Goal: Feedback & Contribution: Submit feedback/report problem

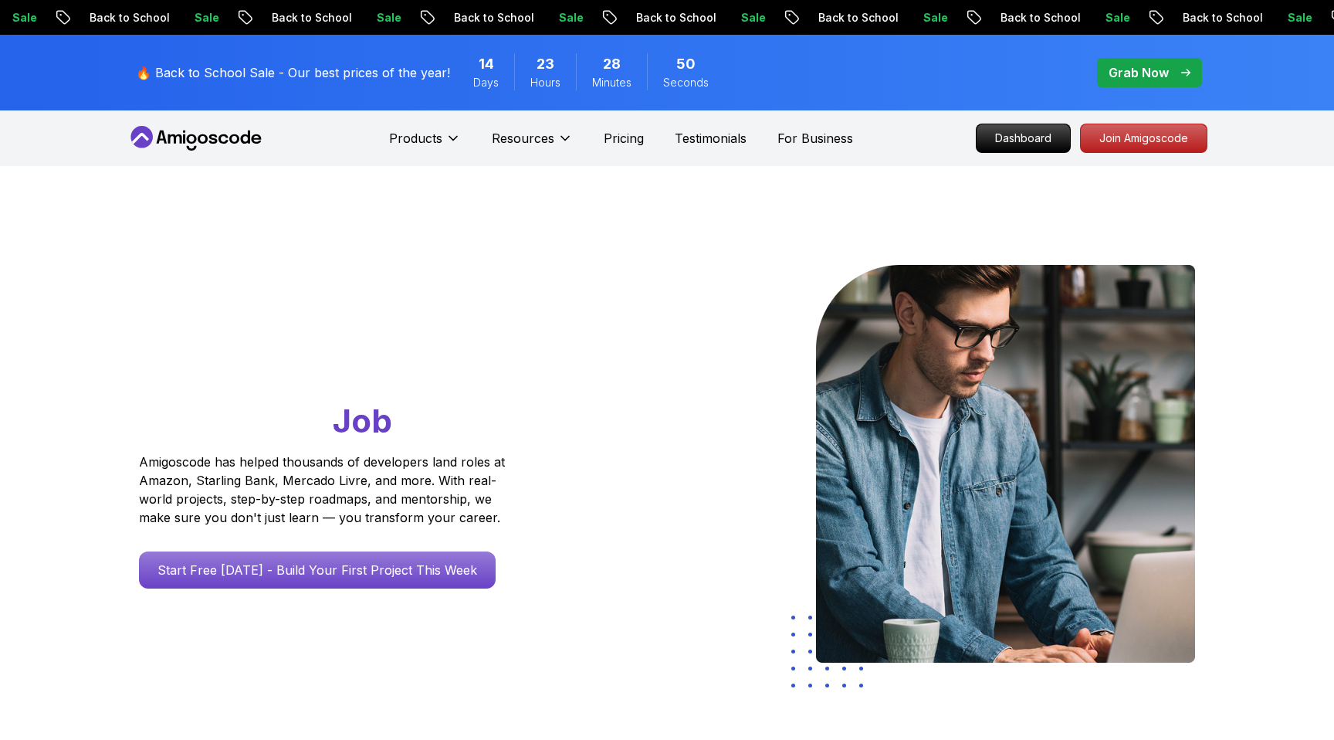
click at [1019, 133] on p "Dashboard" at bounding box center [1023, 138] width 93 height 28
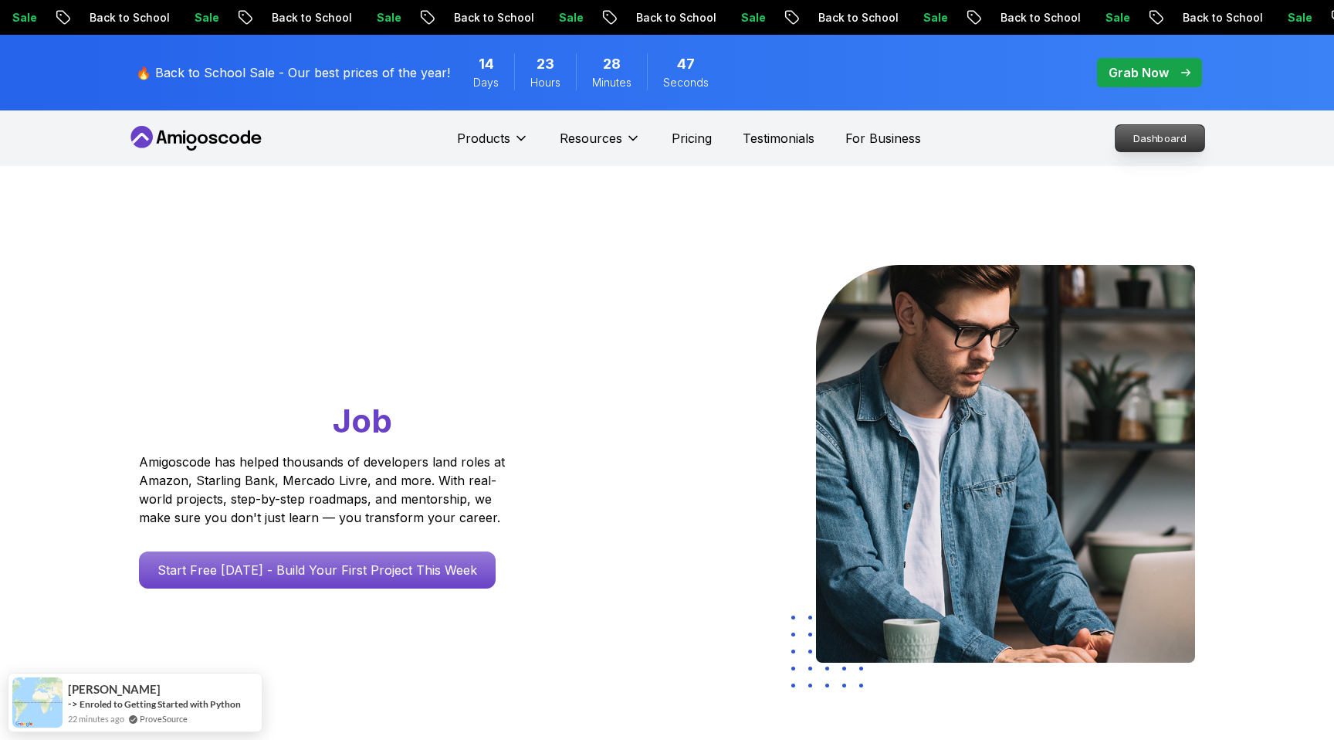
click at [1184, 131] on p "Dashboard" at bounding box center [1159, 138] width 89 height 26
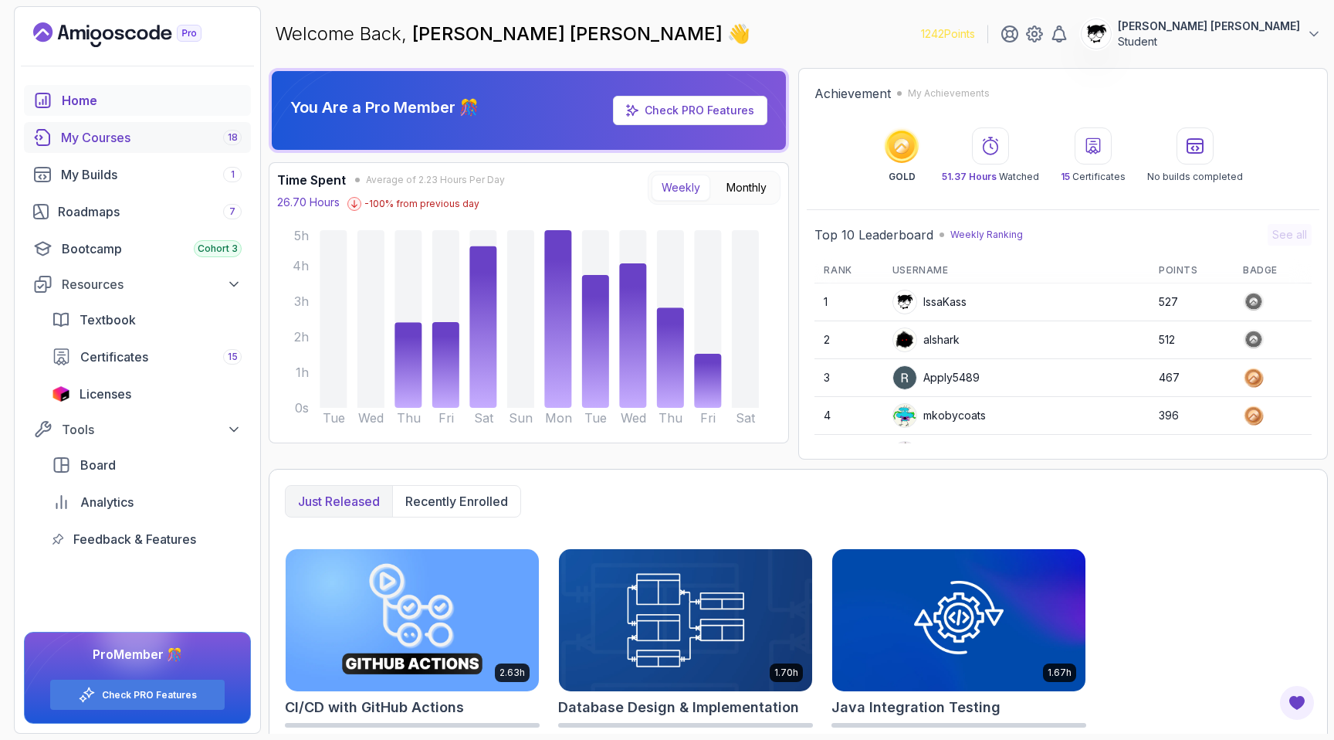
click at [227, 127] on link "My Courses 18" at bounding box center [137, 137] width 227 height 31
click at [147, 142] on div "My Courses 18" at bounding box center [151, 137] width 181 height 19
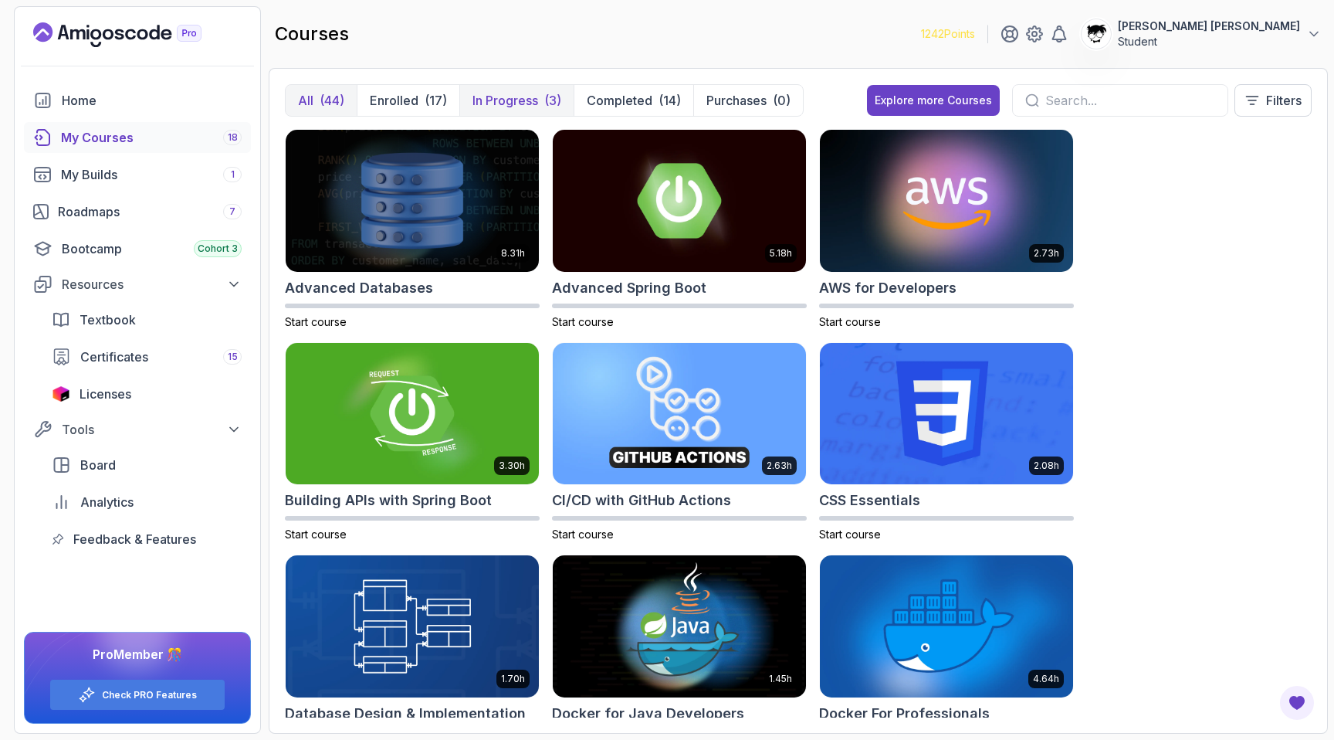
click at [487, 102] on p "In Progress" at bounding box center [505, 100] width 66 height 19
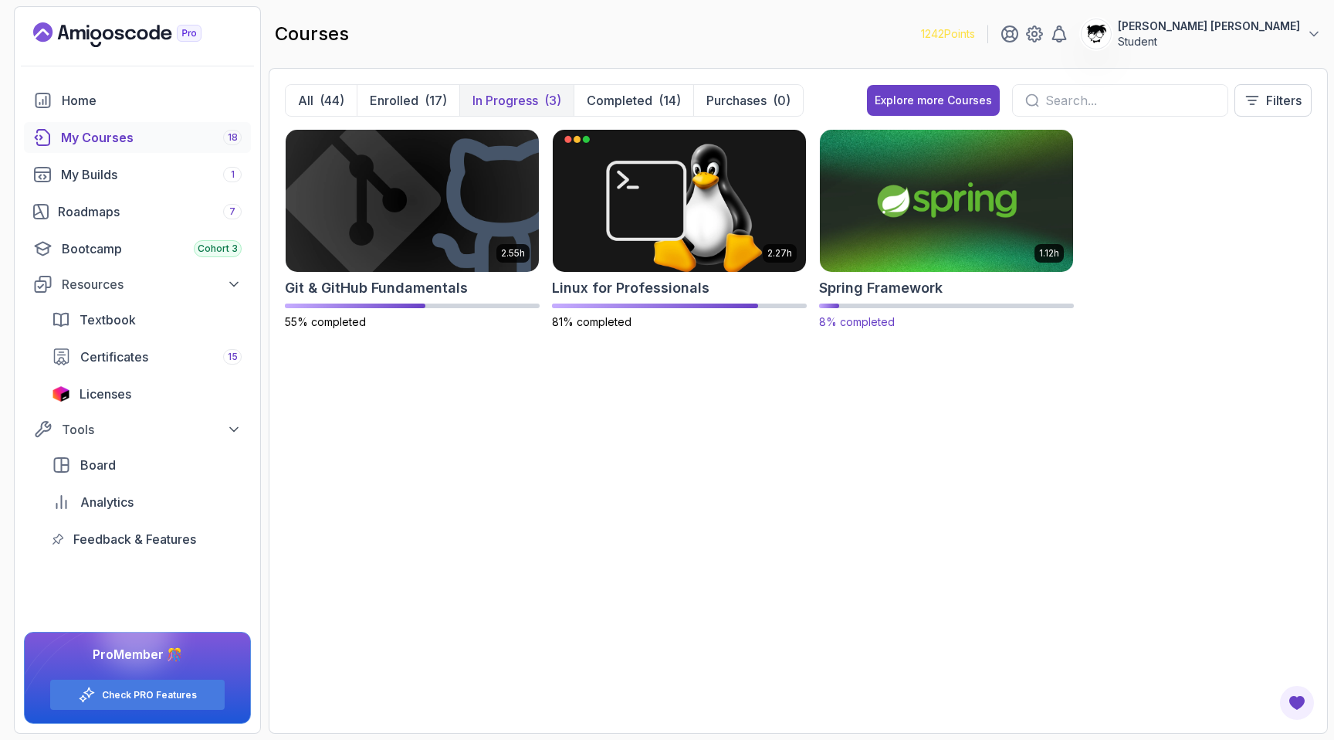
click at [986, 224] on img at bounding box center [947, 200] width 266 height 149
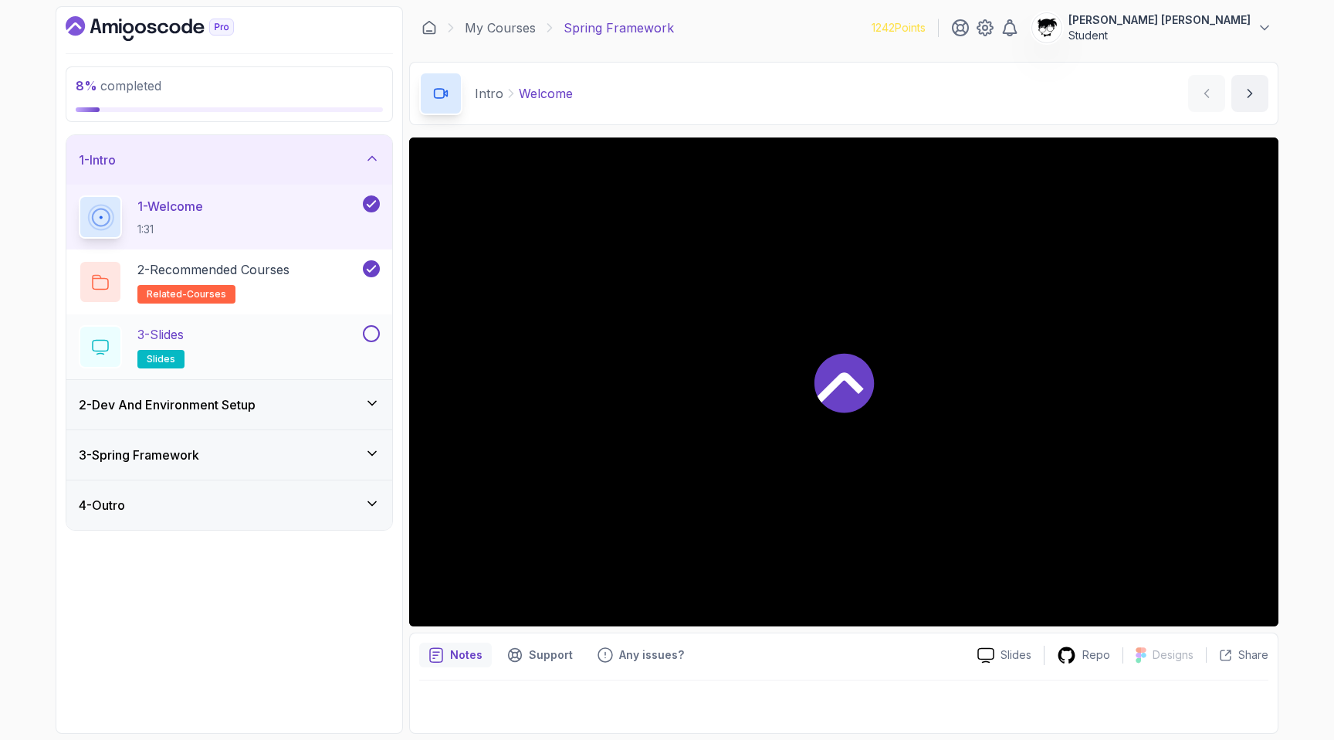
click at [265, 323] on div "3 - Slides slides" at bounding box center [229, 346] width 326 height 65
click at [265, 336] on div "3 - Slides slides" at bounding box center [219, 346] width 281 height 43
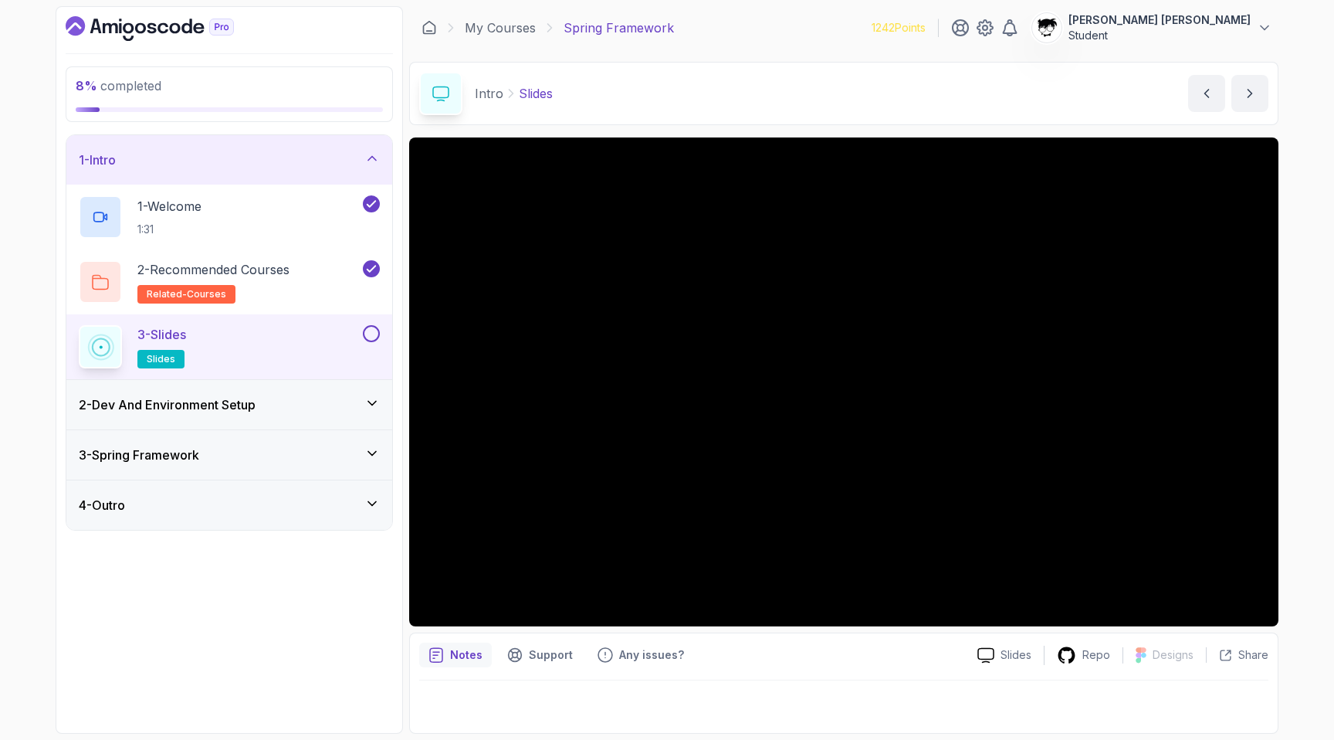
click at [245, 401] on h3 "2 - Dev And Environment Setup" at bounding box center [167, 404] width 177 height 19
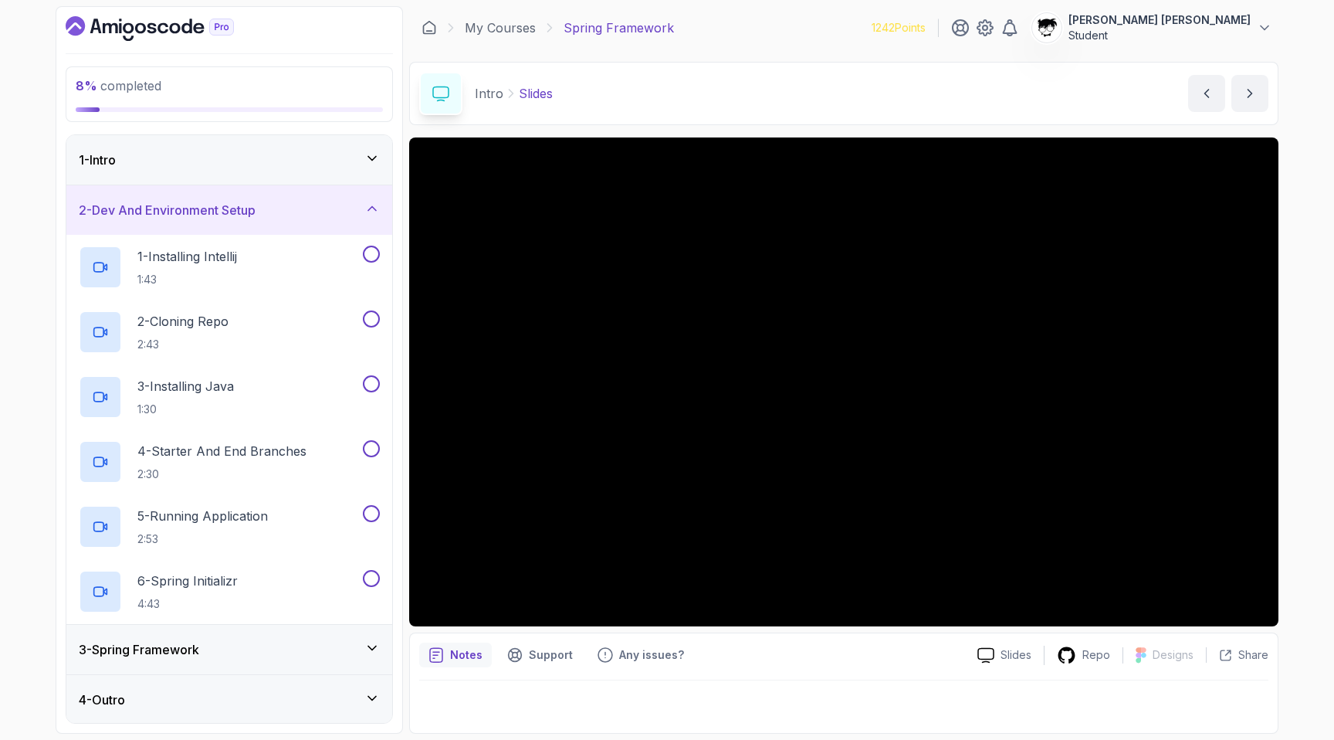
click at [255, 215] on h3 "2 - Dev And Environment Setup" at bounding box center [167, 210] width 177 height 19
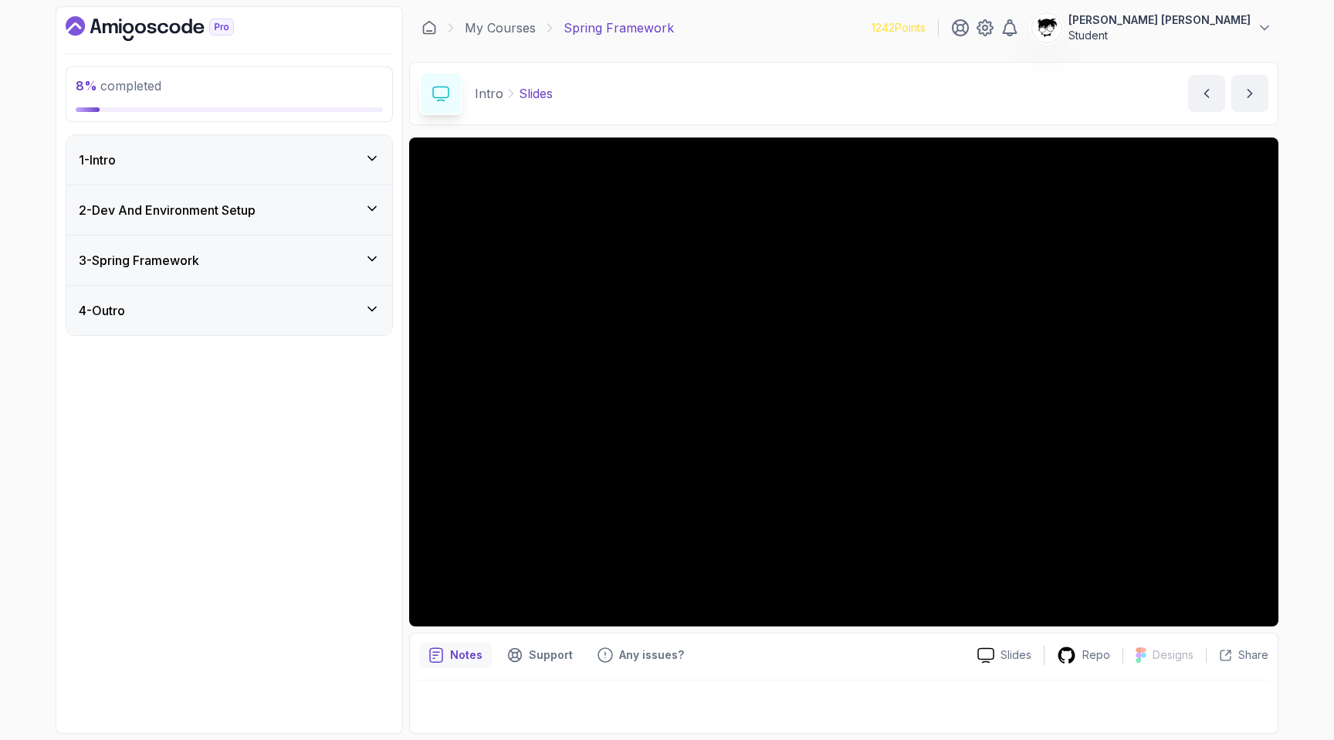
click at [188, 174] on div "1 - Intro" at bounding box center [229, 159] width 326 height 49
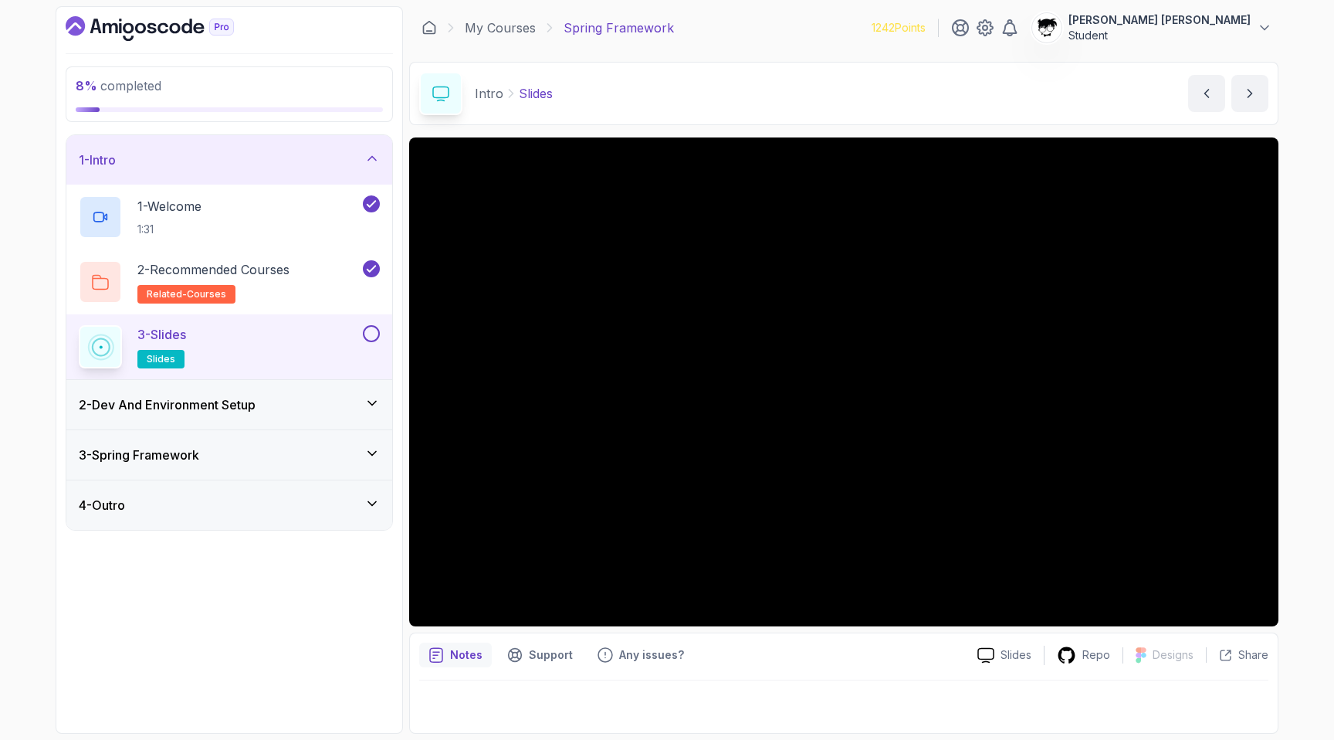
click at [371, 327] on button at bounding box center [371, 333] width 17 height 17
click at [267, 413] on div "2 - Dev And Environment Setup" at bounding box center [229, 404] width 301 height 19
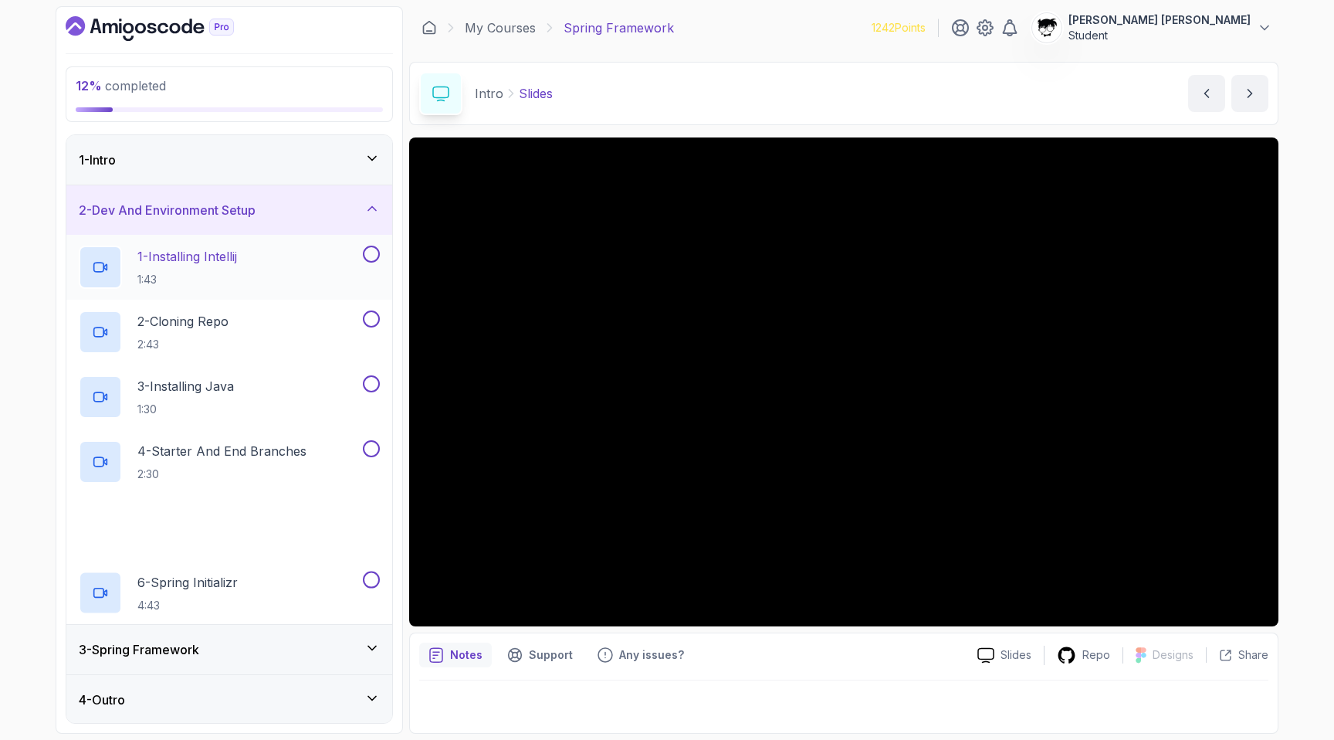
click at [208, 268] on h2 "1 - Installing Intellij 1:43" at bounding box center [187, 267] width 100 height 40
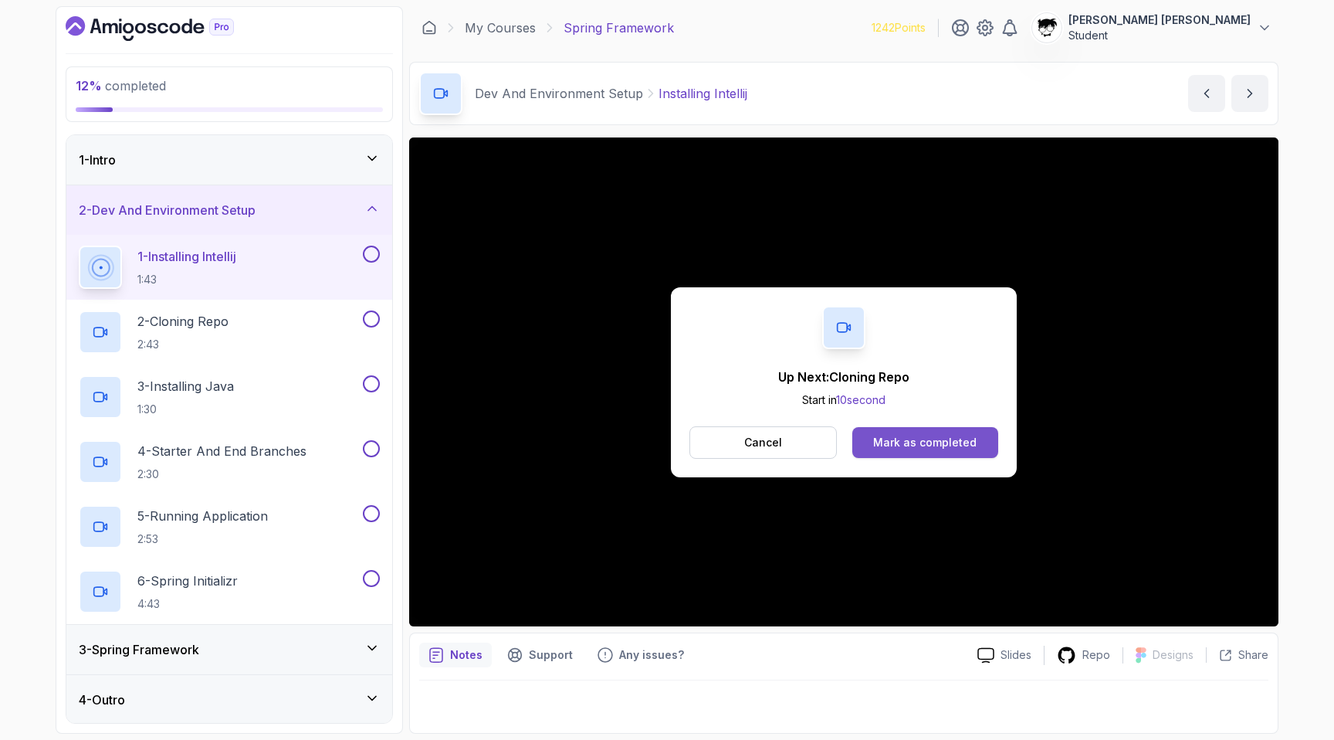
click at [895, 435] on div "Mark as completed" at bounding box center [924, 442] width 103 height 15
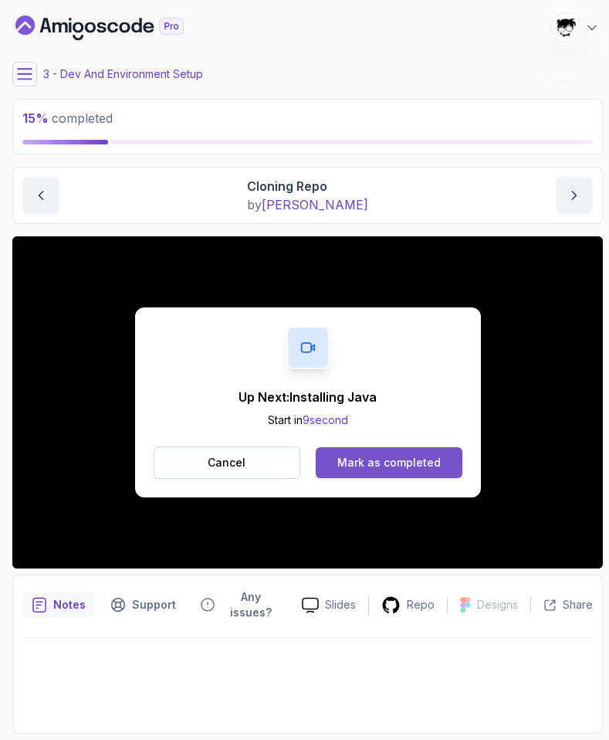
click at [359, 460] on div "Mark as completed" at bounding box center [388, 462] width 103 height 15
click at [361, 470] on button "Mark as completed" at bounding box center [389, 462] width 146 height 31
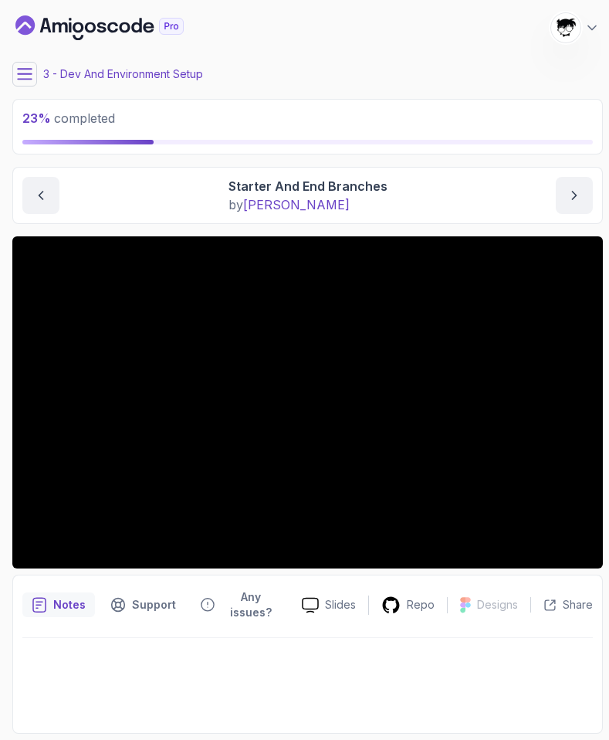
click at [322, 219] on div "Dev And Environment Setup Starter And End Branches Starter And End Branches by …" at bounding box center [307, 195] width 591 height 57
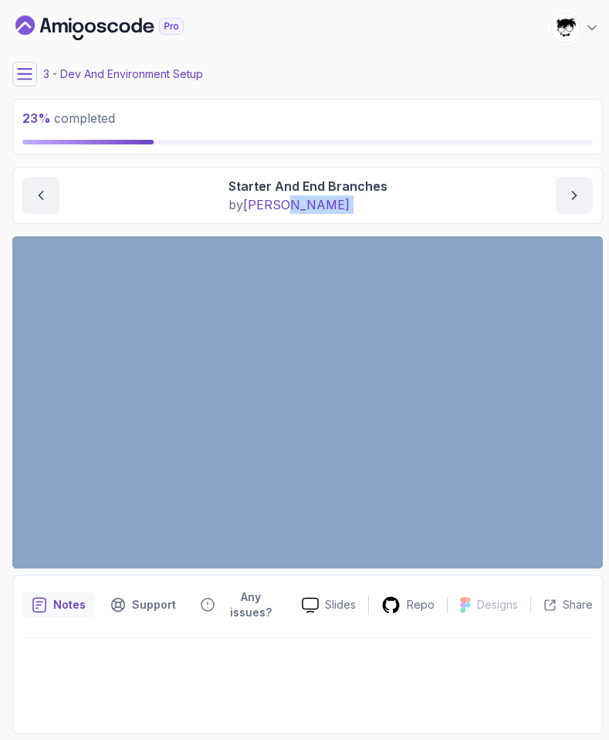
click at [322, 219] on div "Dev And Environment Setup Starter And End Branches Starter And End Branches by …" at bounding box center [307, 195] width 591 height 57
click at [31, 67] on icon at bounding box center [24, 73] width 15 height 15
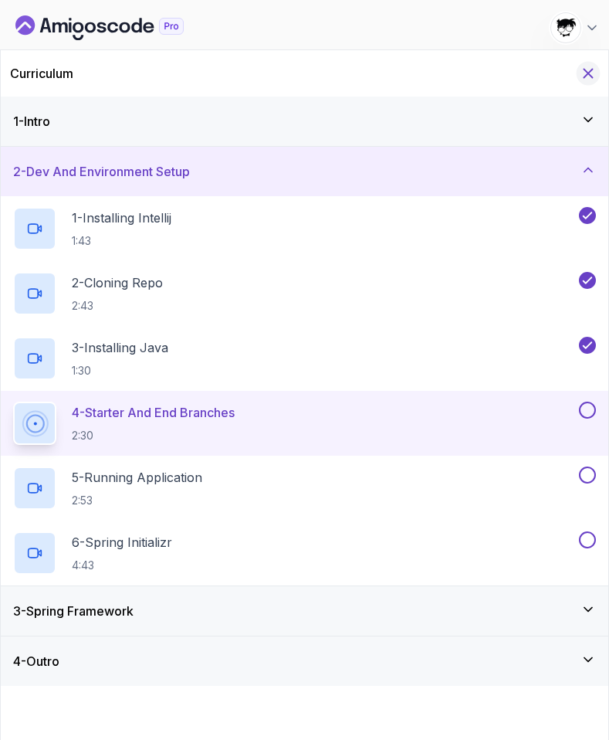
click at [589, 65] on icon "Hide Curriculum for mobile" at bounding box center [588, 73] width 17 height 17
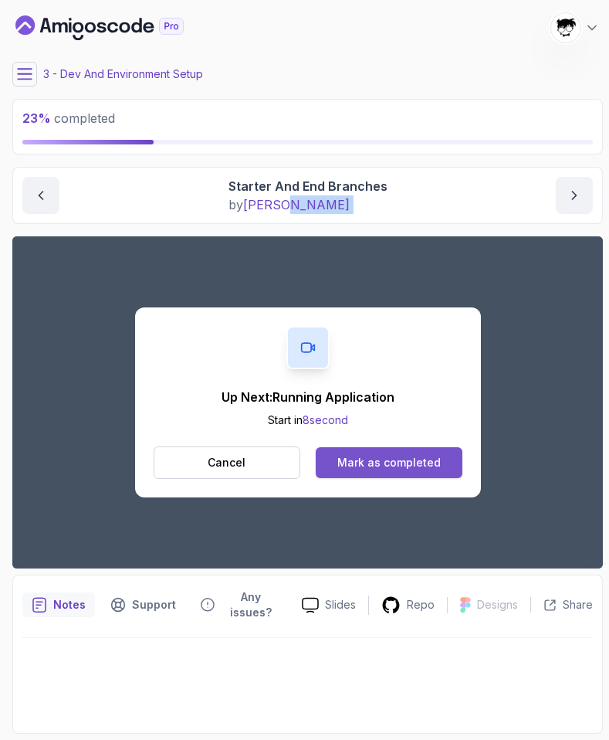
click at [388, 471] on button "Mark as completed" at bounding box center [389, 462] width 146 height 31
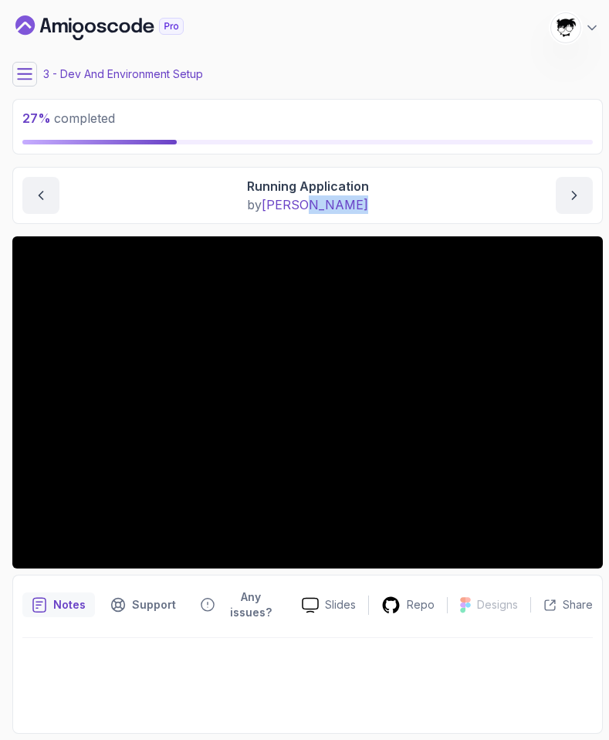
click at [19, 64] on button at bounding box center [24, 74] width 25 height 25
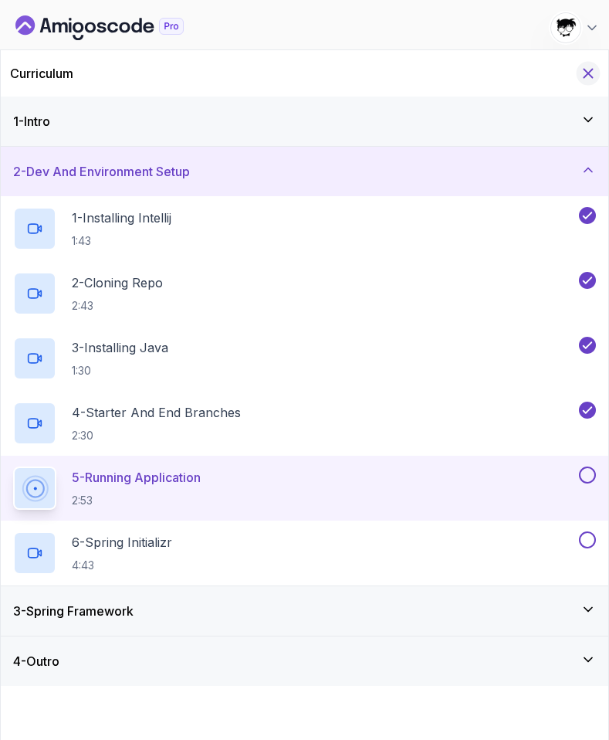
click at [590, 72] on icon "Hide Curriculum for mobile" at bounding box center [588, 73] width 8 height 8
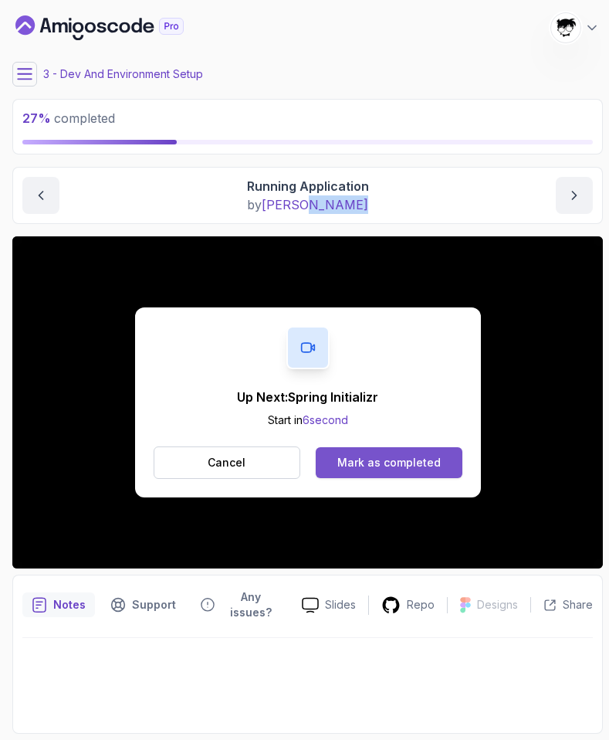
click at [381, 460] on div "Mark as completed" at bounding box center [388, 462] width 103 height 15
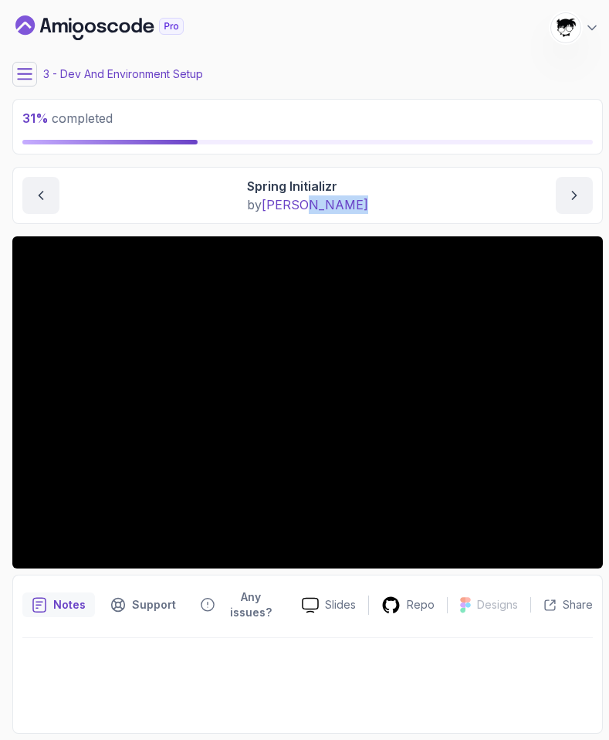
click at [32, 72] on button at bounding box center [24, 74] width 25 height 25
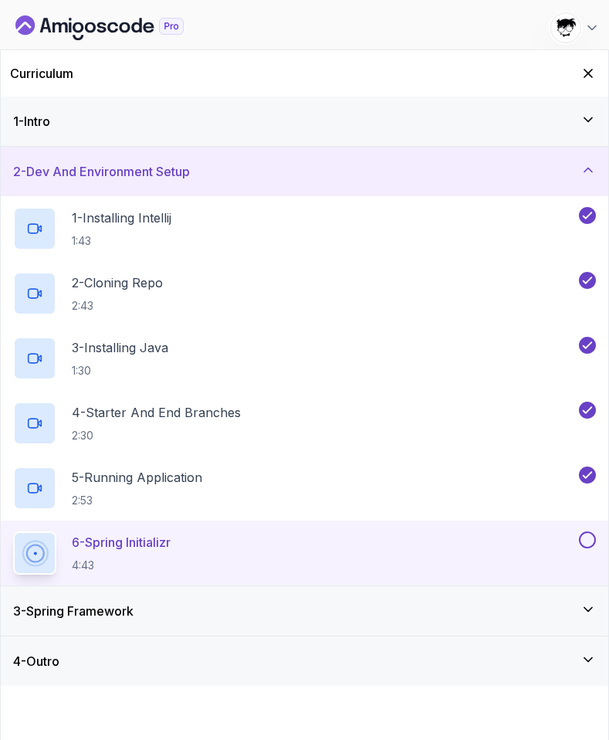
click at [105, 603] on h3 "3 - Spring Framework" at bounding box center [73, 610] width 120 height 19
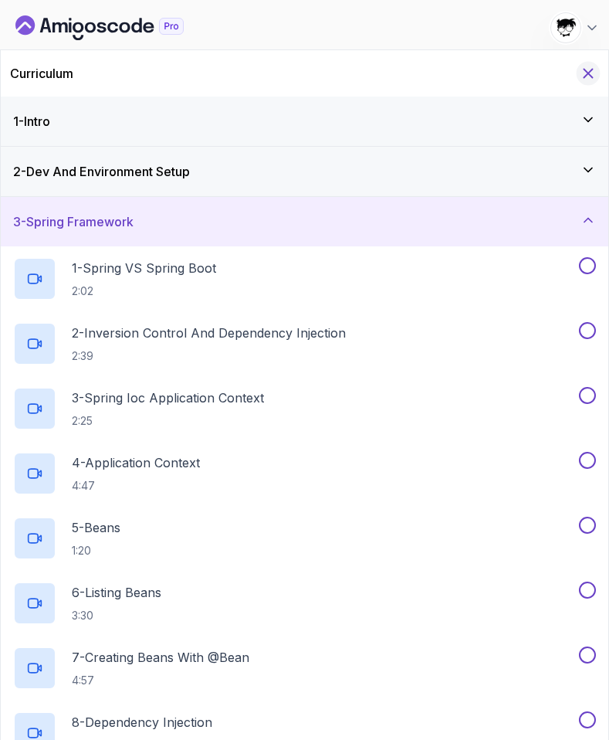
click at [591, 73] on icon "Hide Curriculum for mobile" at bounding box center [588, 73] width 17 height 17
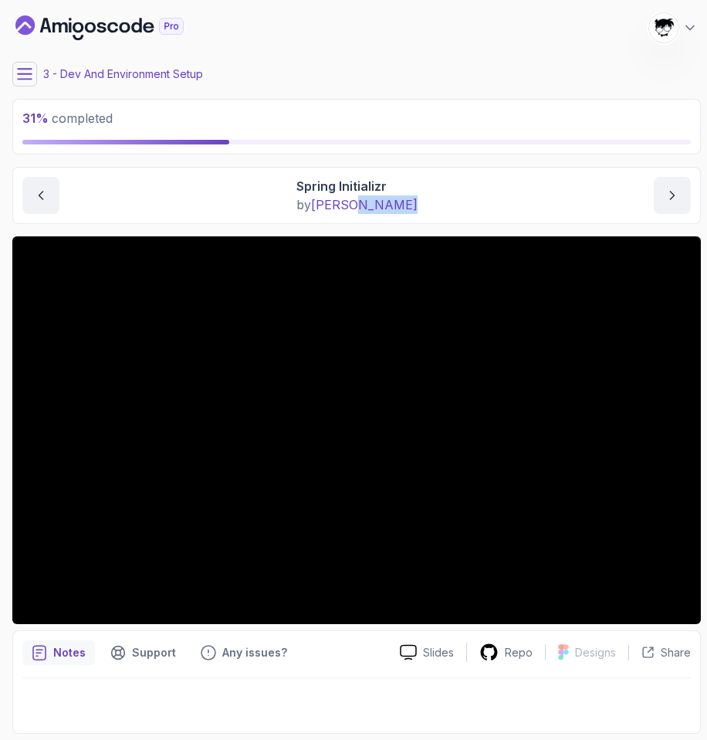
click at [22, 63] on button at bounding box center [24, 74] width 25 height 25
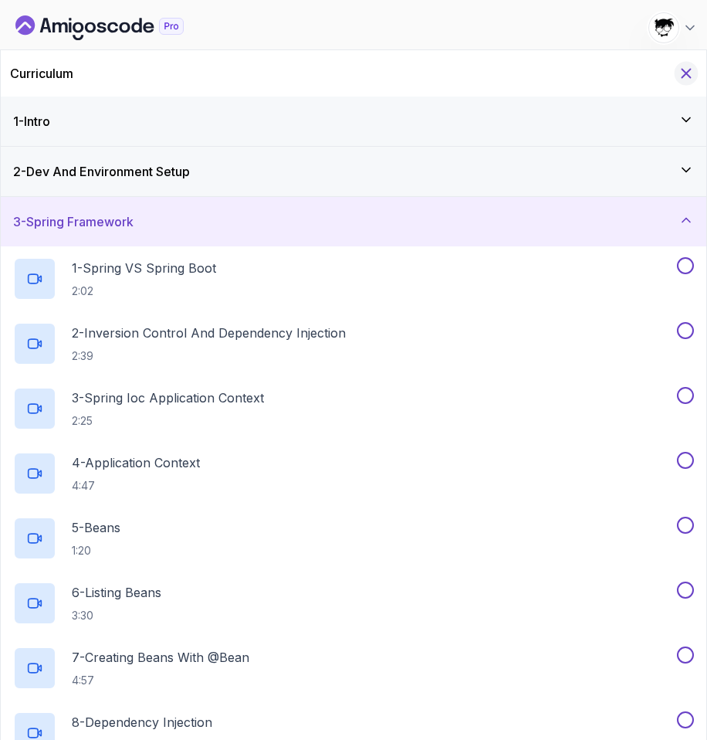
click at [691, 72] on icon "Hide Curriculum for mobile" at bounding box center [686, 73] width 17 height 17
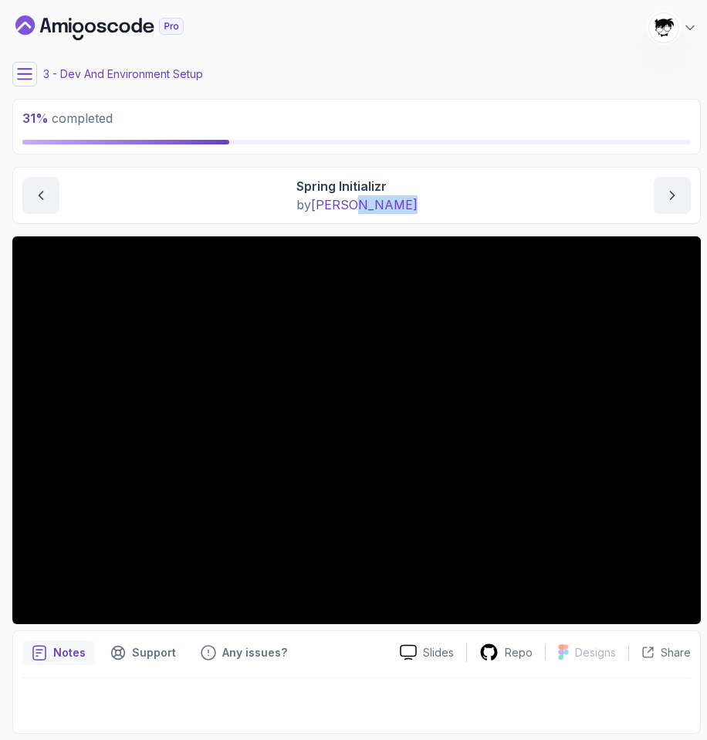
click at [25, 72] on icon at bounding box center [24, 73] width 15 height 15
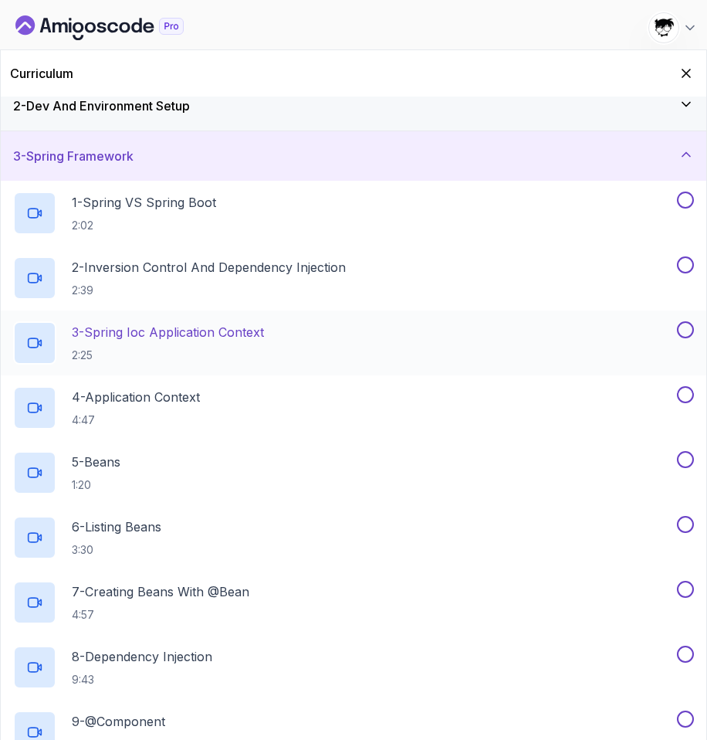
scroll to position [32, 0]
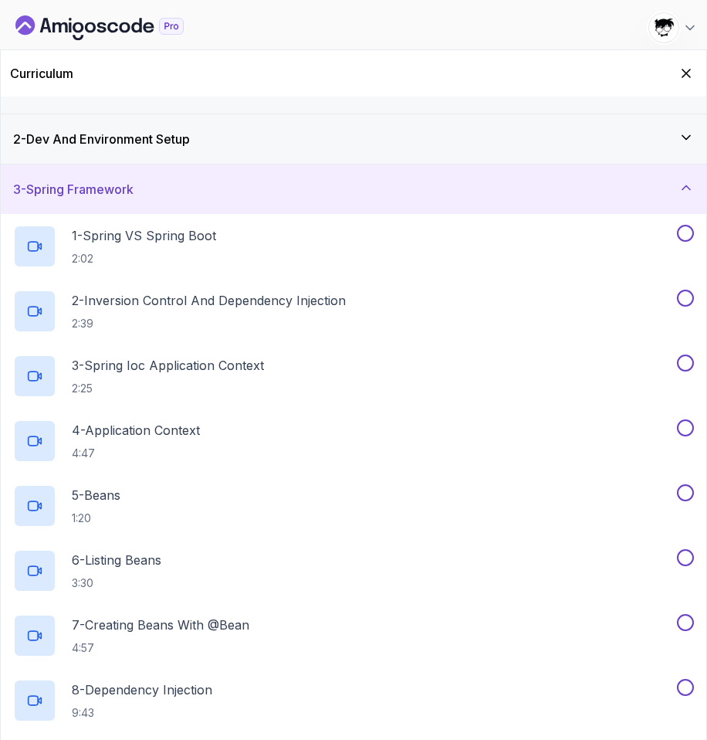
click at [75, 175] on div "3 - Spring Framework" at bounding box center [354, 188] width 706 height 49
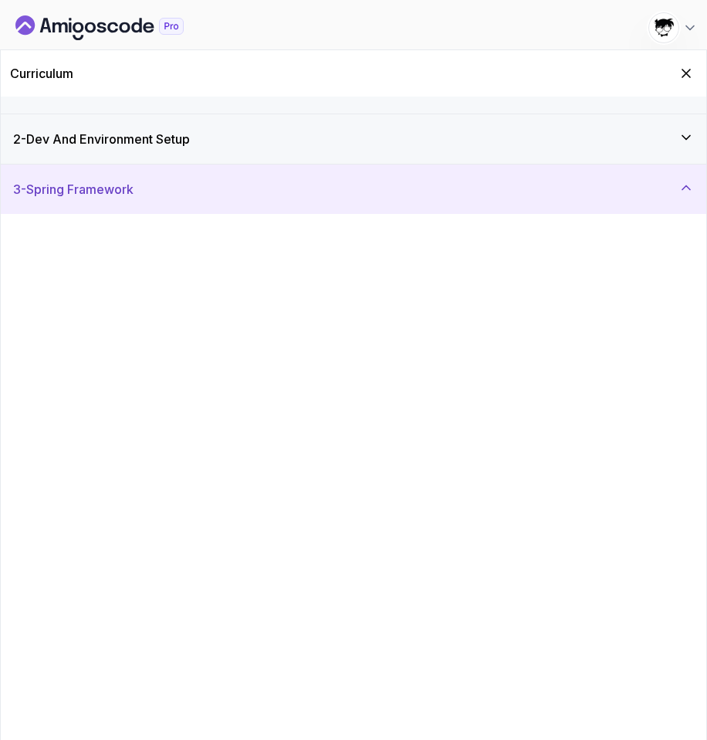
scroll to position [0, 0]
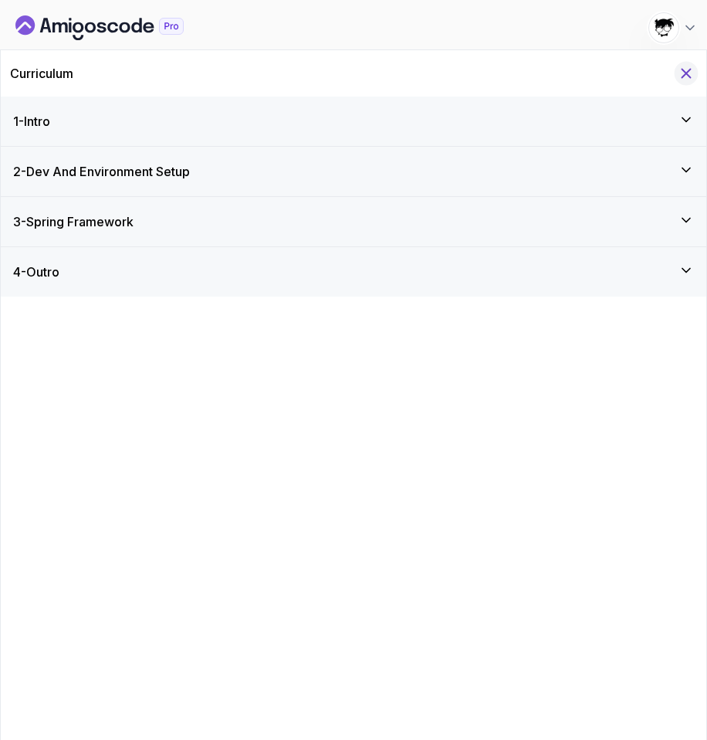
click at [687, 68] on icon "Hide Curriculum for mobile" at bounding box center [686, 73] width 17 height 17
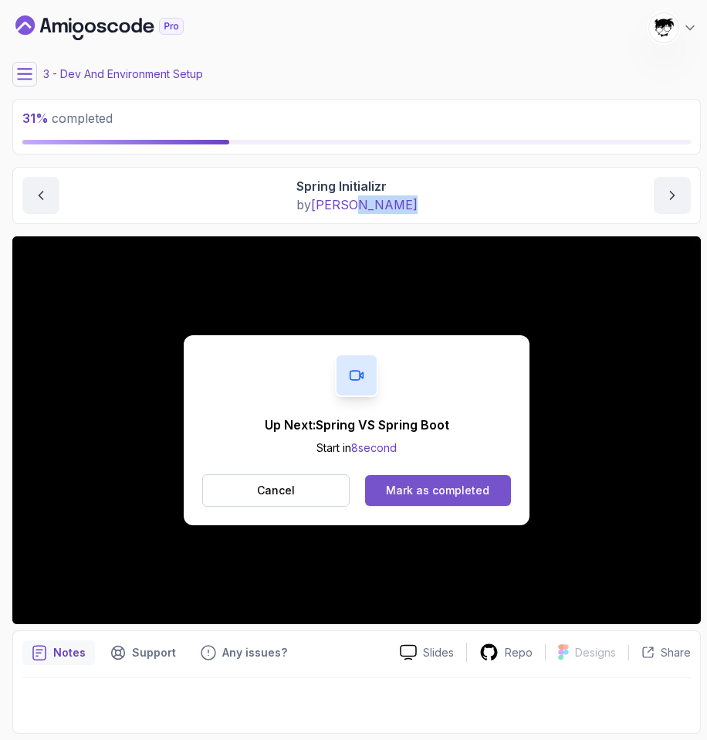
click at [439, 489] on div "Mark as completed" at bounding box center [437, 489] width 103 height 15
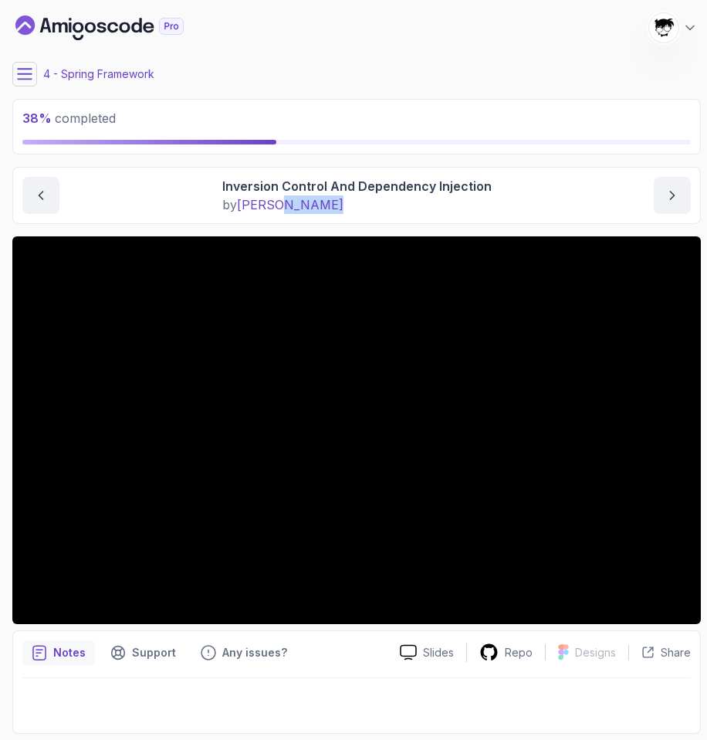
click at [26, 73] on icon at bounding box center [24, 73] width 15 height 15
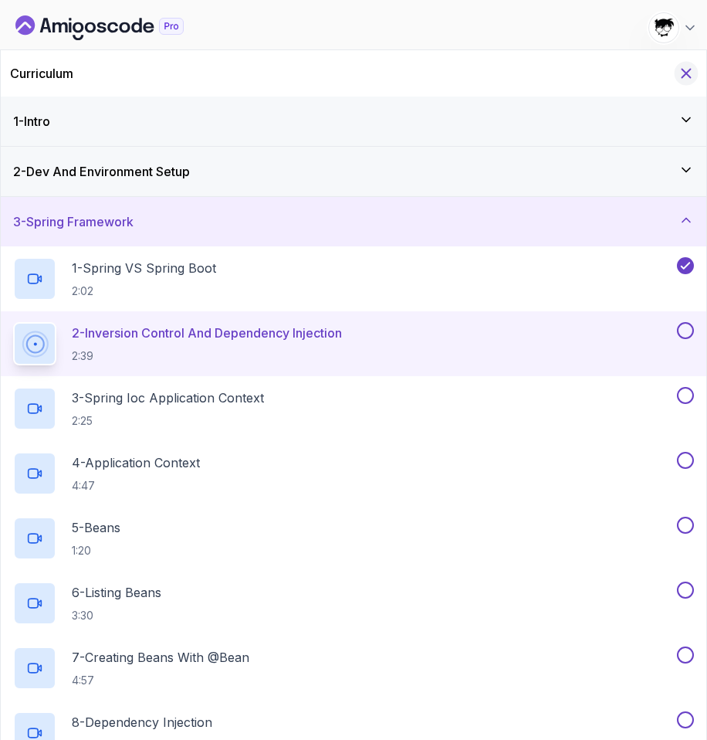
click at [685, 72] on icon "Hide Curriculum for mobile" at bounding box center [686, 73] width 8 height 8
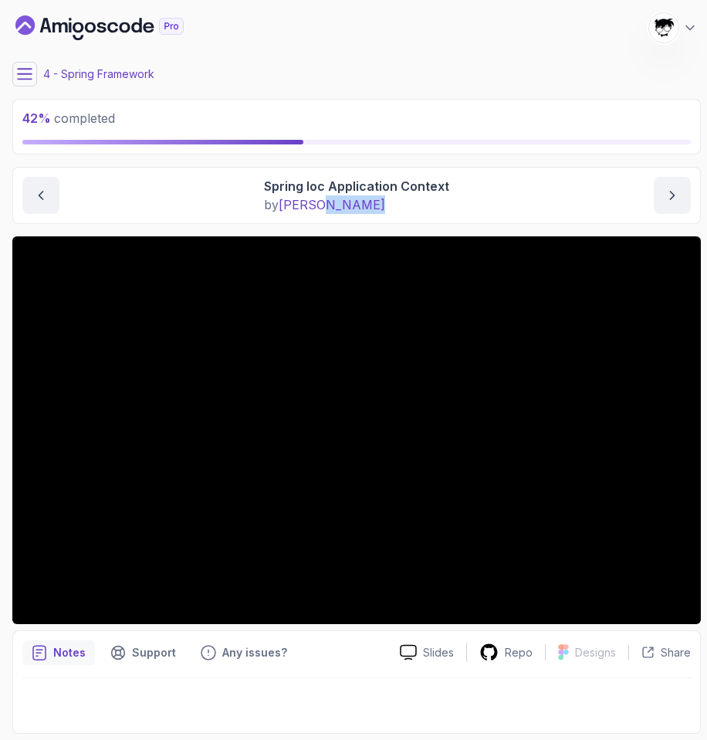
click at [25, 73] on icon at bounding box center [24, 73] width 15 height 15
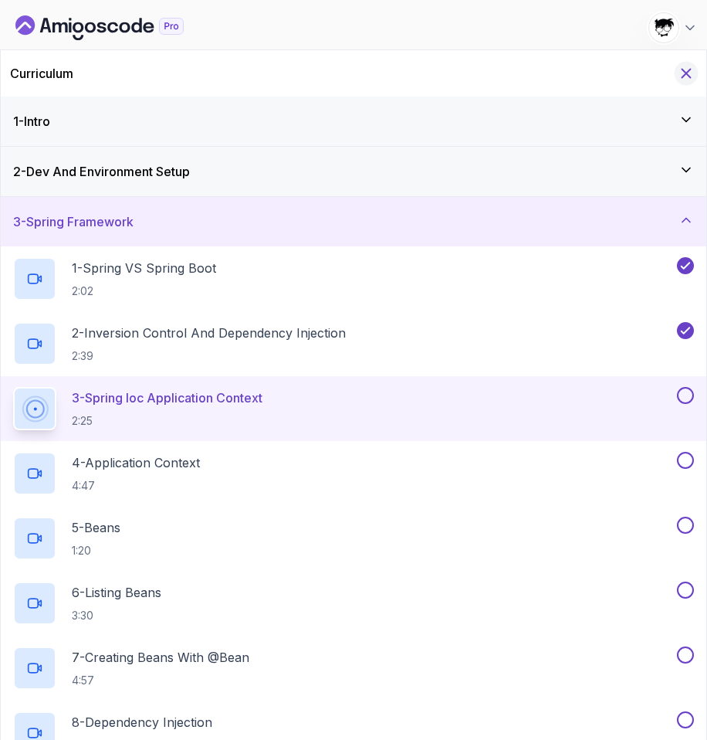
click at [696, 71] on button "Hide Curriculum for mobile" at bounding box center [687, 74] width 24 height 24
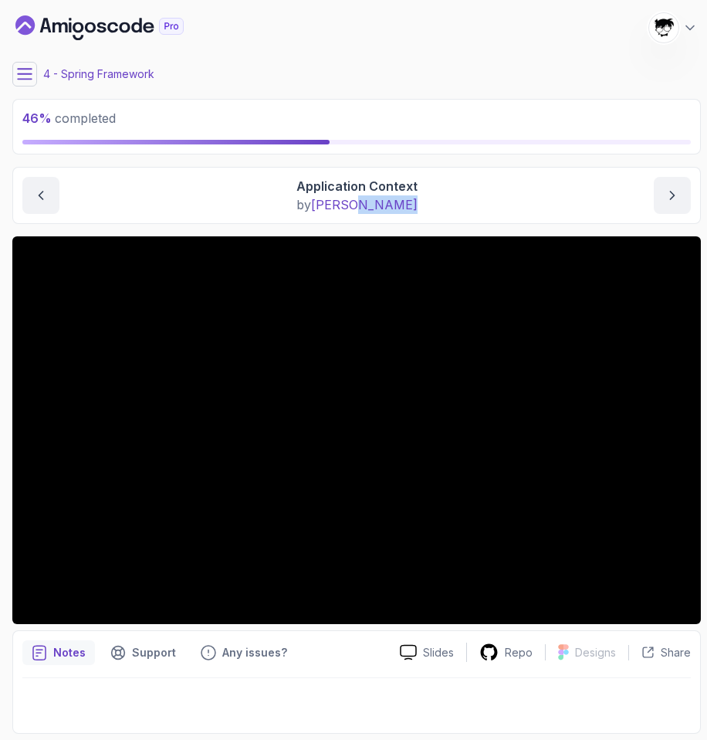
click at [22, 67] on icon at bounding box center [24, 73] width 15 height 15
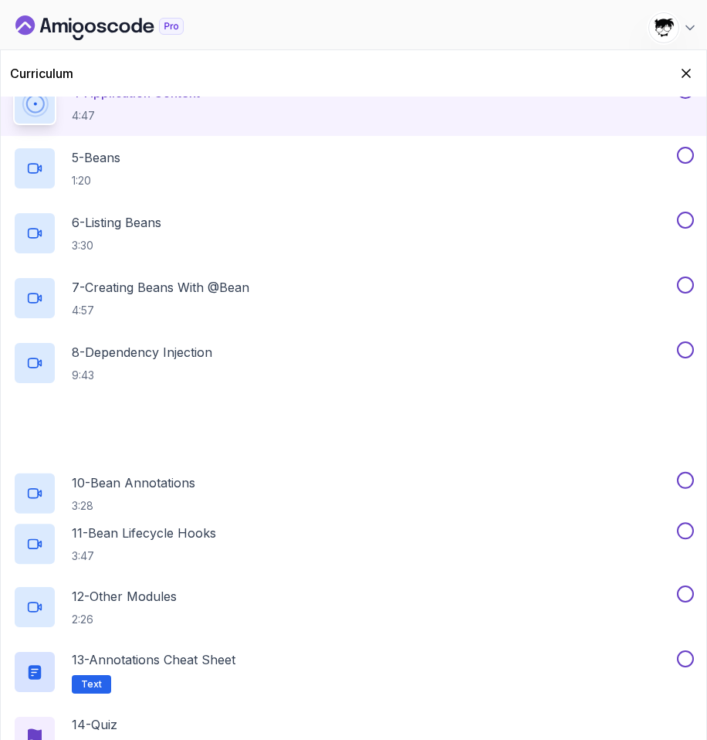
scroll to position [416, 0]
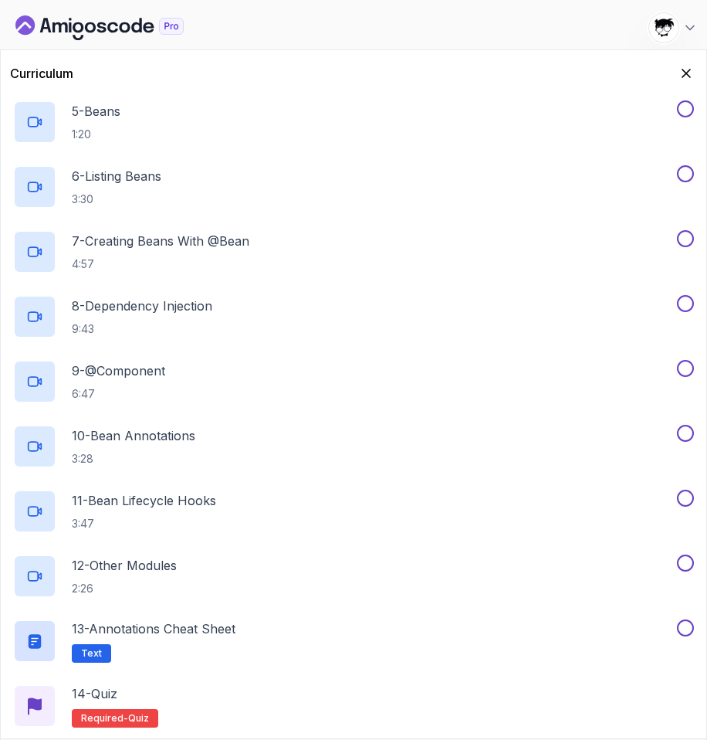
click at [706, 69] on div "Curriculum 1 - Intro 2 - Dev And Environment Setup 3 - Spring Framework 1 - Spr…" at bounding box center [353, 419] width 707 height 740
click at [688, 69] on icon "Hide Curriculum for mobile" at bounding box center [686, 73] width 17 height 17
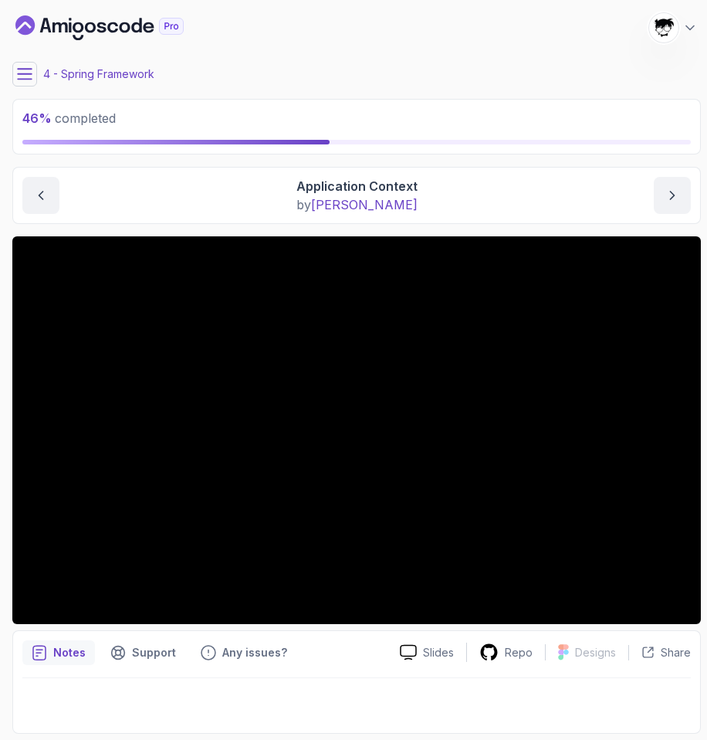
click at [33, 72] on button at bounding box center [24, 74] width 25 height 25
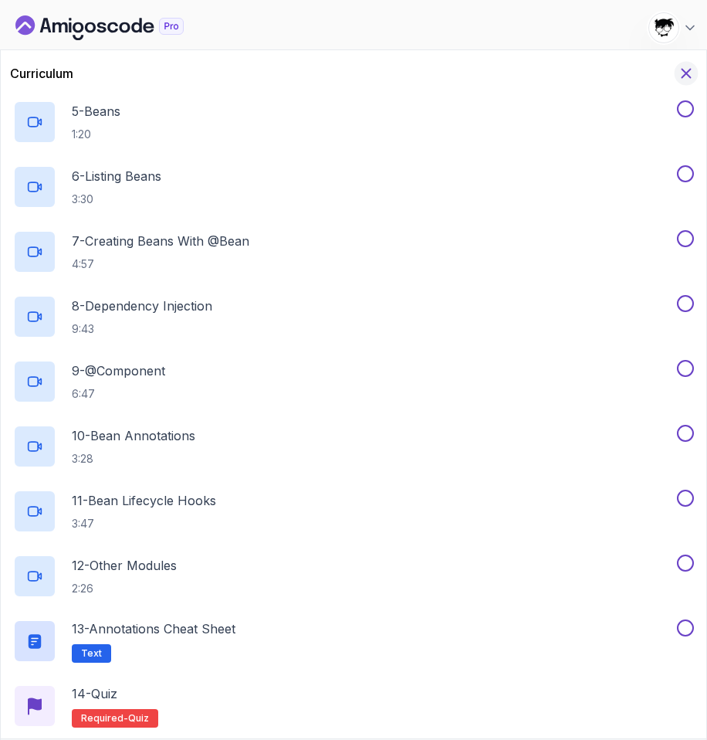
click at [683, 74] on icon "Hide Curriculum for mobile" at bounding box center [686, 73] width 17 height 17
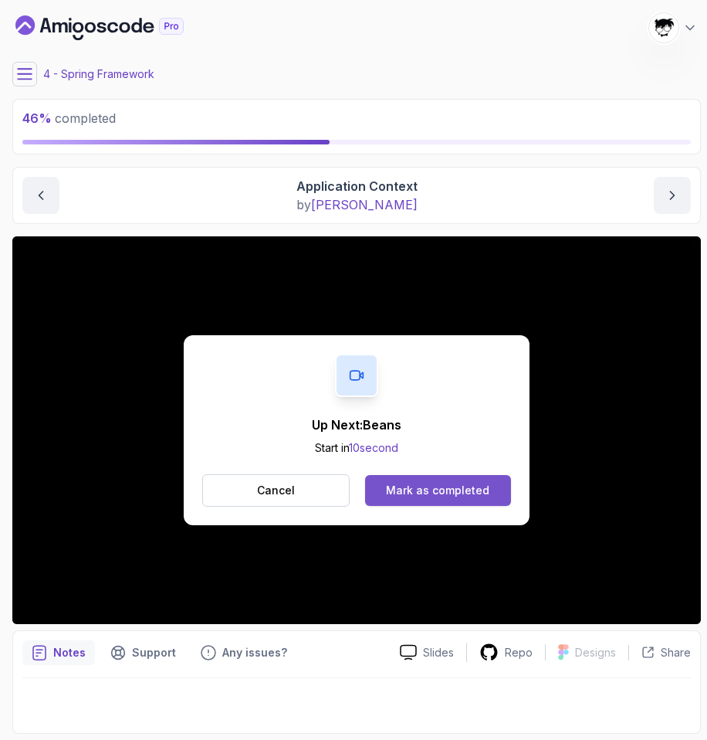
click at [438, 494] on div "Mark as completed" at bounding box center [437, 489] width 103 height 15
click at [404, 484] on div "Mark as completed" at bounding box center [437, 489] width 103 height 15
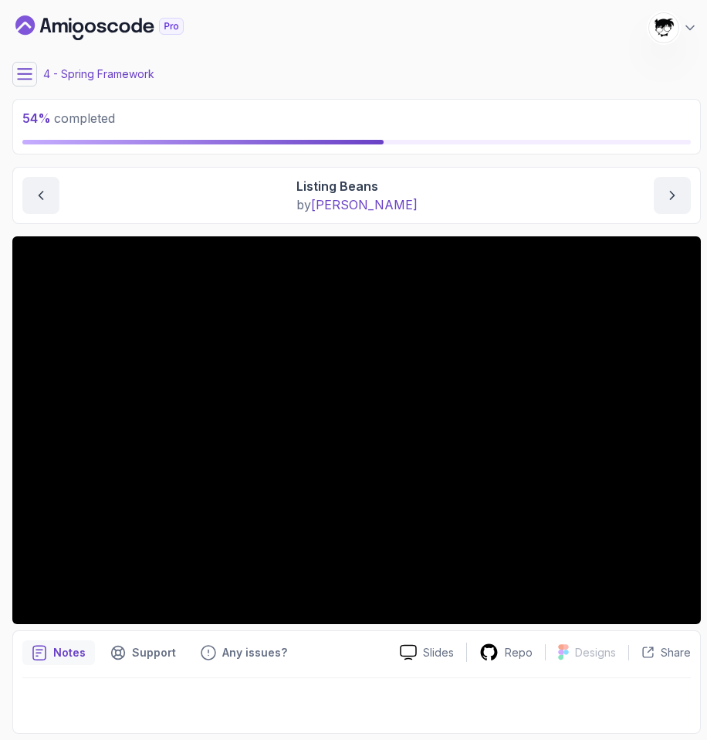
click at [24, 76] on icon at bounding box center [24, 73] width 15 height 15
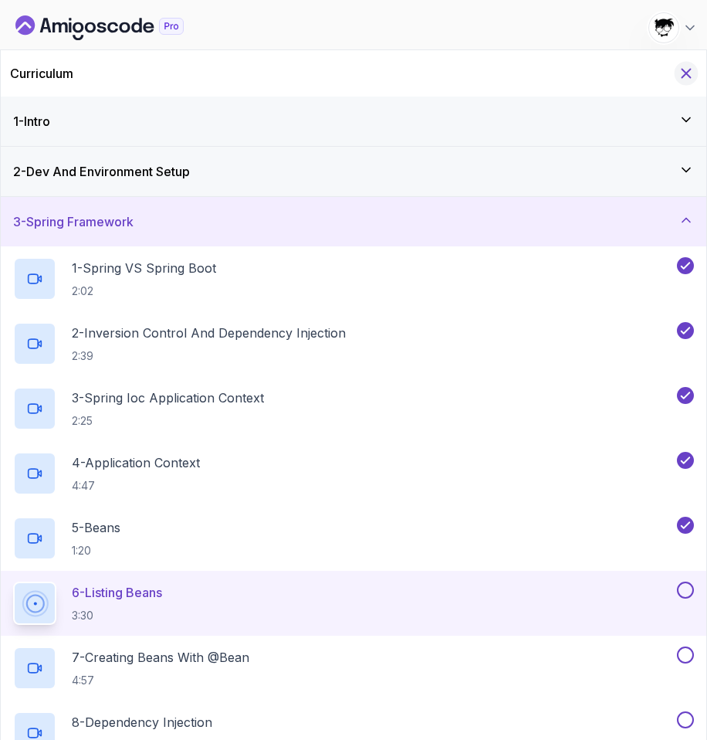
click at [682, 76] on icon "Hide Curriculum for mobile" at bounding box center [686, 73] width 8 height 8
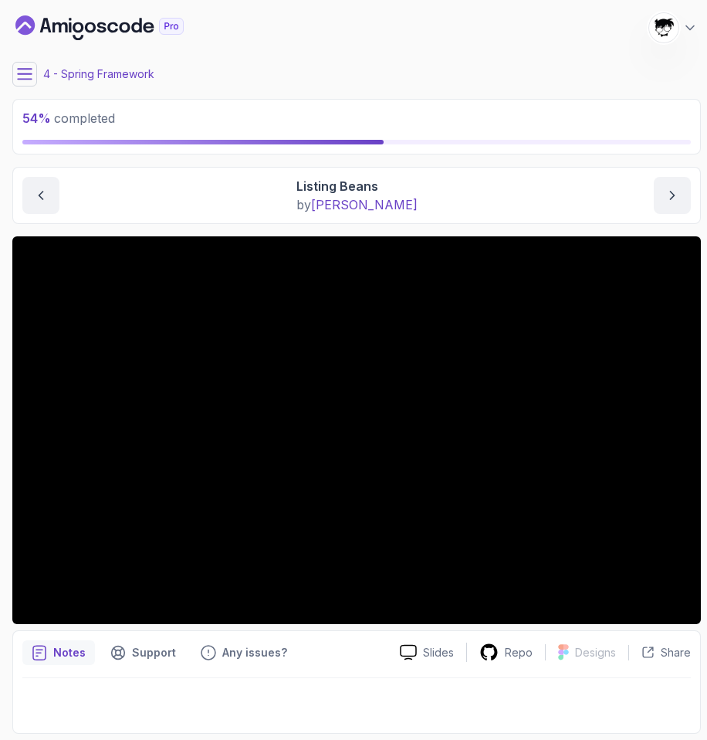
click at [72, 69] on p "4 - Spring Framework" at bounding box center [98, 73] width 111 height 15
click at [82, 71] on p "4 - Spring Framework" at bounding box center [98, 73] width 111 height 15
click at [23, 63] on button at bounding box center [24, 74] width 25 height 25
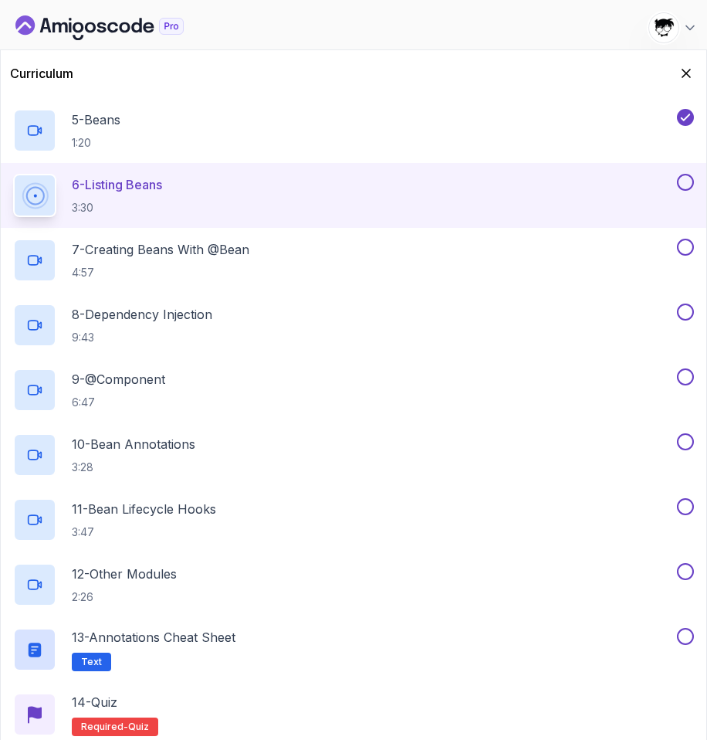
scroll to position [416, 0]
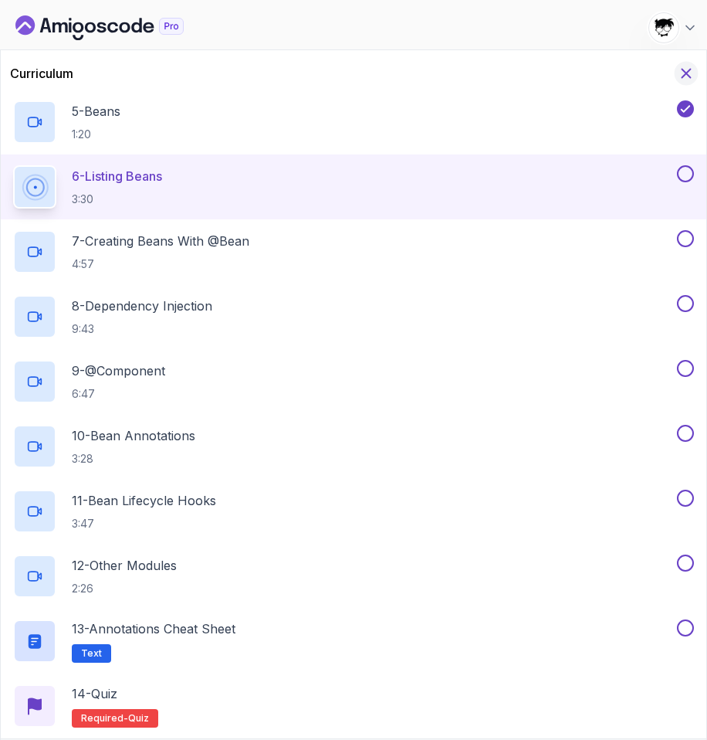
click at [684, 68] on icon "Hide Curriculum for mobile" at bounding box center [686, 73] width 17 height 17
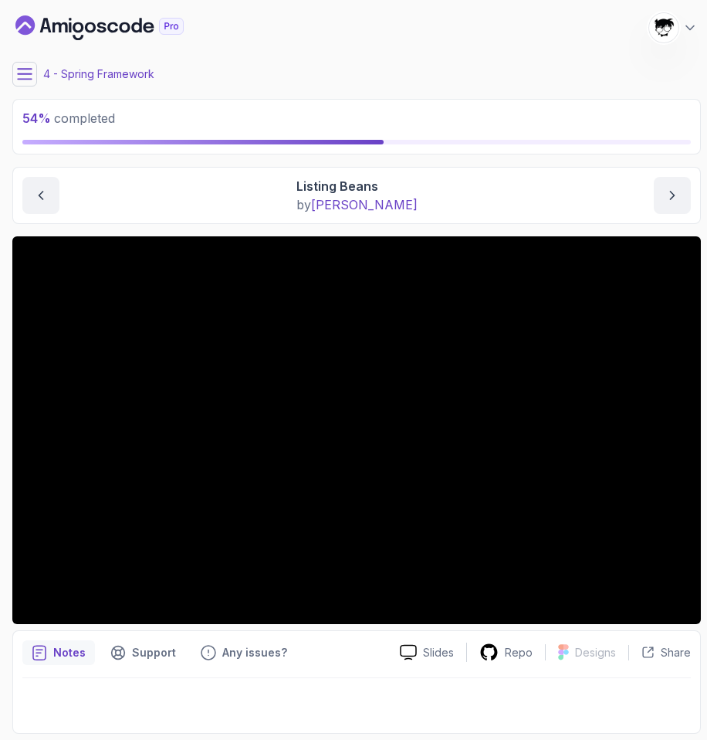
click at [23, 74] on icon at bounding box center [25, 74] width 14 height 10
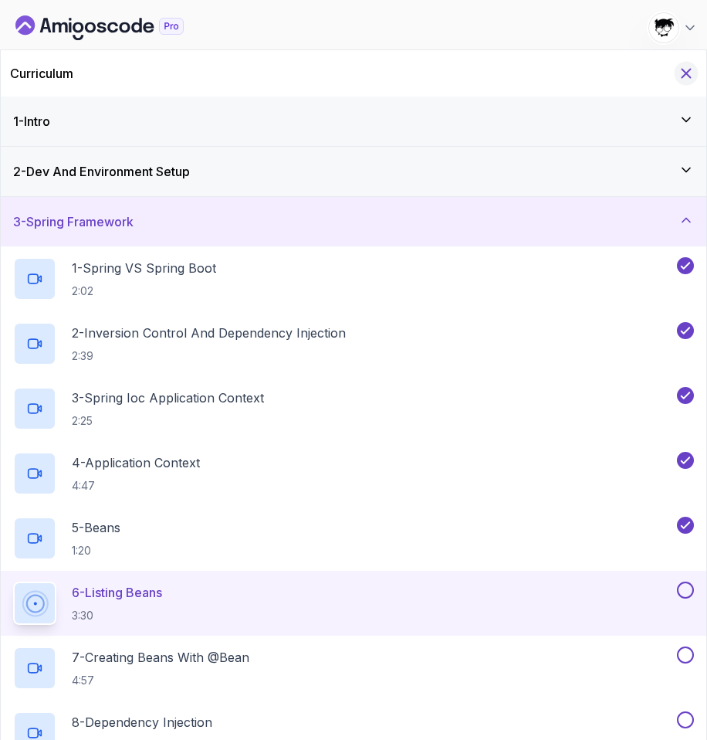
click at [689, 80] on icon "Hide Curriculum for mobile" at bounding box center [686, 73] width 17 height 17
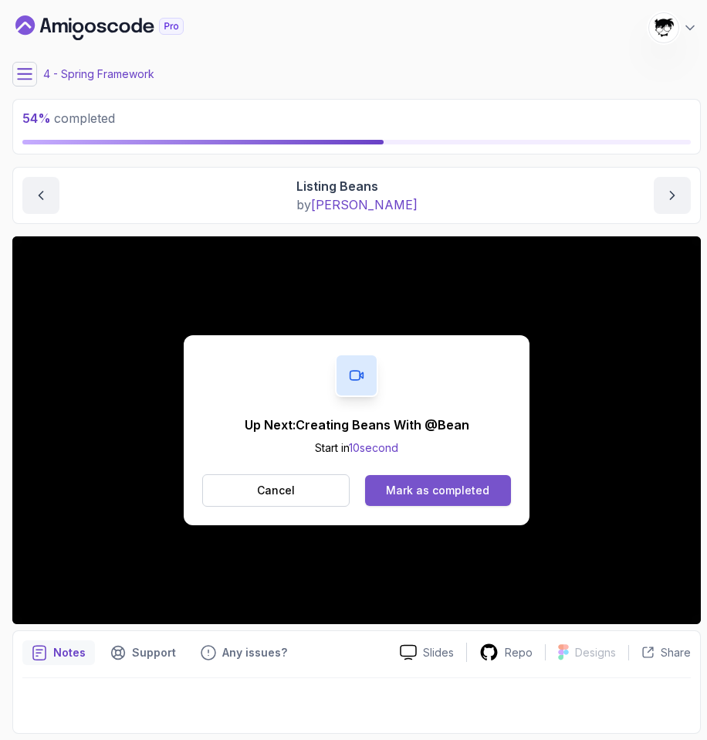
click at [452, 497] on div "Mark as completed" at bounding box center [437, 489] width 103 height 15
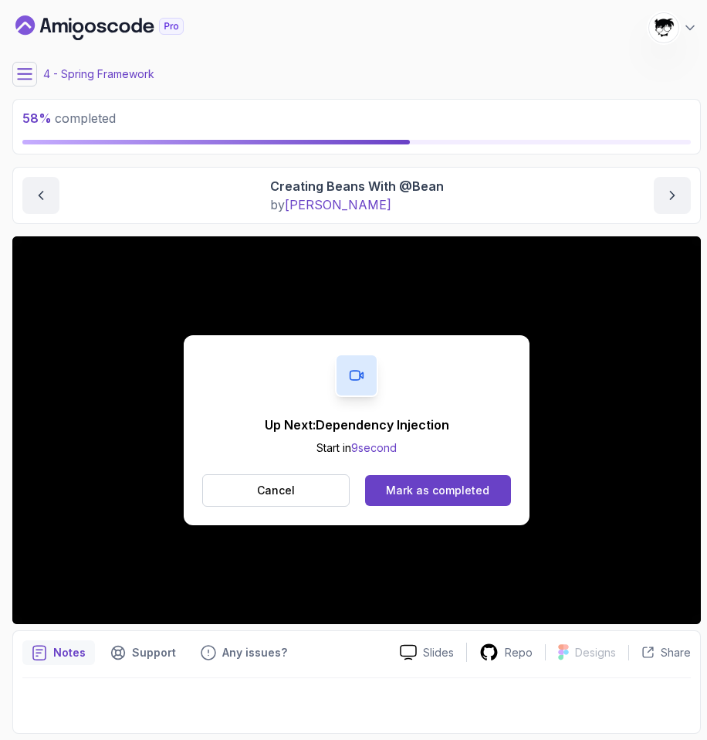
click at [383, 474] on div "Cancel Mark as completed" at bounding box center [356, 490] width 309 height 32
click at [394, 488] on div "Mark as completed" at bounding box center [437, 489] width 103 height 15
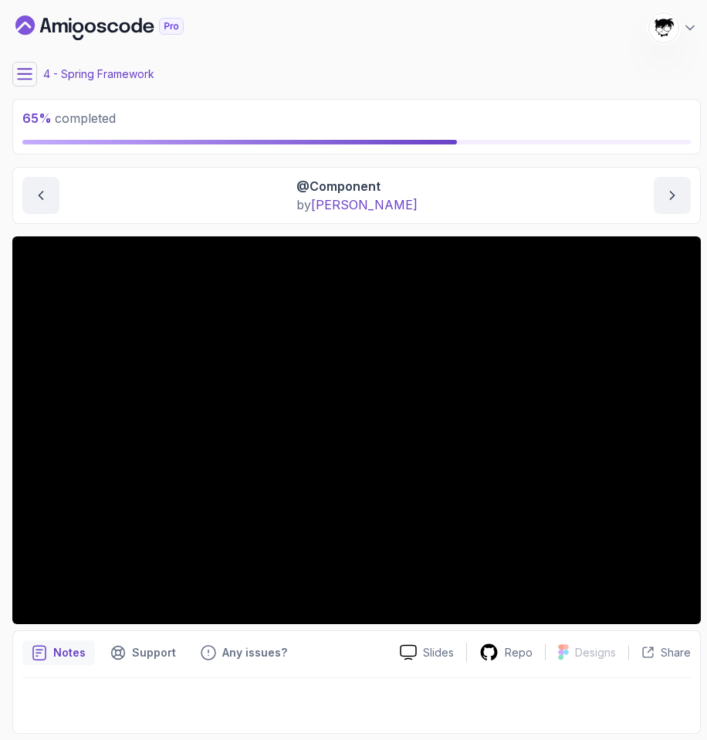
click at [33, 73] on button at bounding box center [24, 74] width 25 height 25
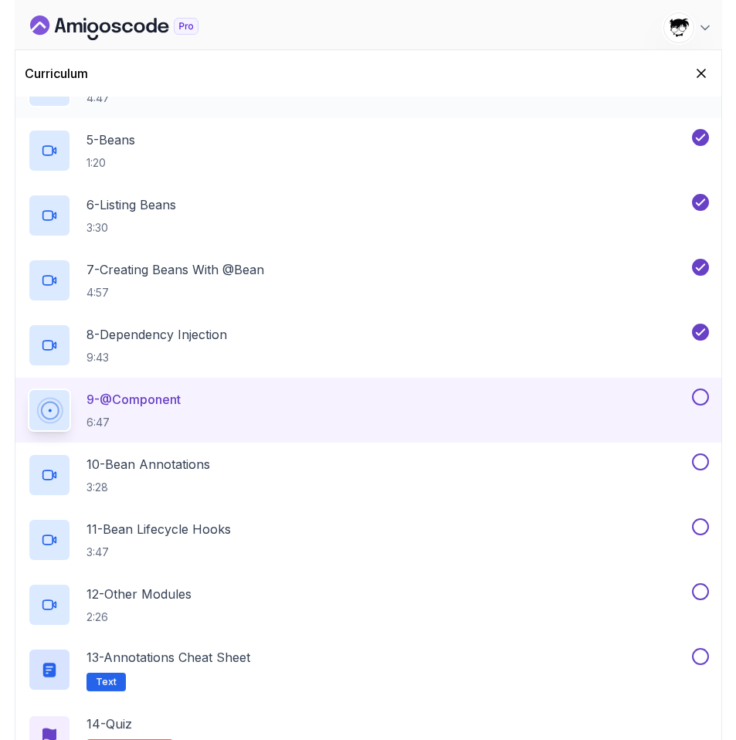
scroll to position [416, 0]
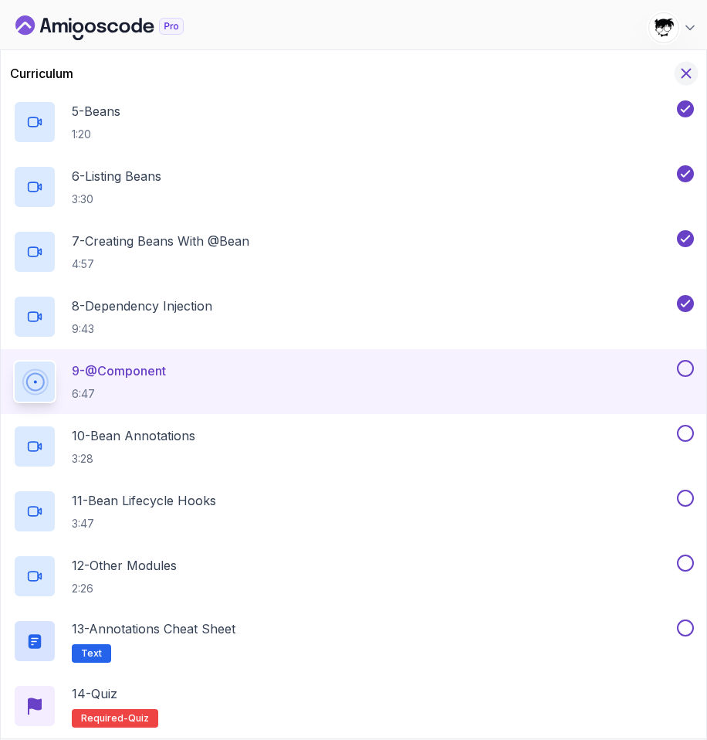
click at [689, 73] on icon "Hide Curriculum for mobile" at bounding box center [686, 73] width 17 height 17
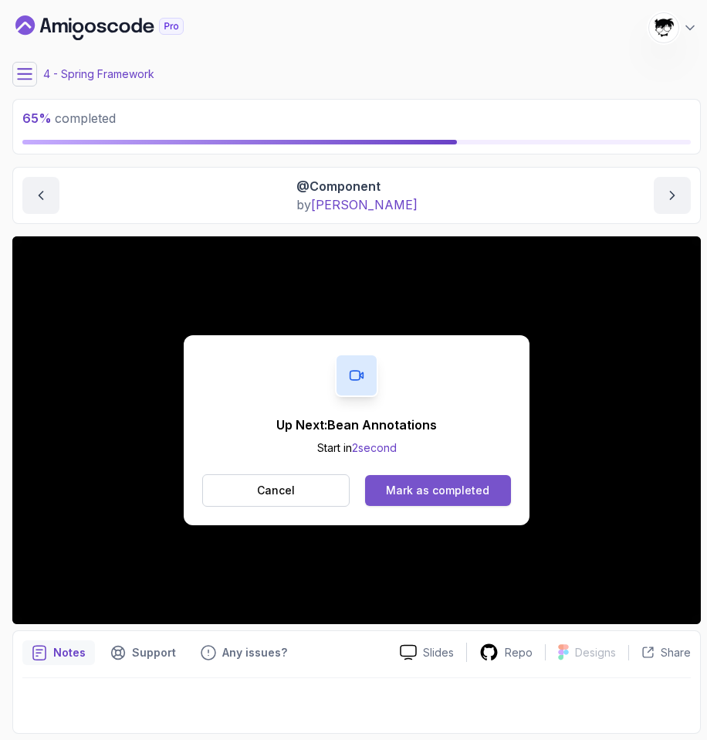
click at [401, 484] on div "Mark as completed" at bounding box center [437, 489] width 103 height 15
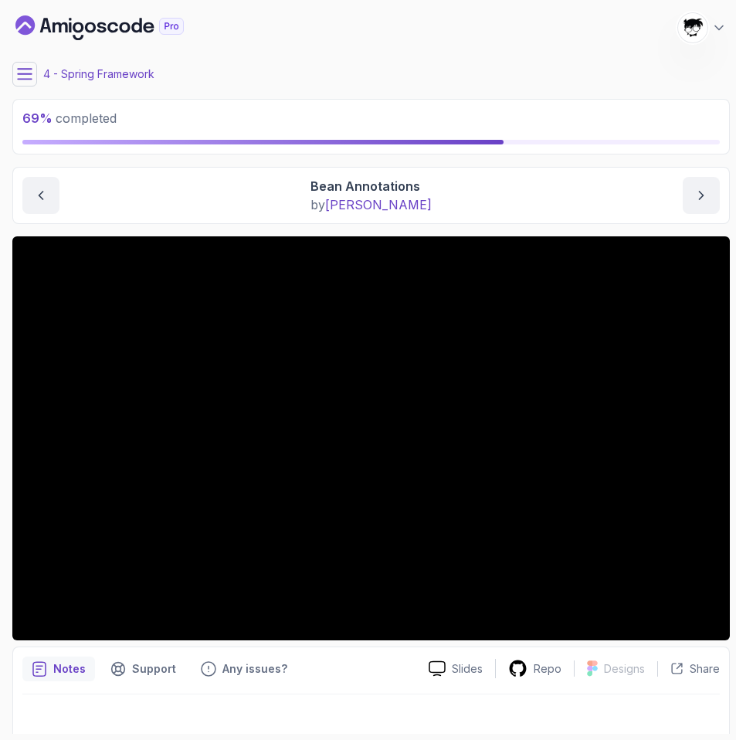
scroll to position [13, 0]
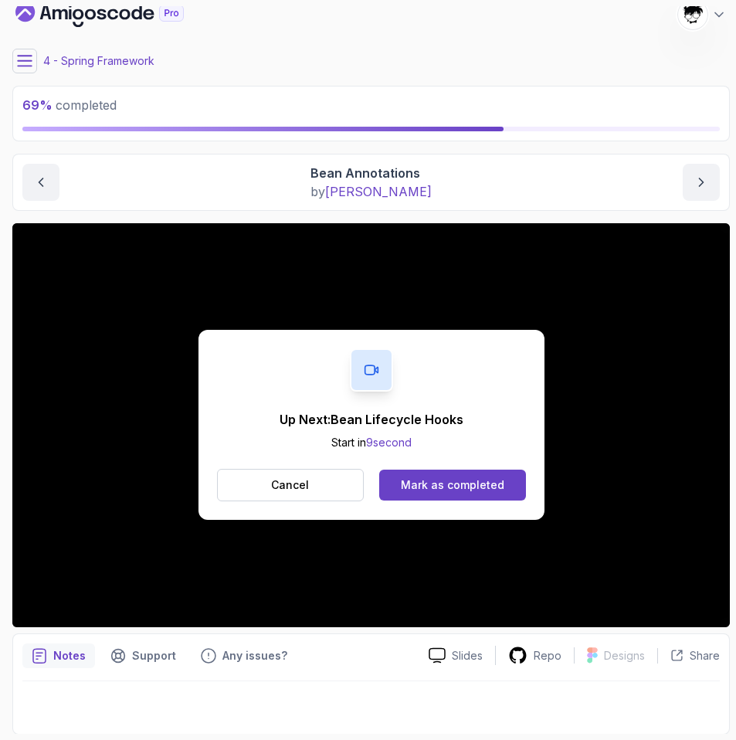
click at [407, 466] on div "Up Next: Bean Lifecycle Hooks Start in 9 second Cancel Mark as completed" at bounding box center [371, 425] width 346 height 190
click at [408, 473] on button "Mark as completed" at bounding box center [452, 484] width 146 height 31
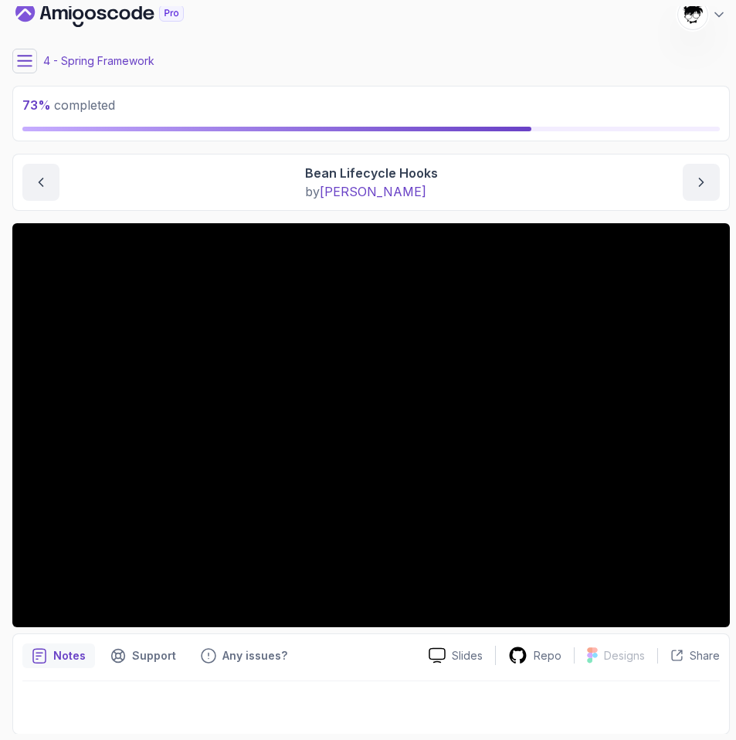
click at [12, 65] on div "73 % completed 1 - Intro 2 - Dev And Environment Setup 3 - Spring Framework 1 -…" at bounding box center [367, 369] width 723 height 727
click at [25, 65] on icon at bounding box center [25, 61] width 14 height 10
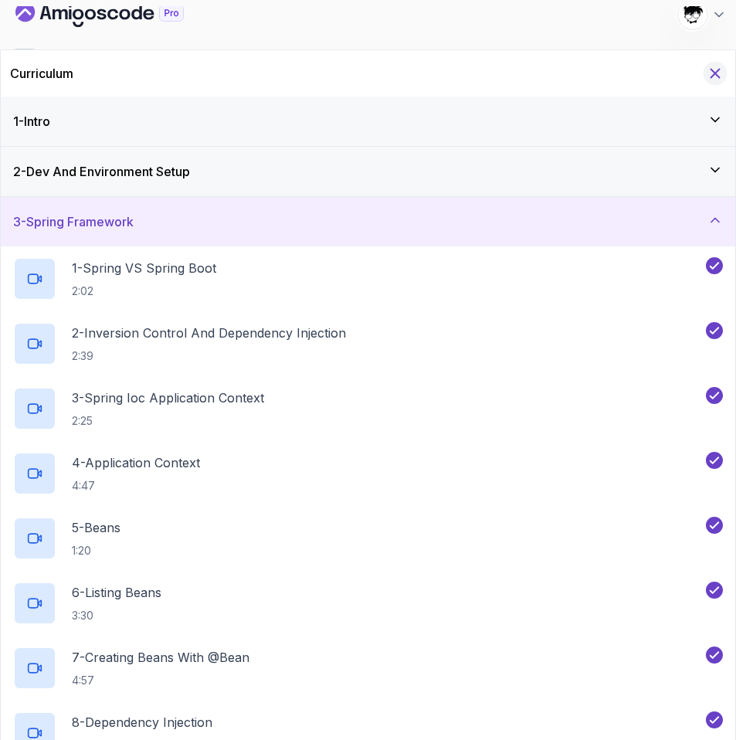
click at [711, 71] on icon "Hide Curriculum for mobile" at bounding box center [714, 73] width 17 height 17
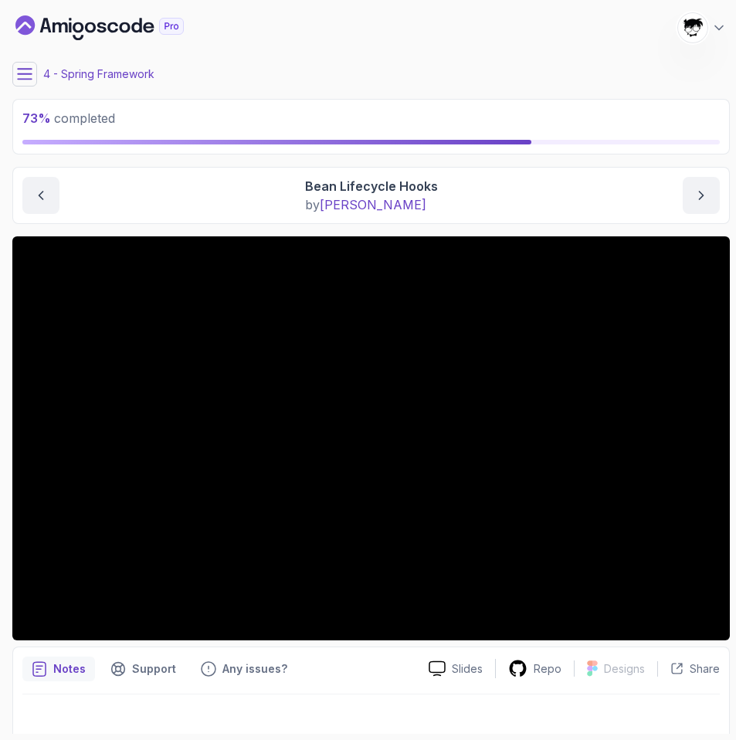
click at [29, 74] on icon at bounding box center [25, 74] width 14 height 10
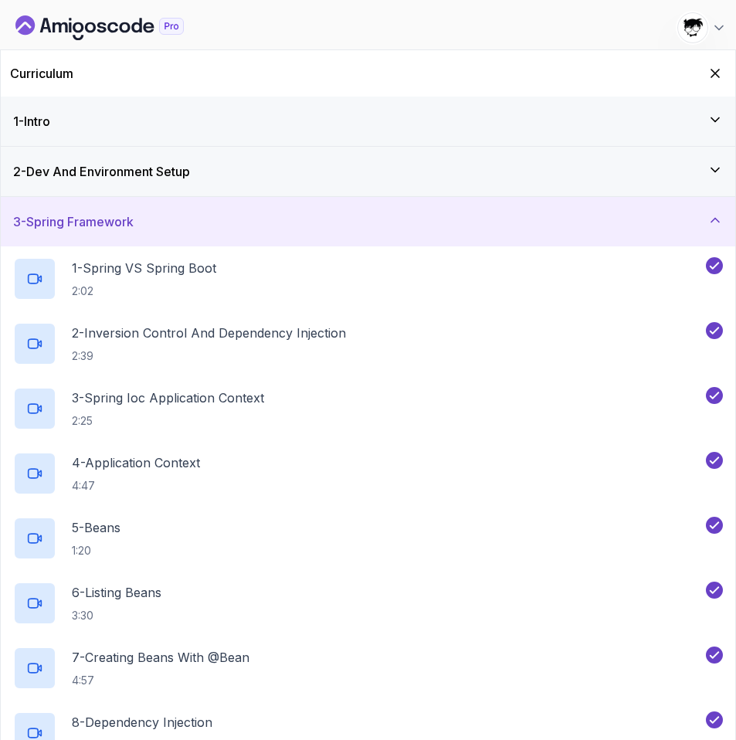
click at [181, 217] on div "3 - Spring Framework" at bounding box center [367, 221] width 709 height 19
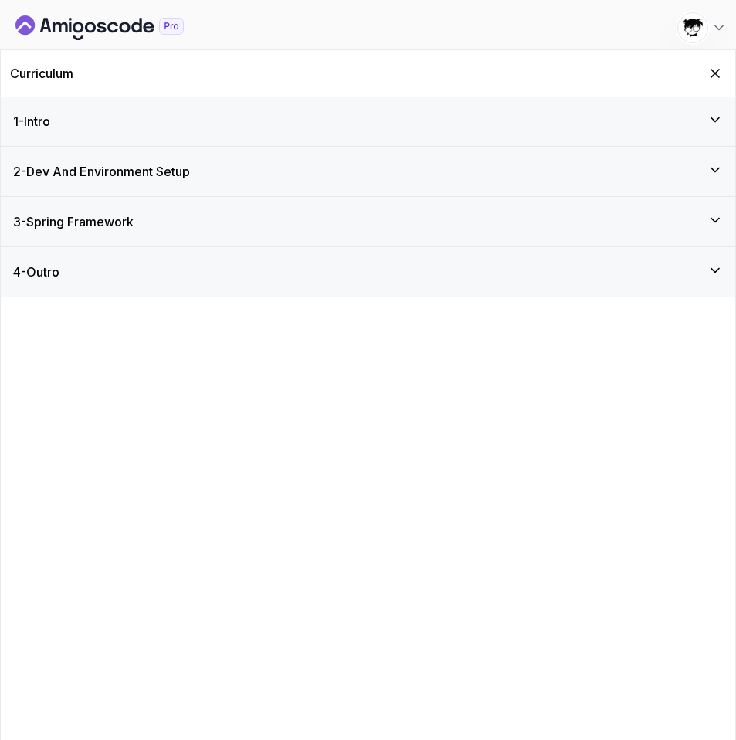
click at [134, 272] on div "4 - Outro" at bounding box center [367, 271] width 709 height 19
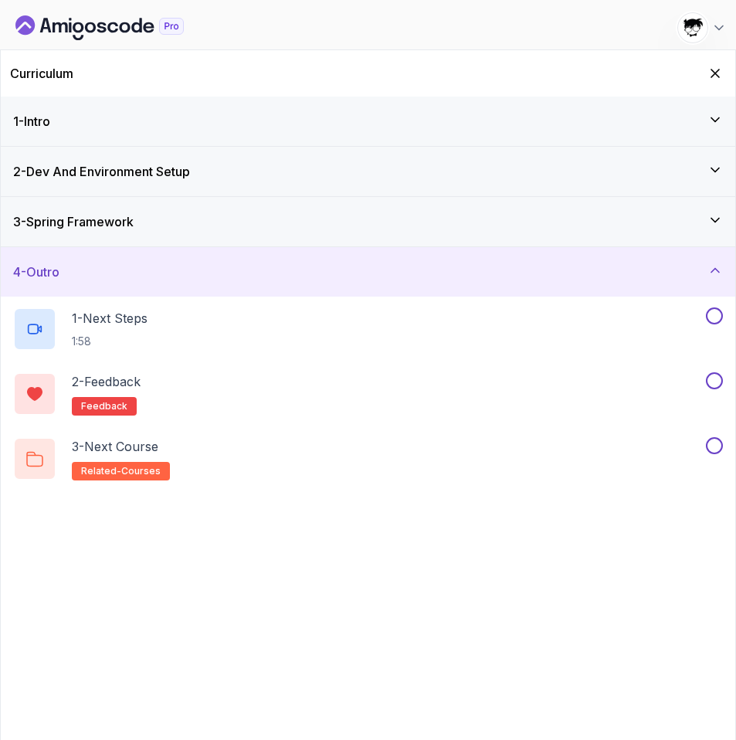
click at [134, 272] on div "4 - Outro" at bounding box center [367, 271] width 709 height 19
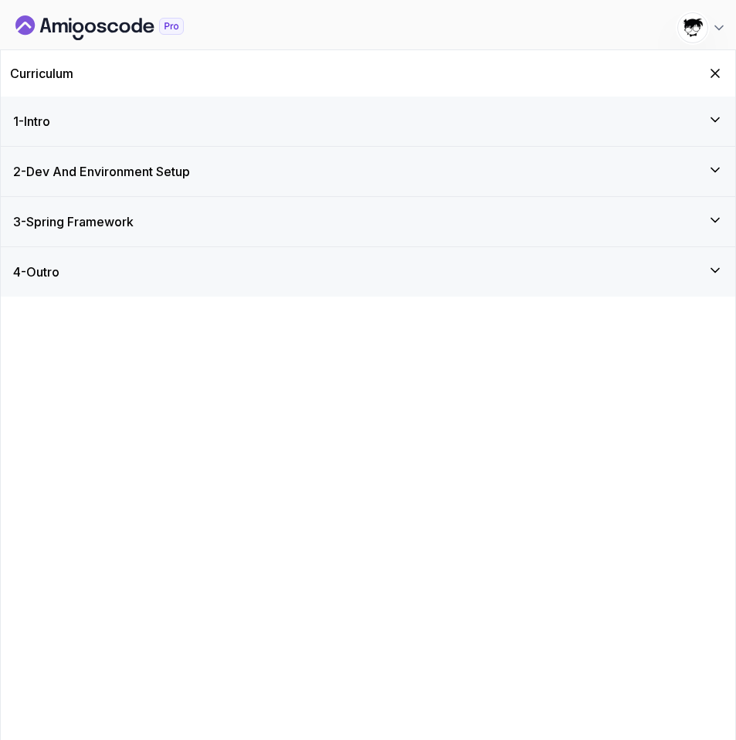
click at [127, 227] on h3 "3 - Spring Framework" at bounding box center [73, 221] width 120 height 19
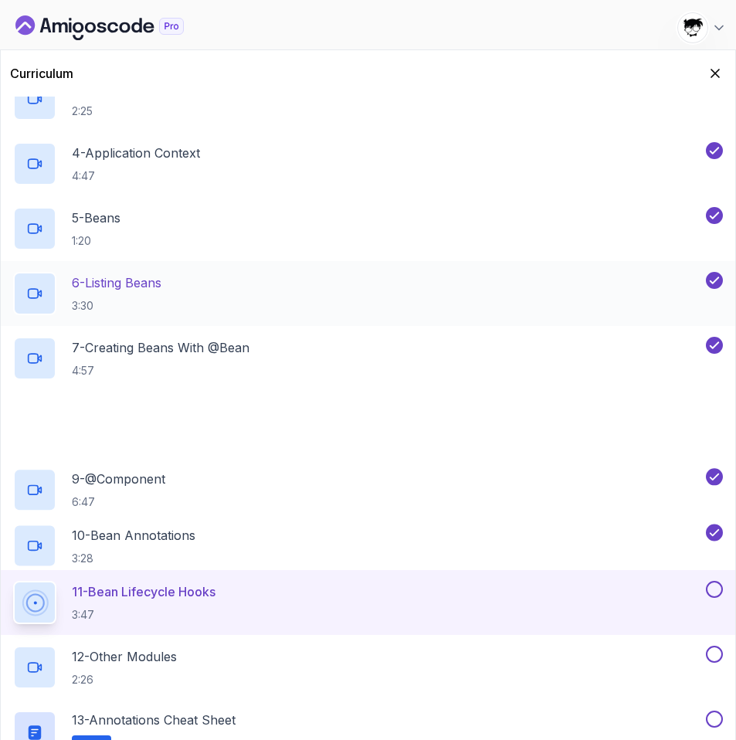
scroll to position [416, 0]
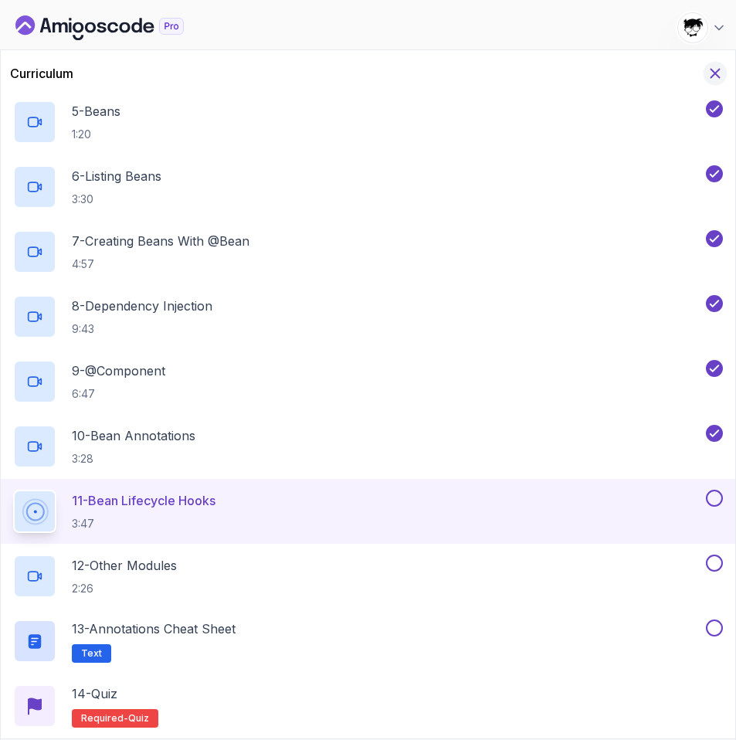
click at [717, 75] on icon "Hide Curriculum for mobile" at bounding box center [715, 73] width 8 height 8
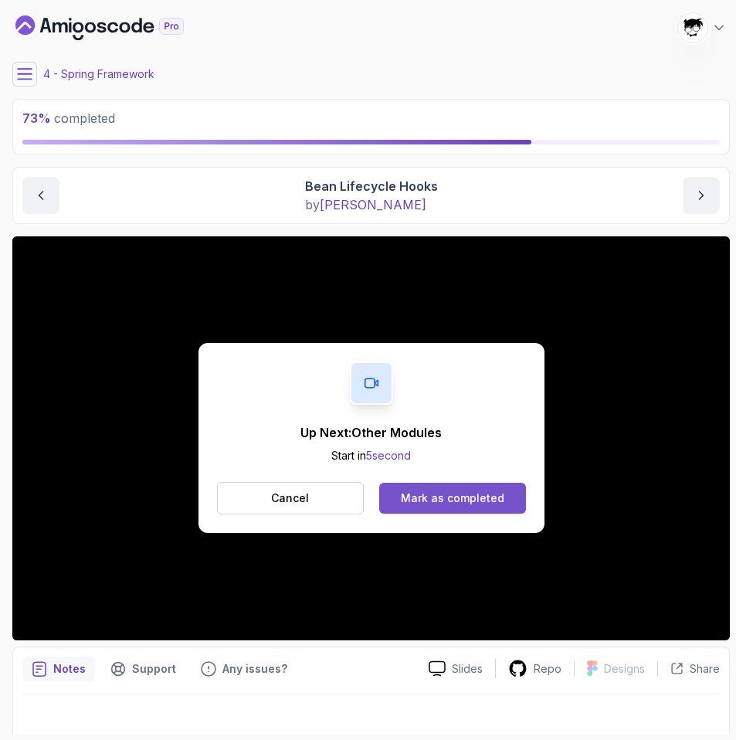
click at [427, 486] on button "Mark as completed" at bounding box center [452, 497] width 146 height 31
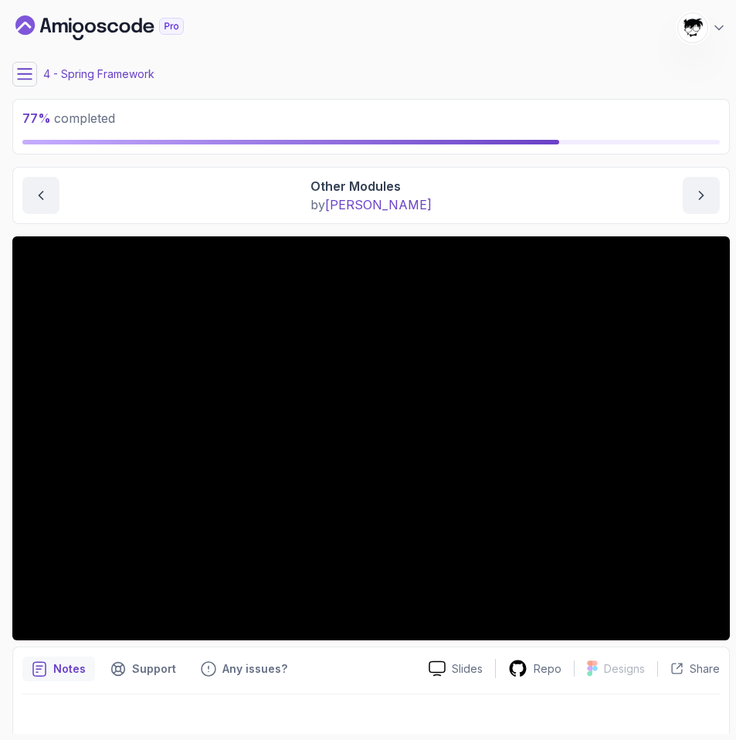
click at [21, 67] on icon at bounding box center [24, 73] width 15 height 15
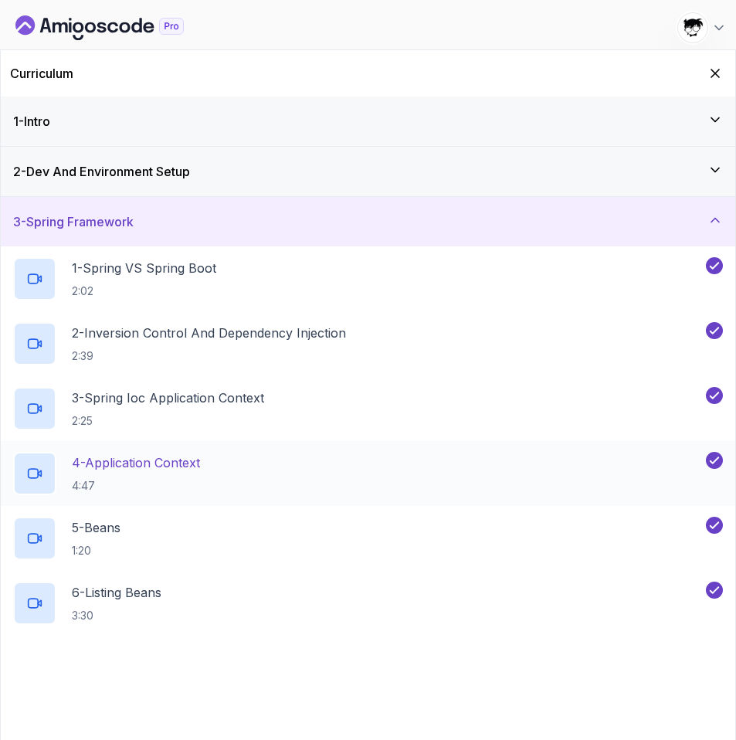
scroll to position [416, 0]
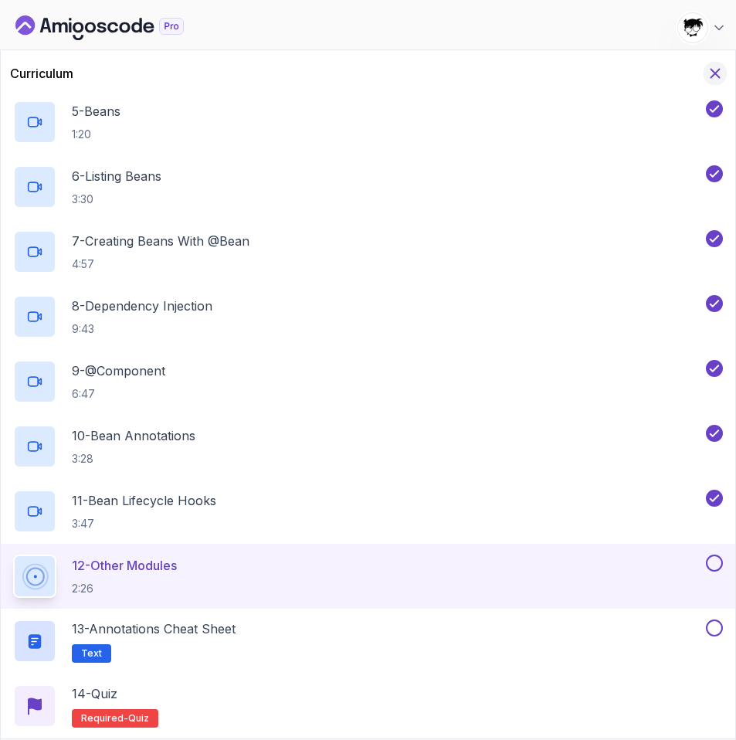
click at [718, 74] on icon "Hide Curriculum for mobile" at bounding box center [714, 73] width 17 height 17
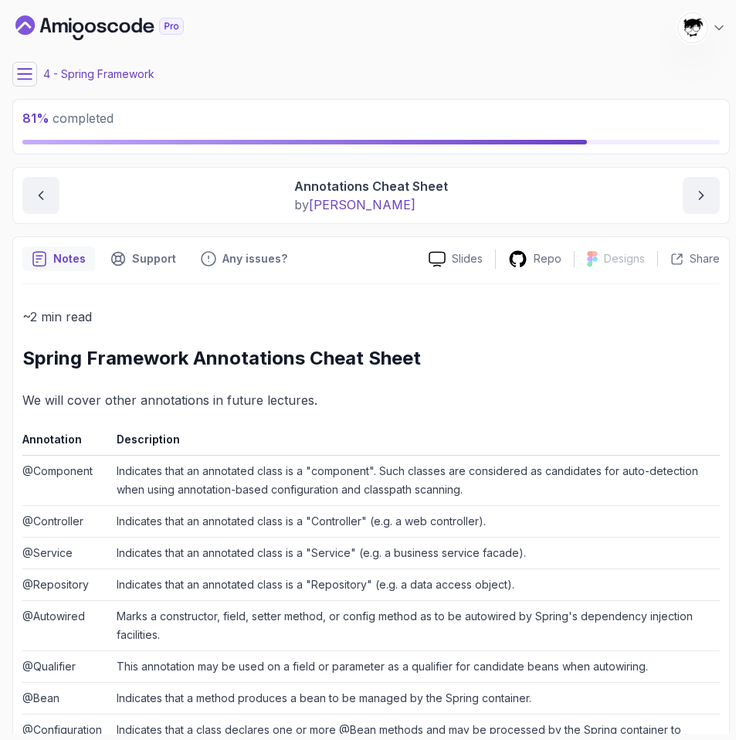
click at [22, 76] on icon at bounding box center [24, 73] width 15 height 15
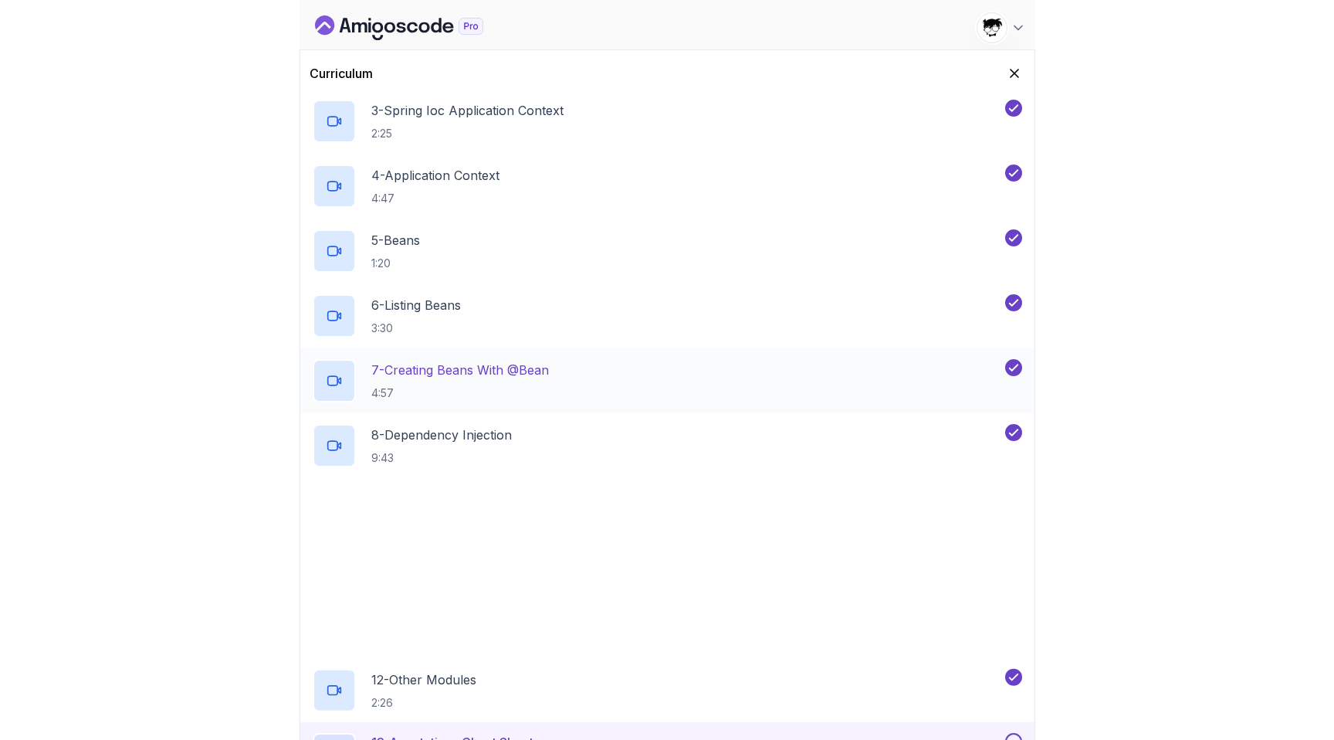
scroll to position [416, 0]
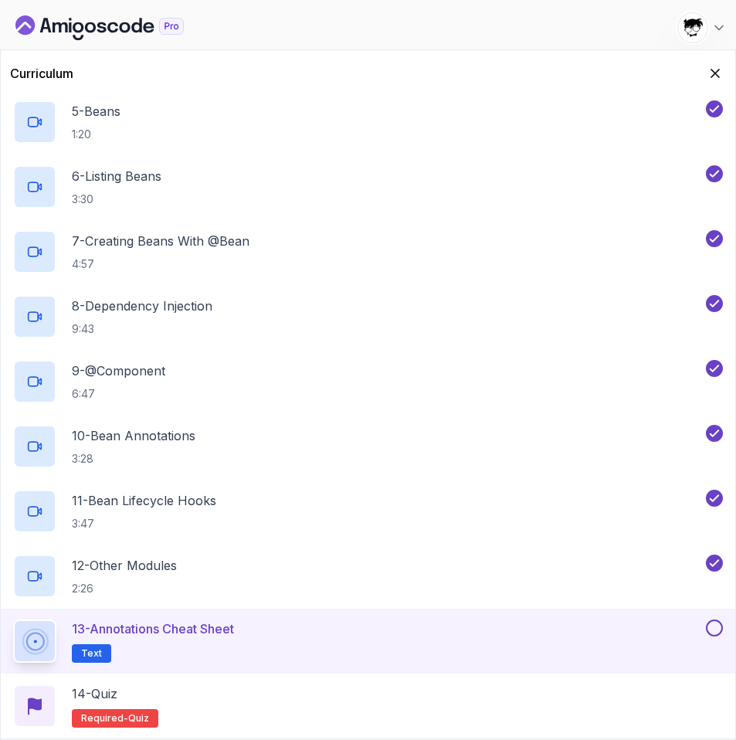
click at [712, 621] on button at bounding box center [714, 627] width 17 height 17
click at [504, 699] on div "14 - Quiz Required- quiz" at bounding box center [367, 705] width 709 height 43
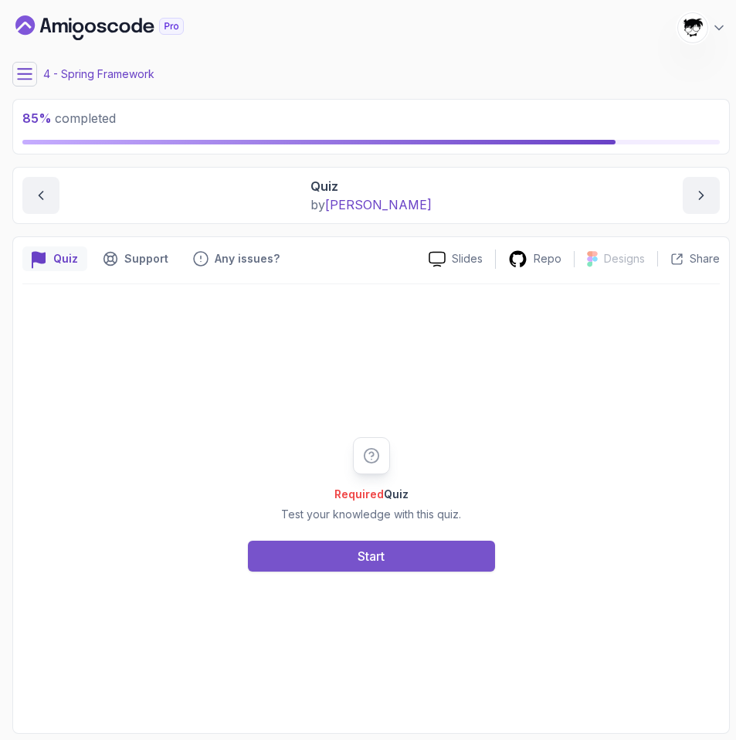
click at [349, 557] on button "Start" at bounding box center [371, 555] width 247 height 31
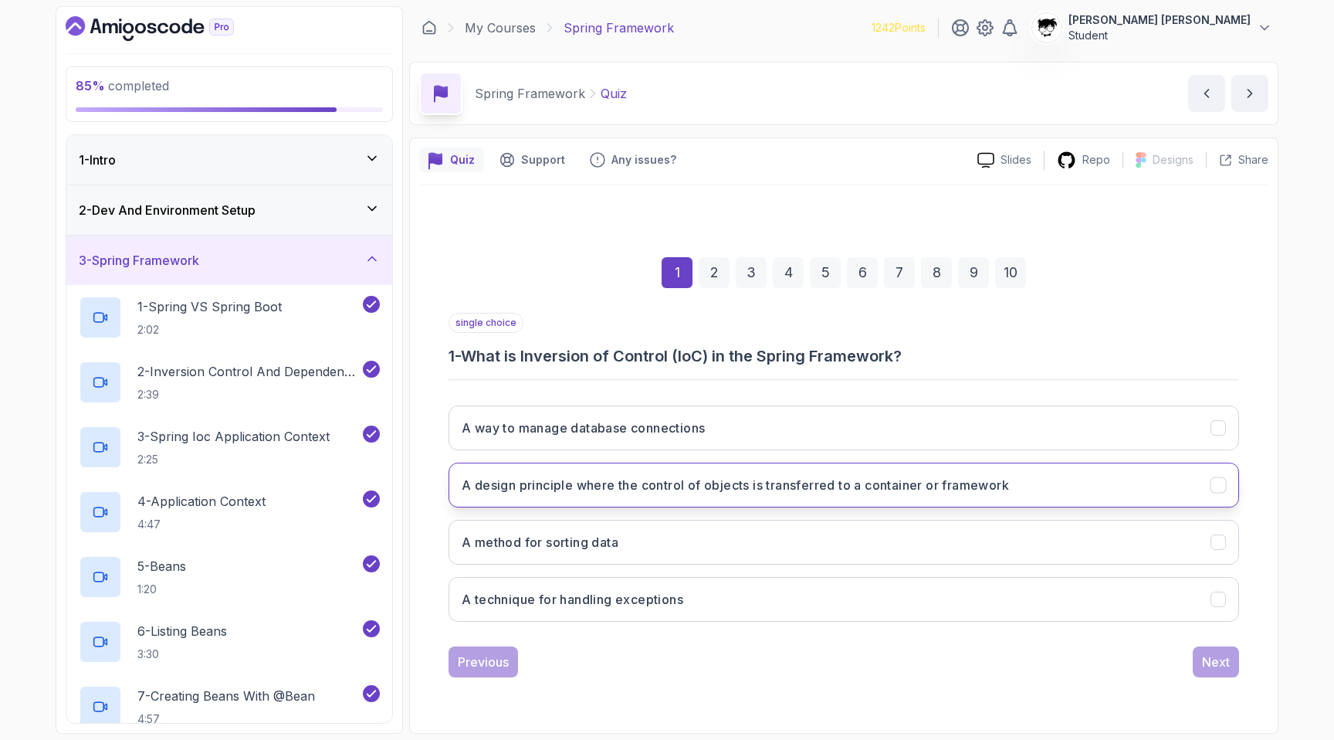
click at [559, 482] on h3 "A design principle where the control of objects is transferred to a container o…" at bounding box center [735, 485] width 547 height 19
click at [1204, 669] on div "Next" at bounding box center [1216, 661] width 28 height 19
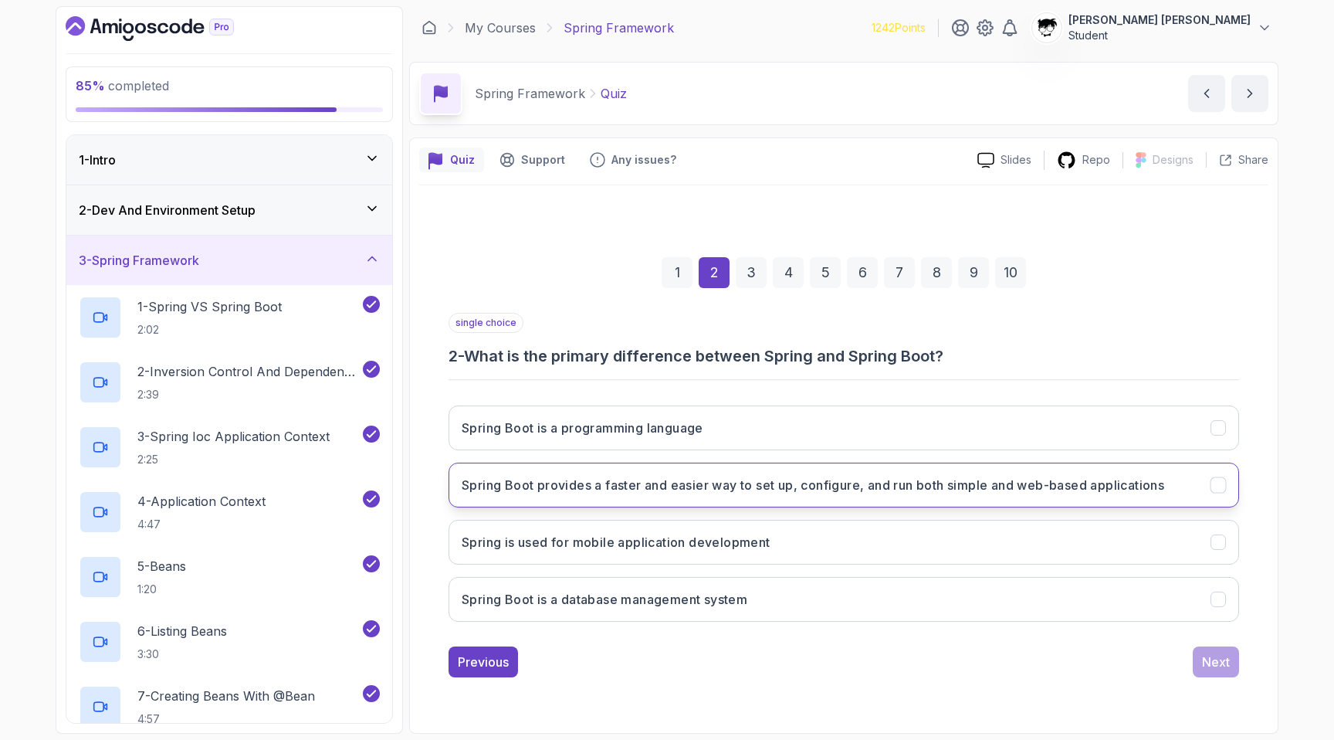
click at [920, 496] on button "Spring Boot provides a faster and easier way to set up, configure, and run both…" at bounding box center [844, 484] width 790 height 45
click at [1206, 655] on div "Next" at bounding box center [1216, 661] width 28 height 19
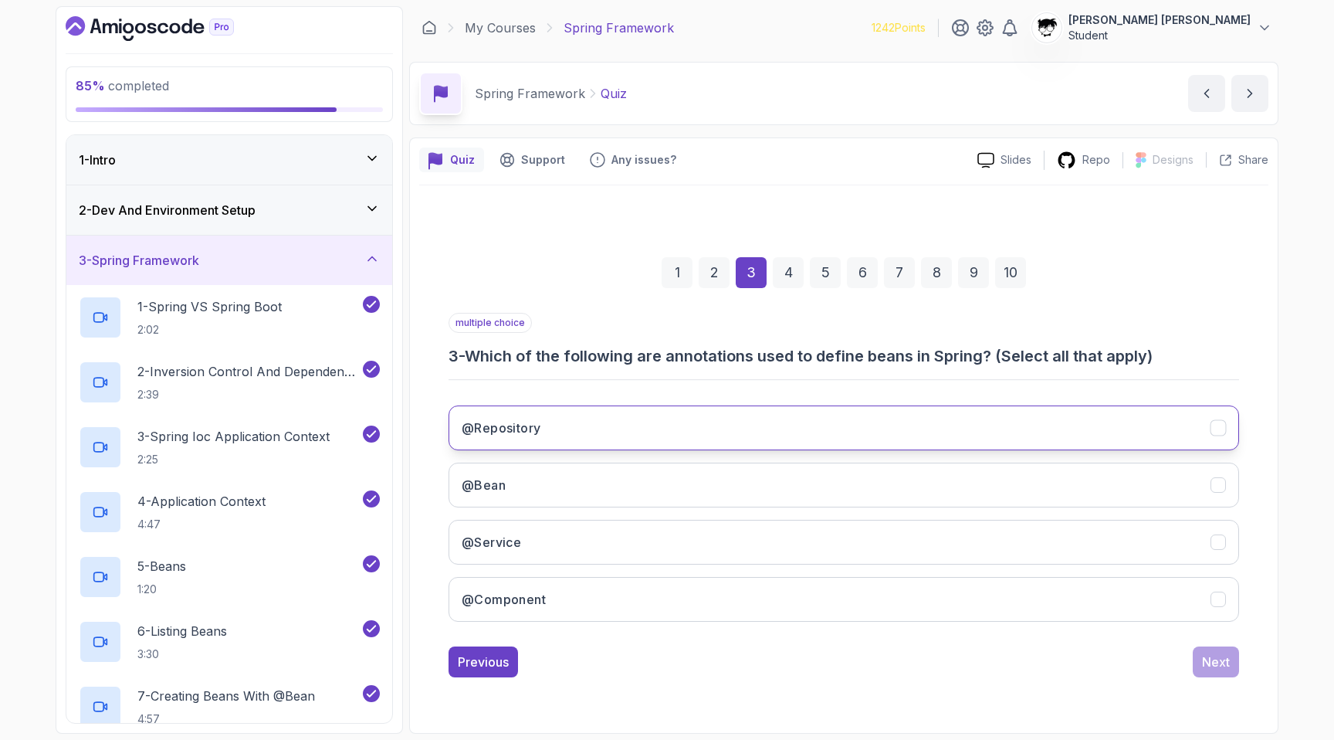
click at [1097, 424] on button "@Repository" at bounding box center [844, 427] width 790 height 45
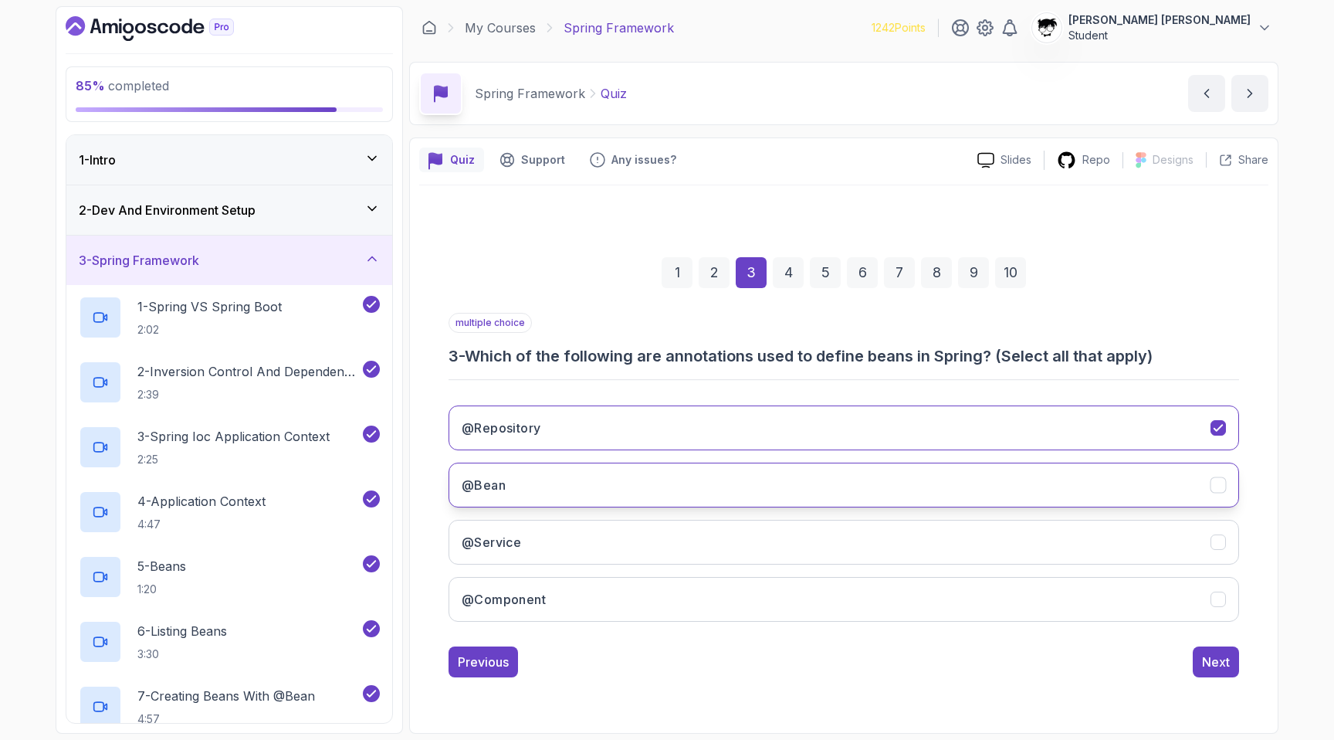
click at [1042, 503] on button "@Bean" at bounding box center [844, 484] width 790 height 45
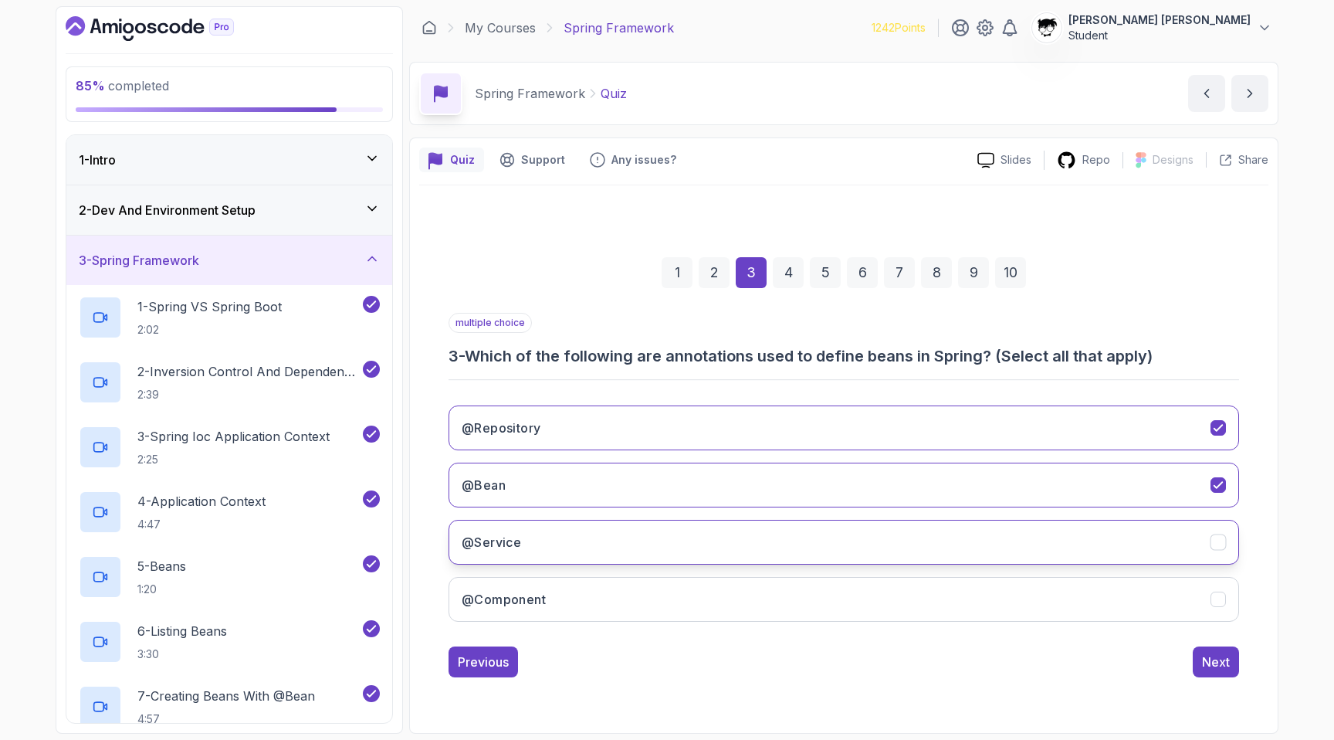
click at [1021, 552] on button "@Service" at bounding box center [844, 542] width 790 height 45
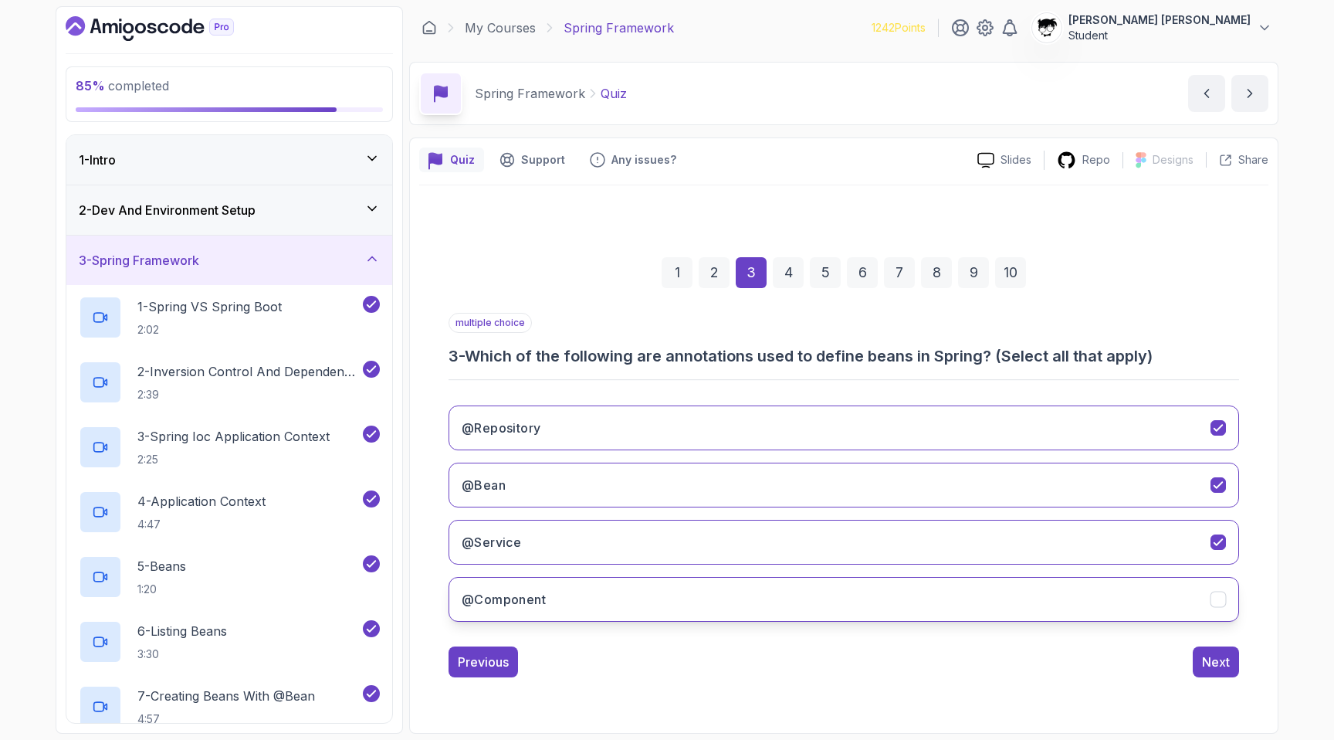
click at [1000, 599] on button "@Component" at bounding box center [844, 599] width 790 height 45
click at [1206, 668] on div "Next" at bounding box center [1216, 661] width 28 height 19
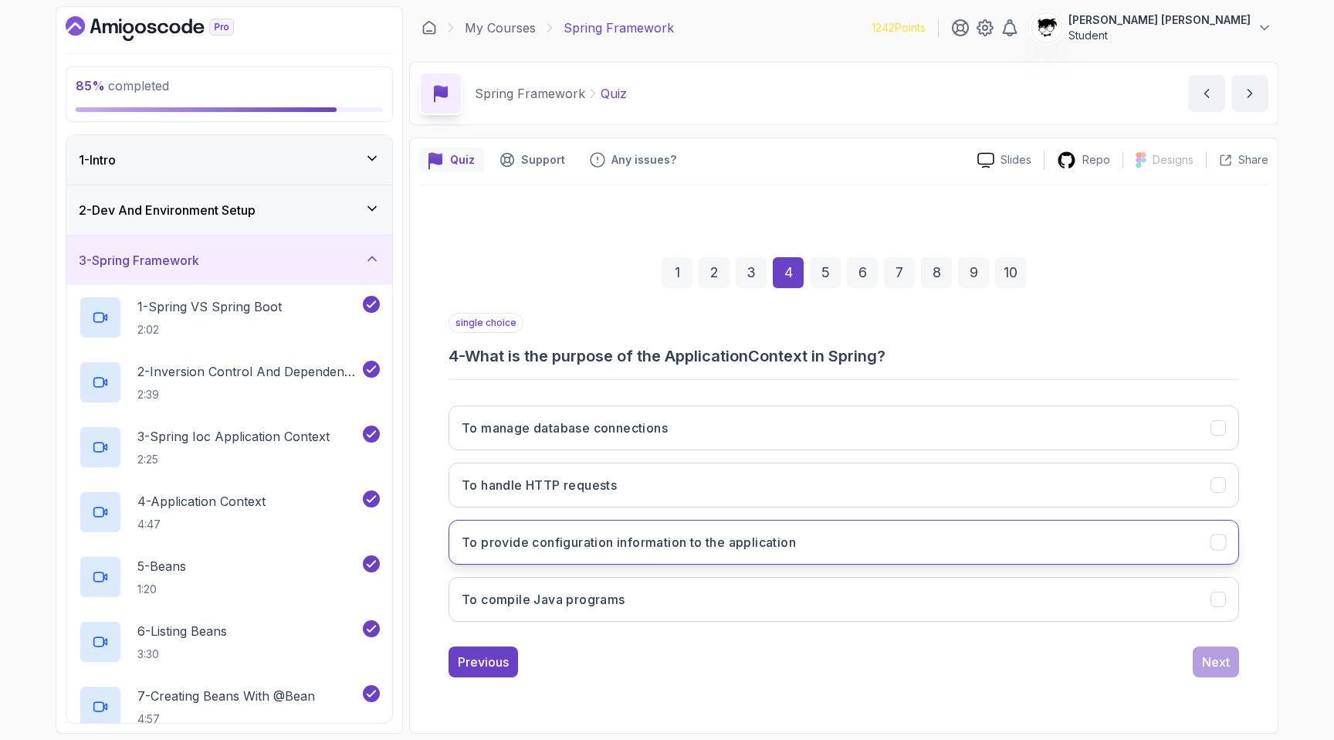
click at [581, 553] on button "To provide configuration information to the application" at bounding box center [844, 542] width 790 height 45
click at [1203, 658] on div "Next" at bounding box center [1216, 661] width 28 height 19
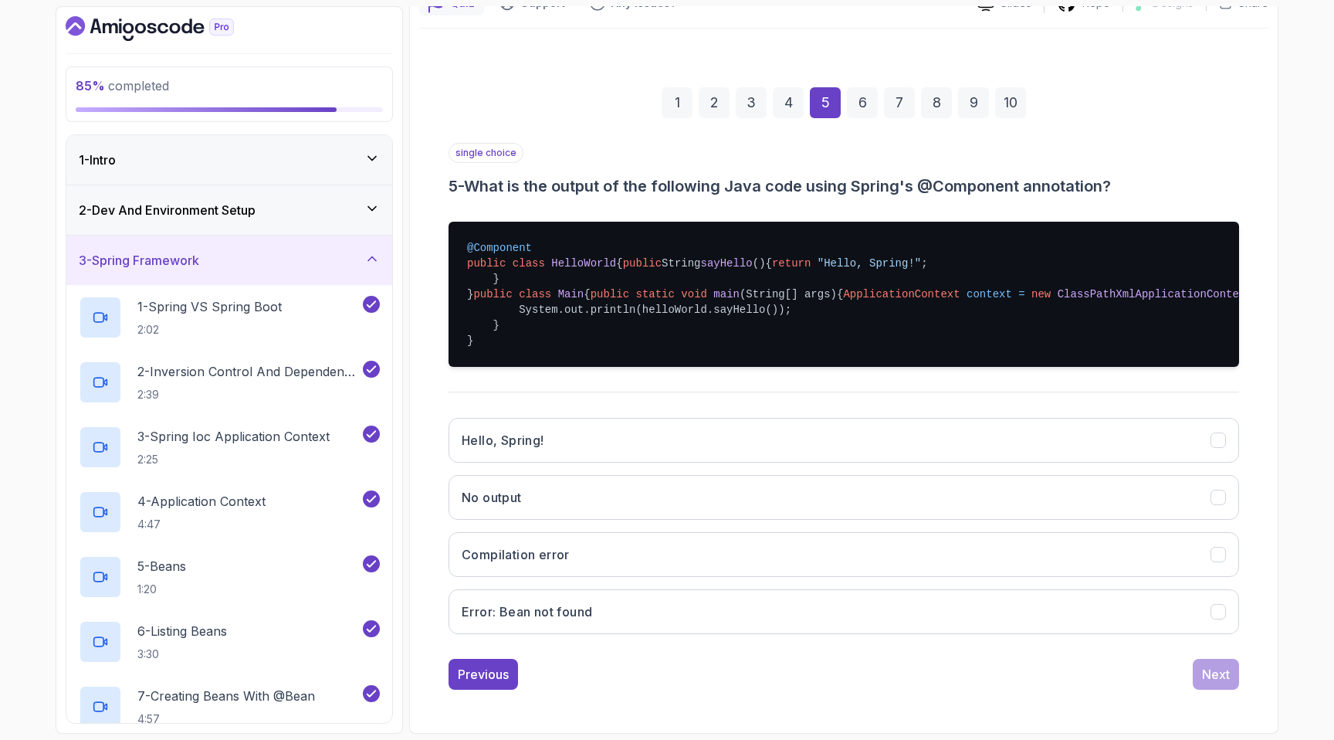
scroll to position [265, 0]
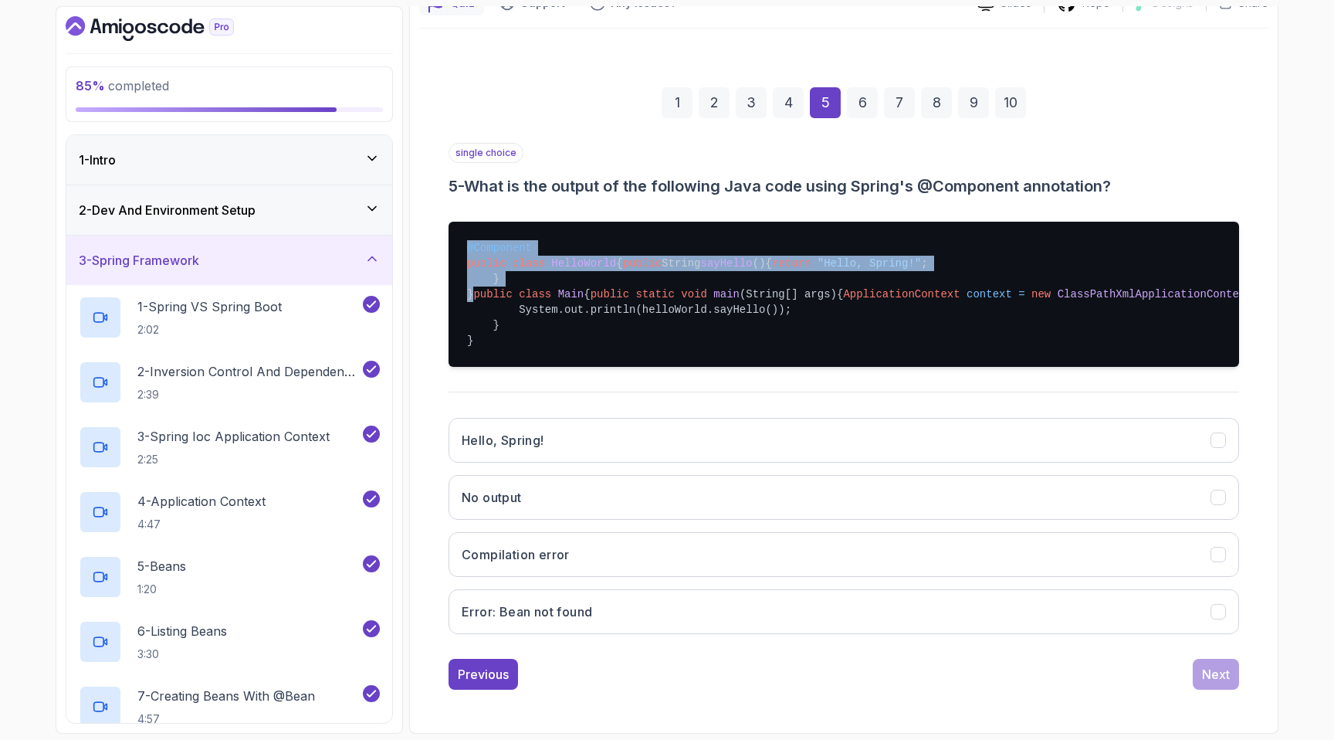
drag, startPoint x: 457, startPoint y: 137, endPoint x: 510, endPoint y: 215, distance: 94.4
click at [510, 222] on pre "@Component public class HelloWorld { public String sayHello () { return "Hello,…" at bounding box center [844, 294] width 790 height 145
copy pre "@Component public class HelloWorld { public String sayHello () { return "Hello,…"
drag, startPoint x: 509, startPoint y: 279, endPoint x: 1044, endPoint y: 311, distance: 535.9
click at [1044, 311] on pre "@Component public class HelloWorld { public String sayHello () { return "Hello,…" at bounding box center [844, 294] width 790 height 145
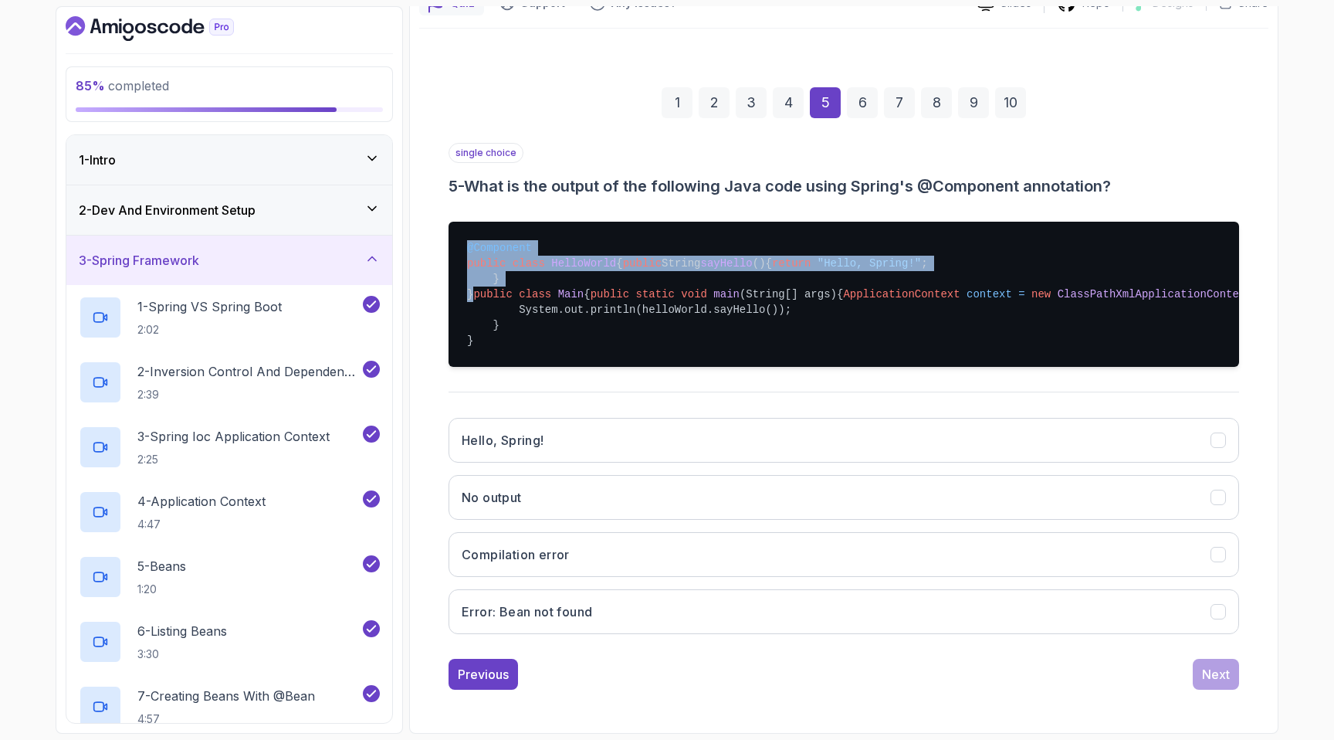
copy pre "ApplicationContext context = new ClassPathXmlApplicationContext ( "applicationC…"
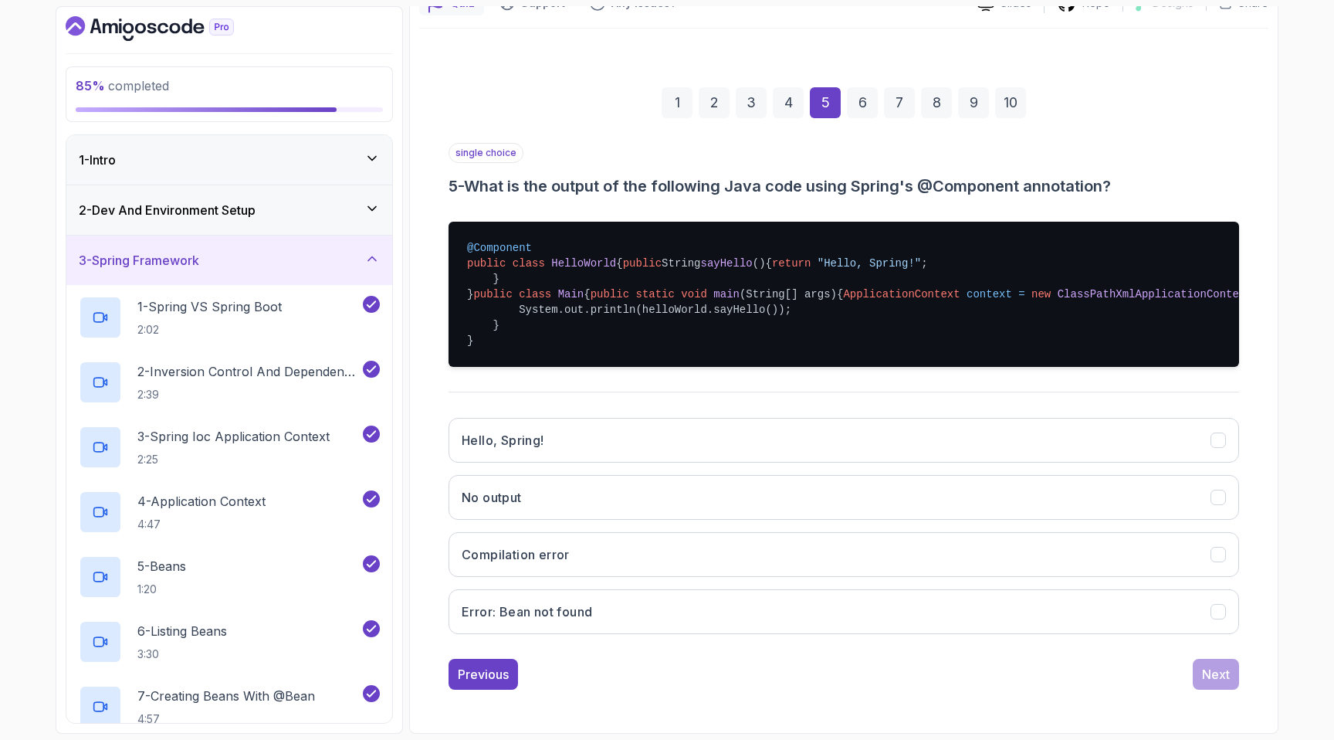
click at [525, 329] on pre "@Component public class HelloWorld { public String sayHello () { return "Hello,…" at bounding box center [844, 294] width 790 height 145
click at [502, 621] on button "Error: Bean not found" at bounding box center [844, 611] width 790 height 45
click at [1222, 665] on div "Next" at bounding box center [1216, 674] width 28 height 19
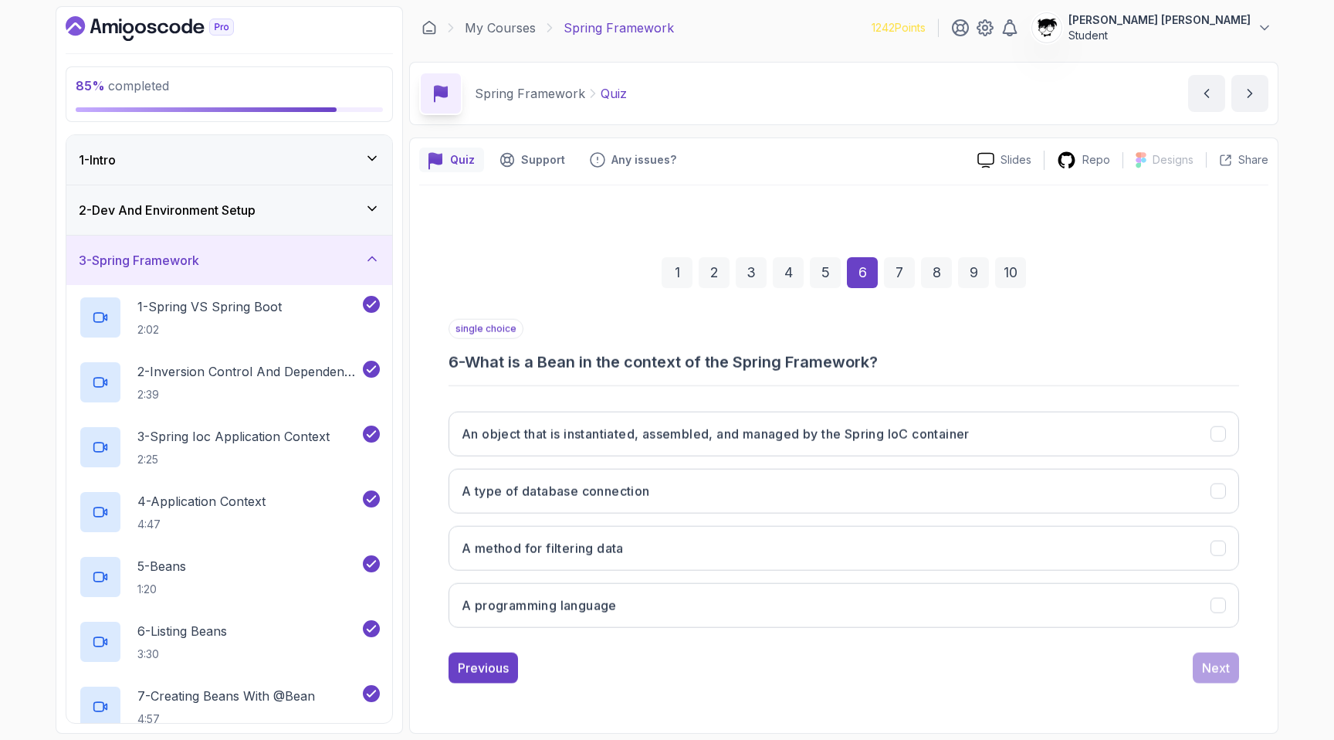
scroll to position [0, 0]
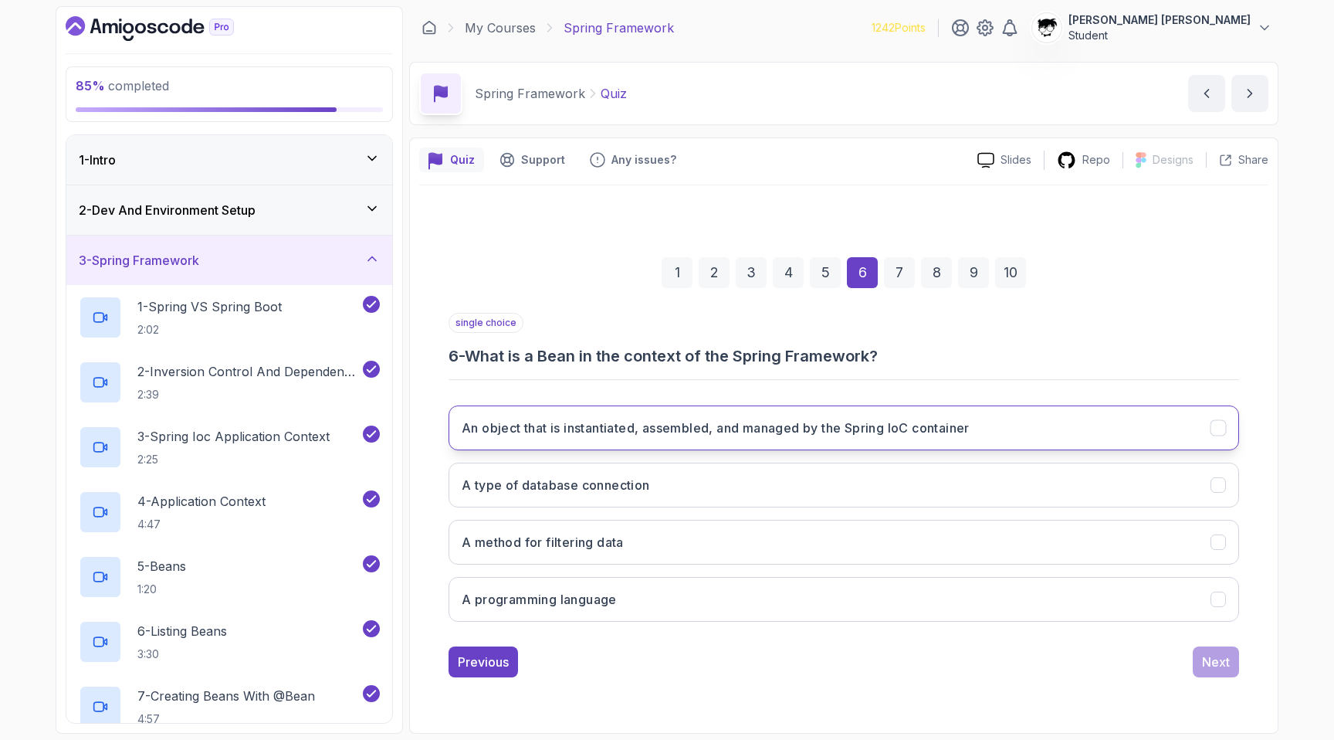
click at [1027, 431] on button "An object that is instantiated, assembled, and managed by the Spring IoC contai…" at bounding box center [844, 427] width 790 height 45
click at [1233, 653] on button "Next" at bounding box center [1216, 661] width 46 height 31
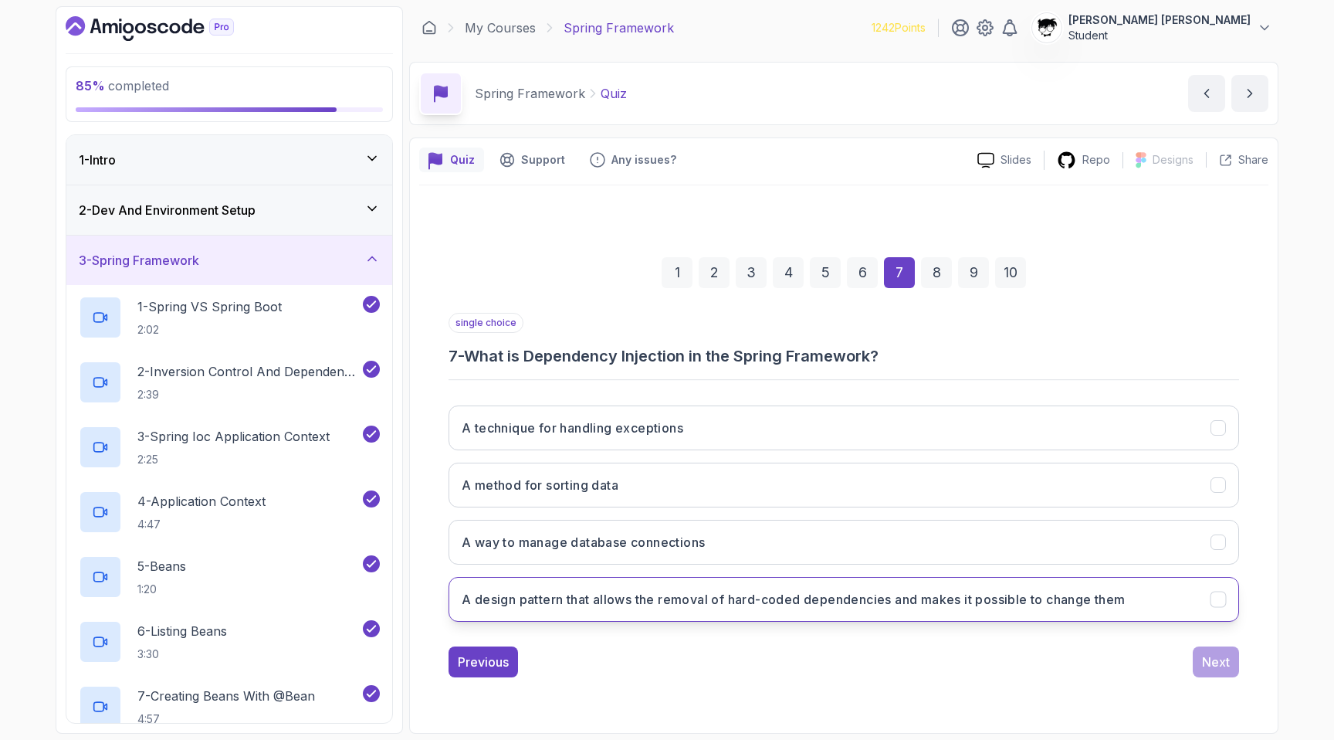
click at [855, 588] on button "A design pattern that allows the removal of hard-coded dependencies and makes i…" at bounding box center [844, 599] width 790 height 45
click at [1207, 638] on div "single choice 7 - What is Dependency Injection in the Spring Framework? A techn…" at bounding box center [844, 495] width 790 height 364
click at [1213, 665] on div "Next" at bounding box center [1216, 661] width 28 height 19
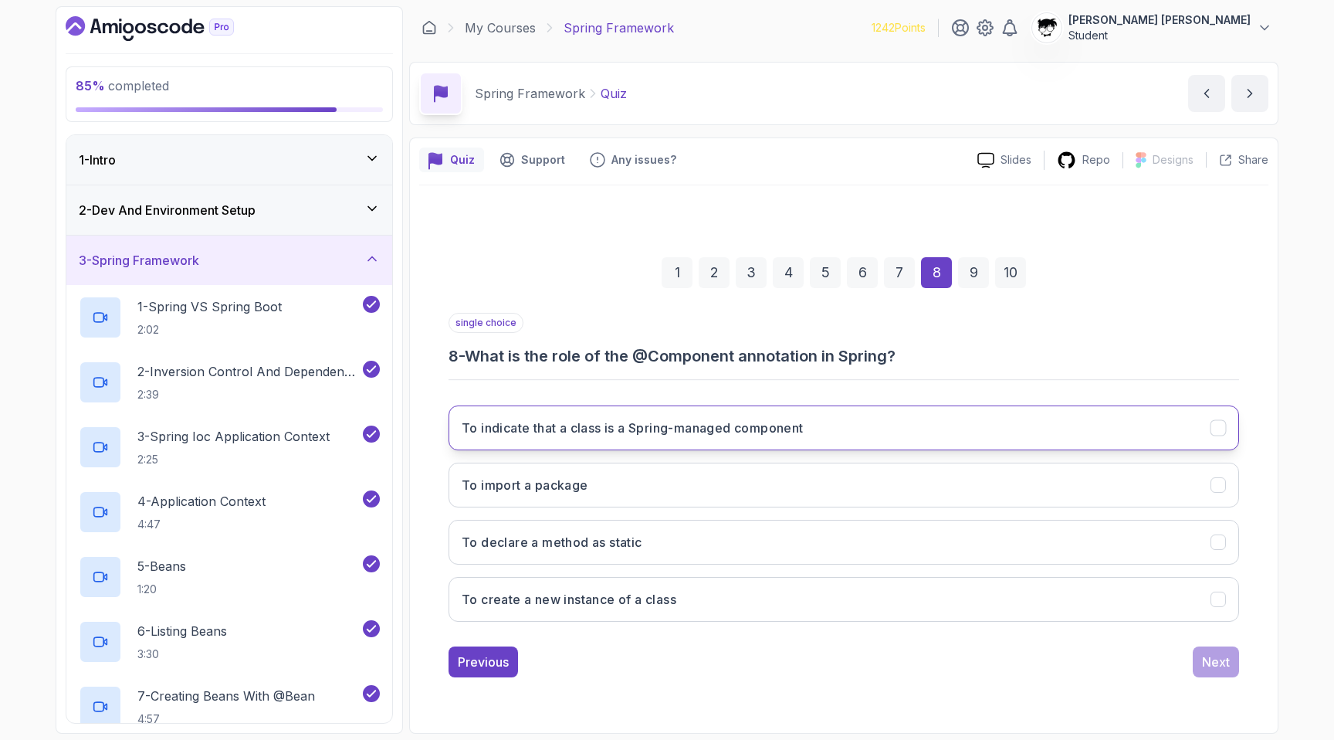
click at [948, 437] on button "To indicate that a class is a Spring-managed component" at bounding box center [844, 427] width 790 height 45
click at [1200, 662] on button "Next" at bounding box center [1216, 661] width 46 height 31
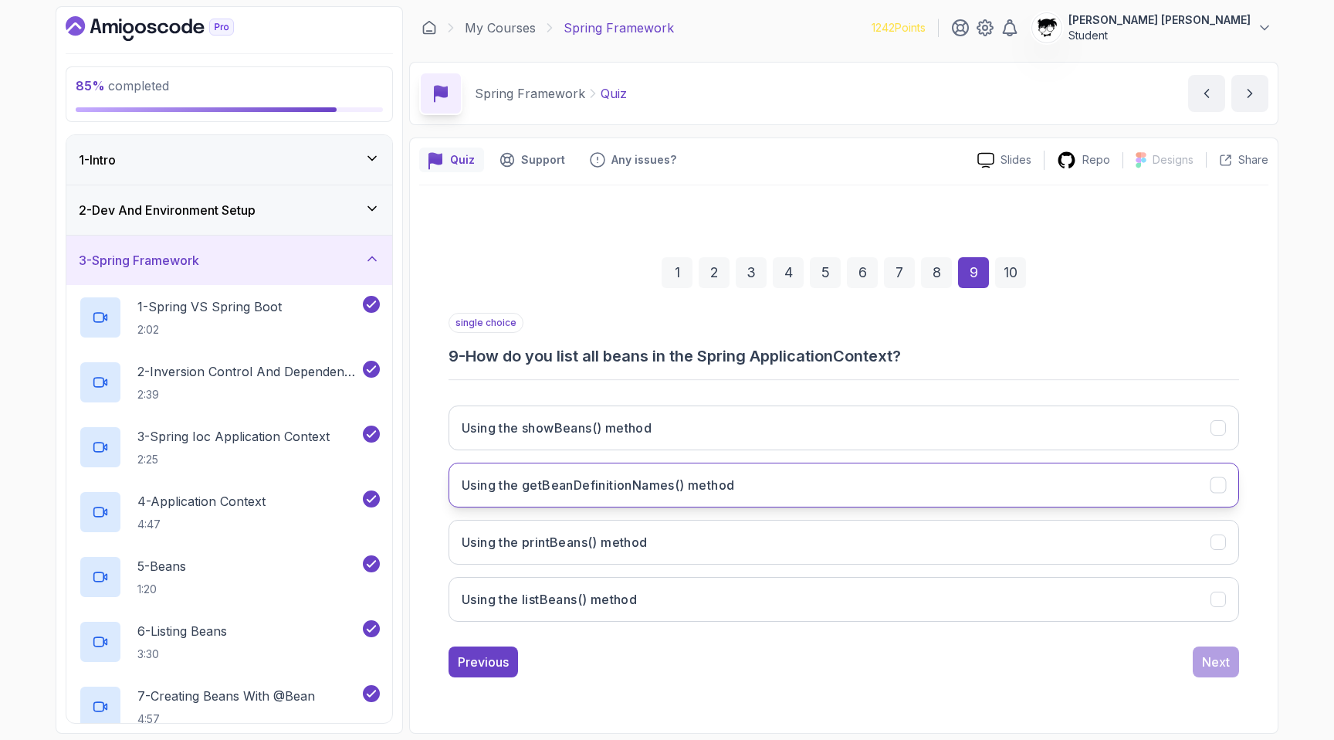
click at [749, 493] on button "Using the getBeanDefinitionNames() method" at bounding box center [844, 484] width 790 height 45
click at [1195, 666] on button "Next" at bounding box center [1216, 661] width 46 height 31
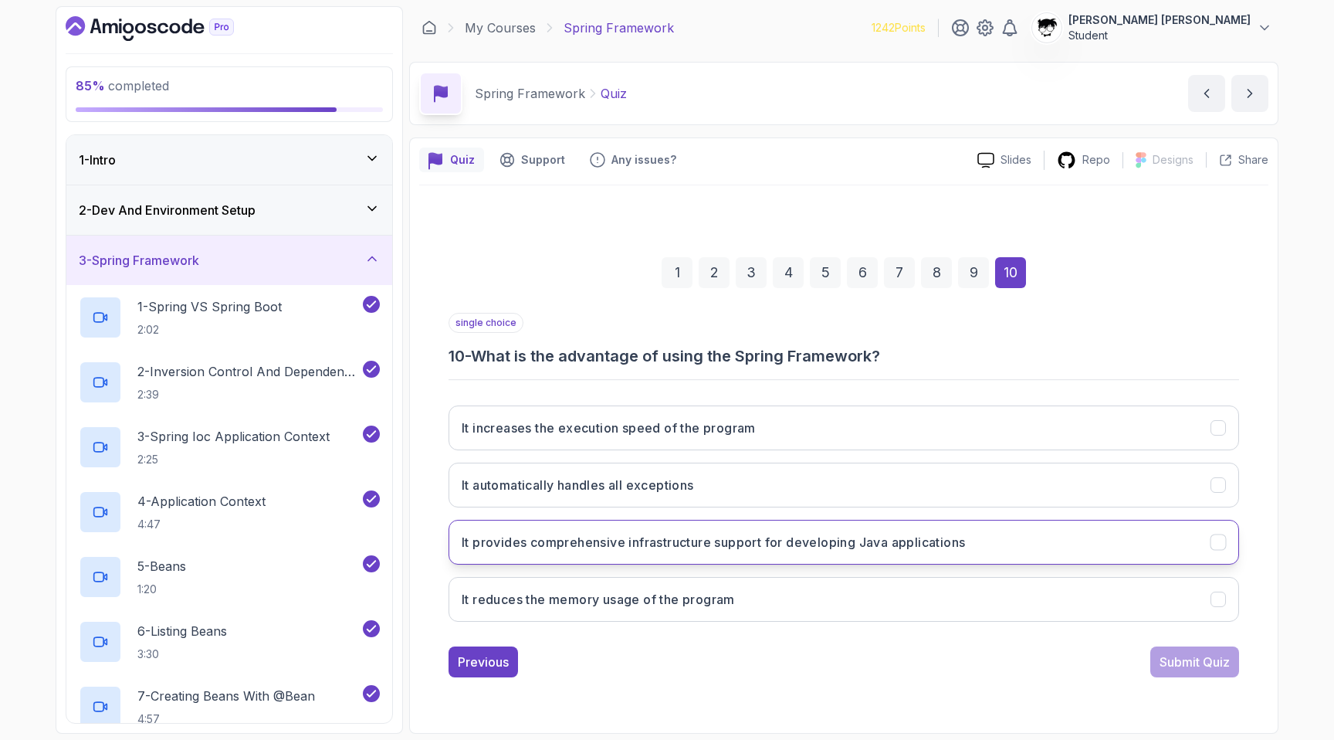
click at [627, 534] on h3 "It provides comprehensive infrastructure support for developing Java applicatio…" at bounding box center [713, 542] width 503 height 19
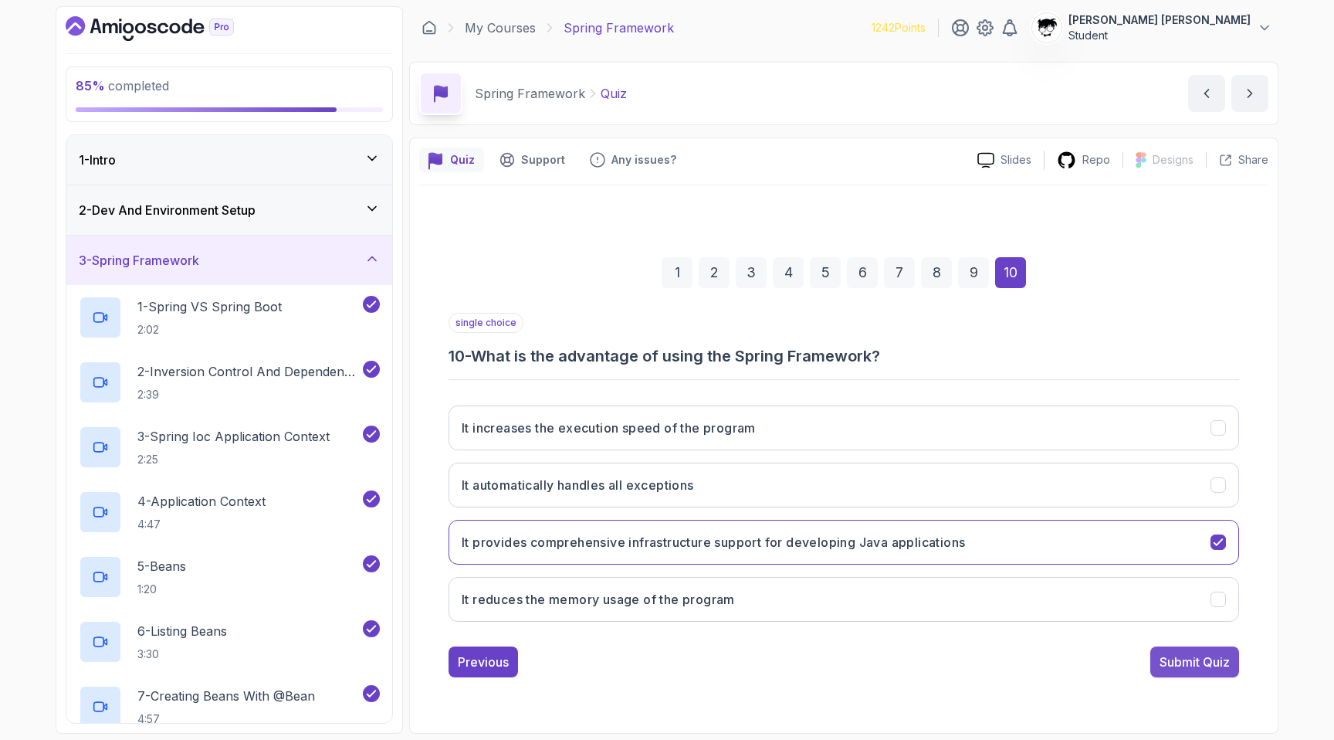
click at [1163, 646] on button "Submit Quiz" at bounding box center [1194, 661] width 89 height 31
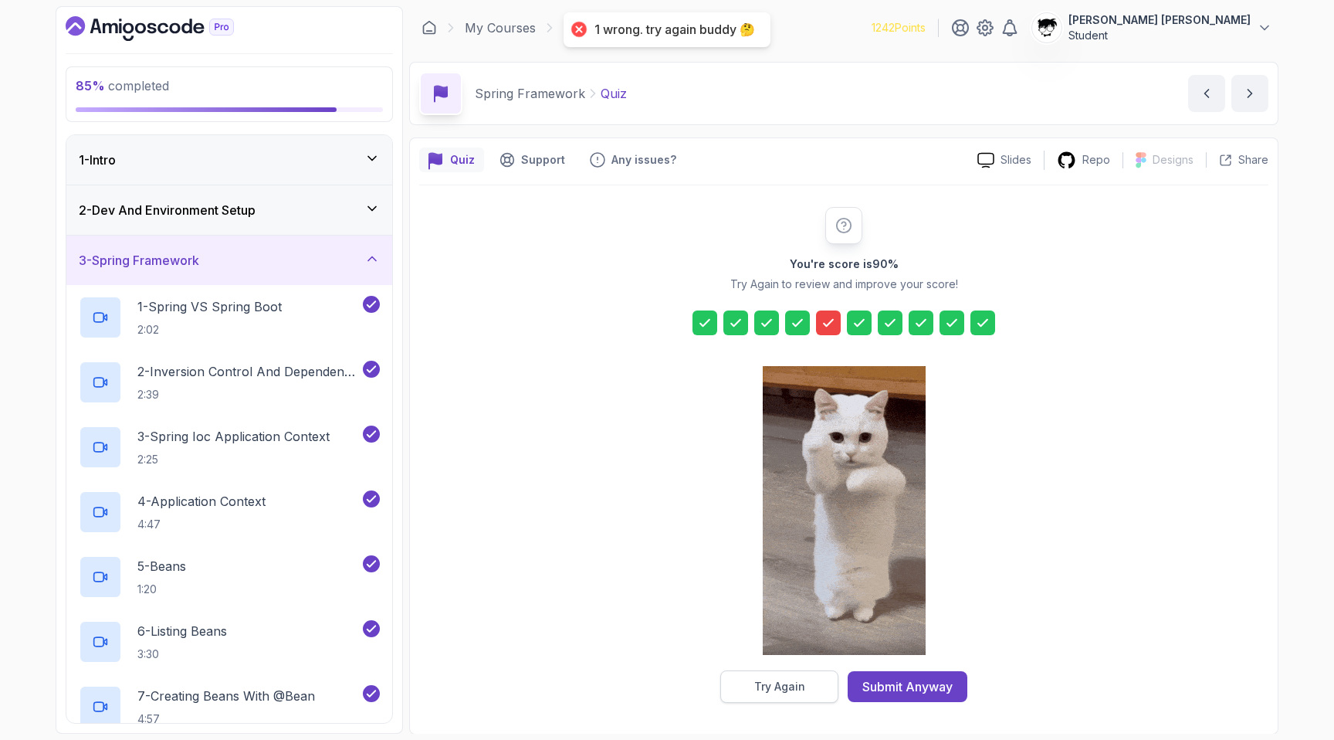
click at [811, 686] on button "Try Again" at bounding box center [779, 686] width 118 height 32
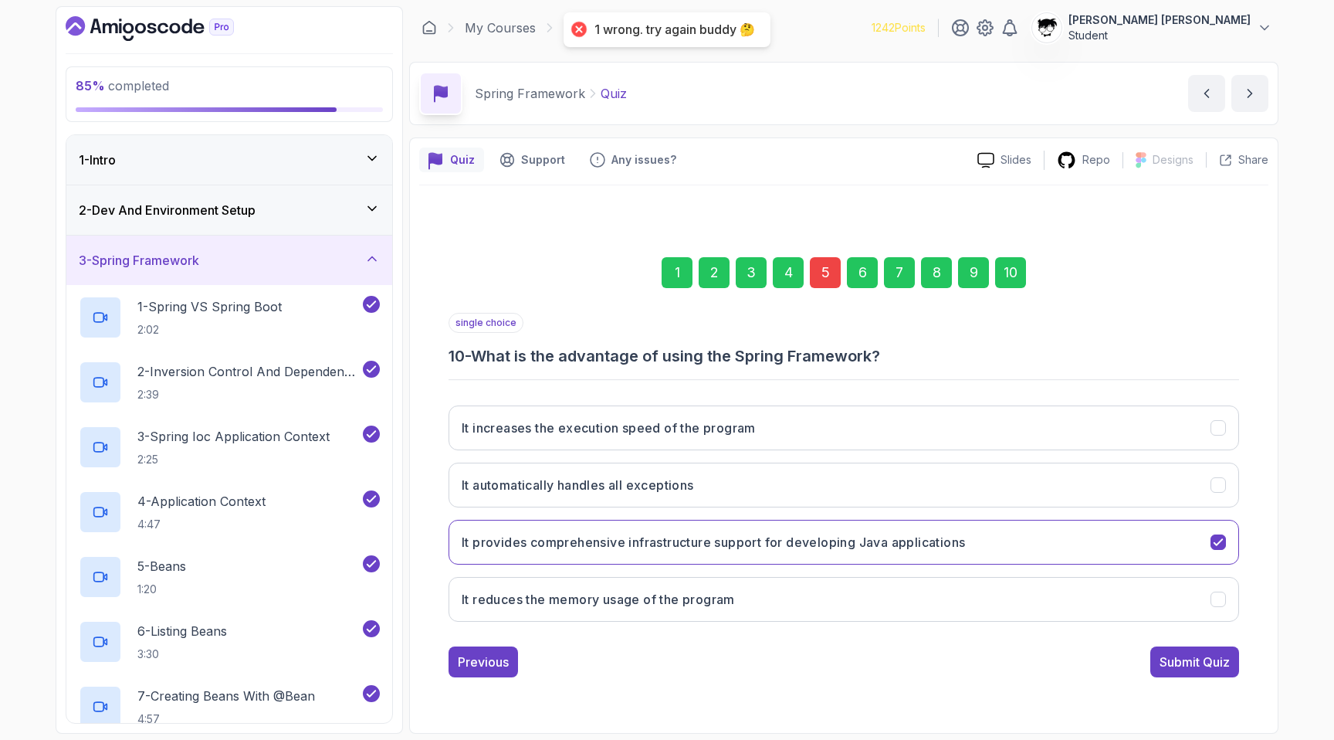
click at [821, 280] on div "5" at bounding box center [825, 272] width 31 height 31
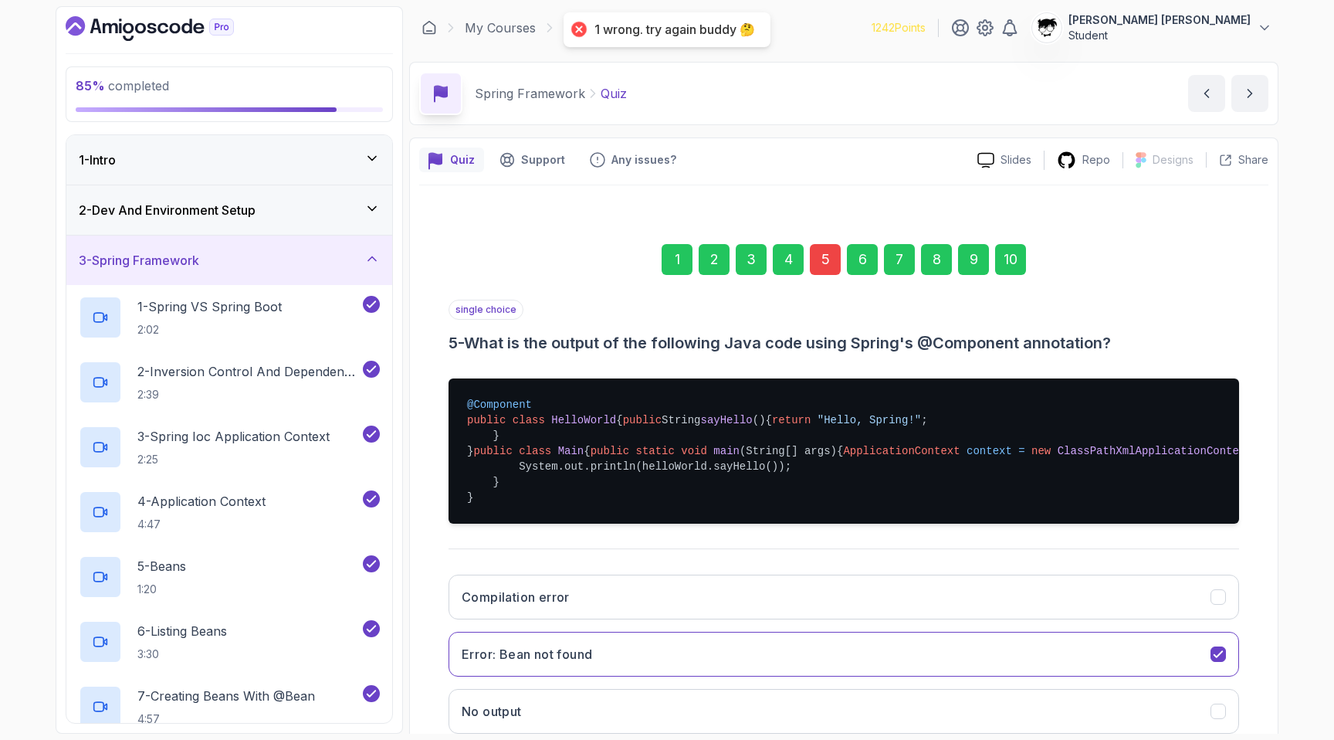
scroll to position [265, 0]
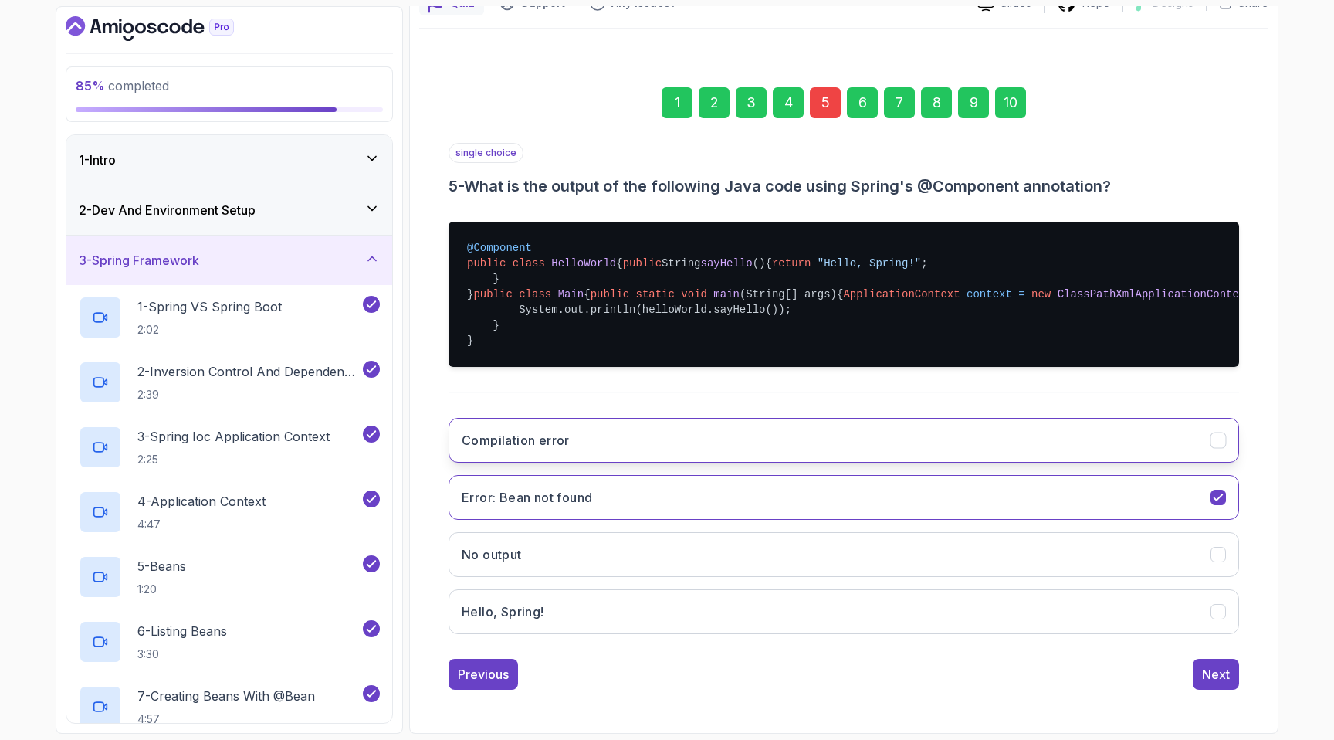
click at [675, 450] on button "Compilation error" at bounding box center [844, 440] width 790 height 45
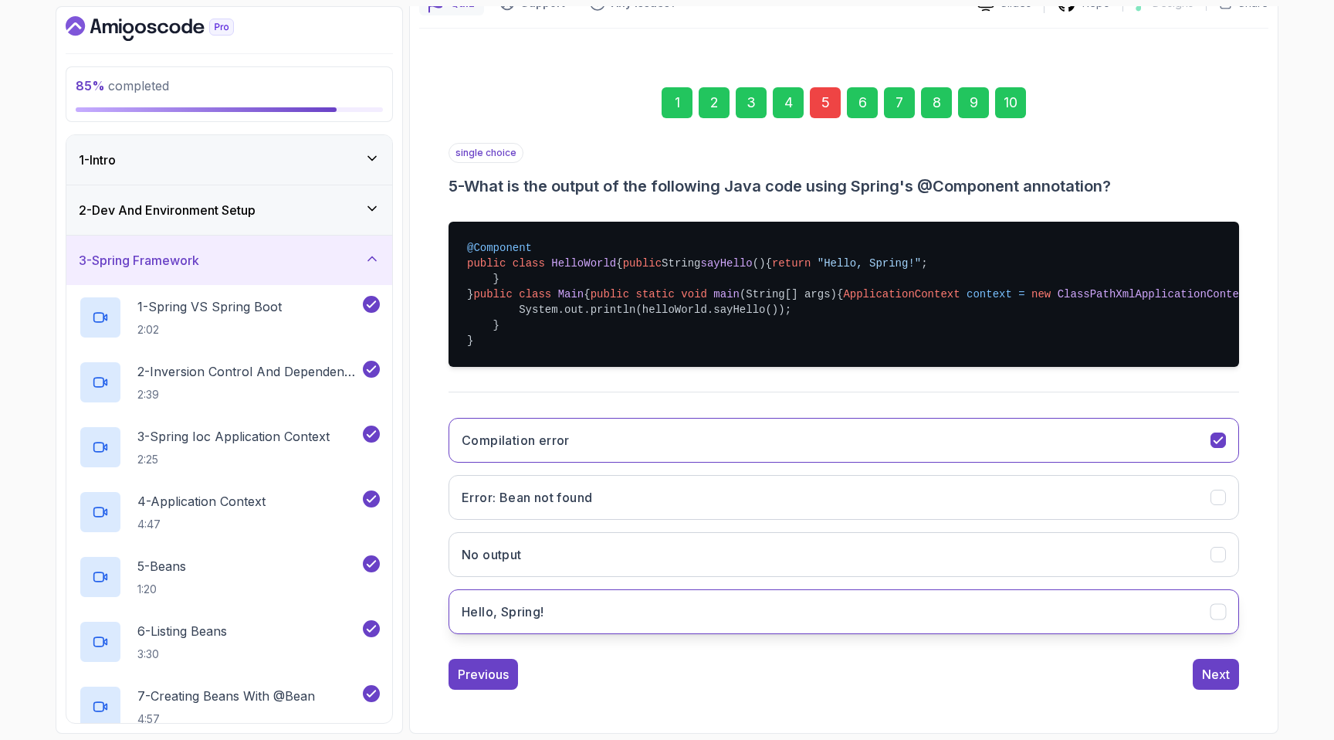
click at [693, 631] on button "Hello, Spring!" at bounding box center [844, 611] width 790 height 45
click at [1191, 676] on div "Previous Next" at bounding box center [844, 673] width 790 height 31
click at [1205, 676] on div "Next" at bounding box center [1216, 674] width 28 height 19
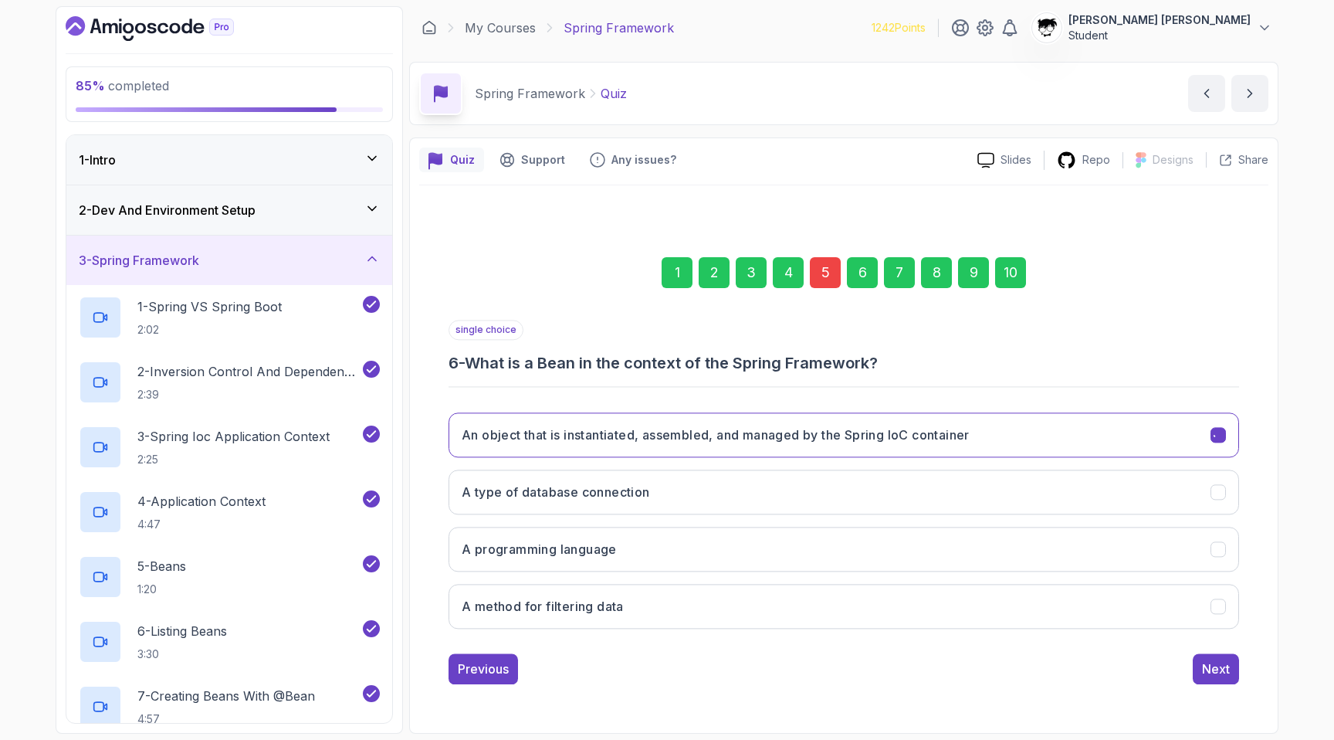
scroll to position [0, 0]
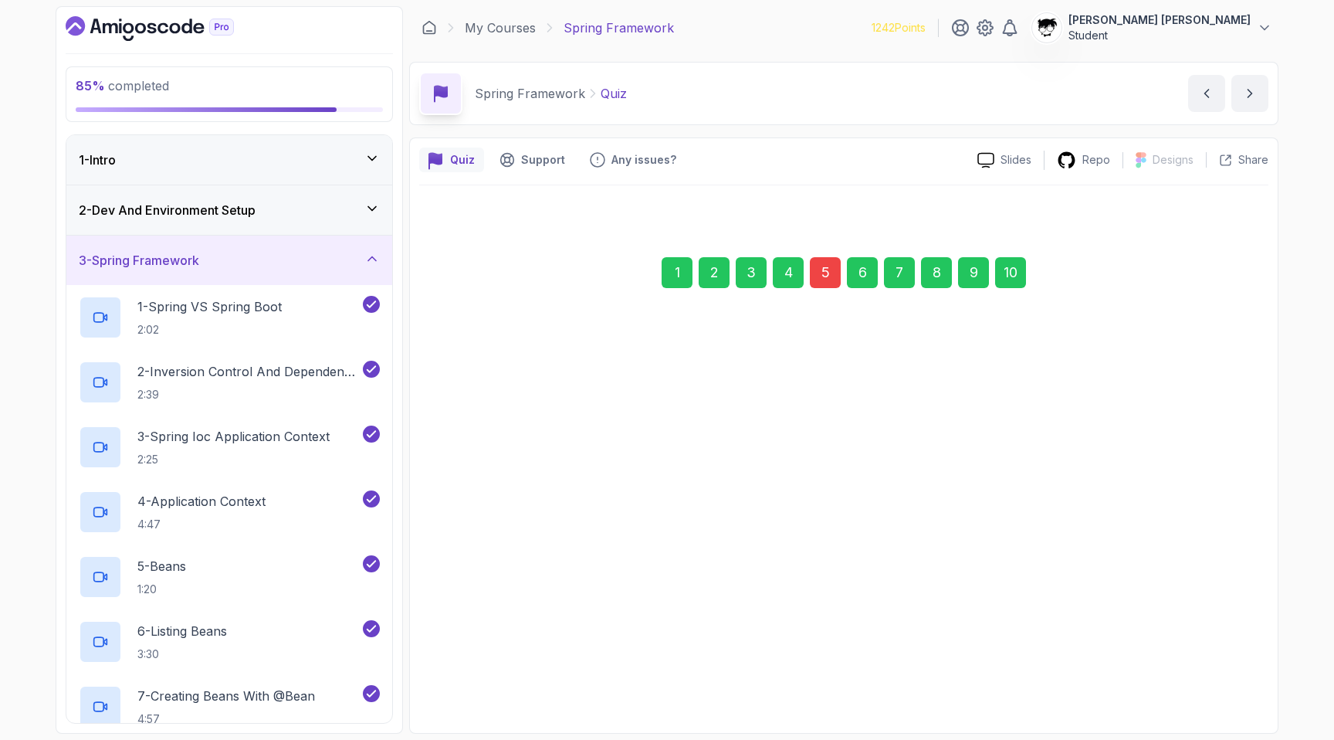
click at [1205, 676] on button "Next" at bounding box center [1216, 660] width 46 height 31
click at [1205, 672] on button "Next" at bounding box center [1216, 660] width 46 height 31
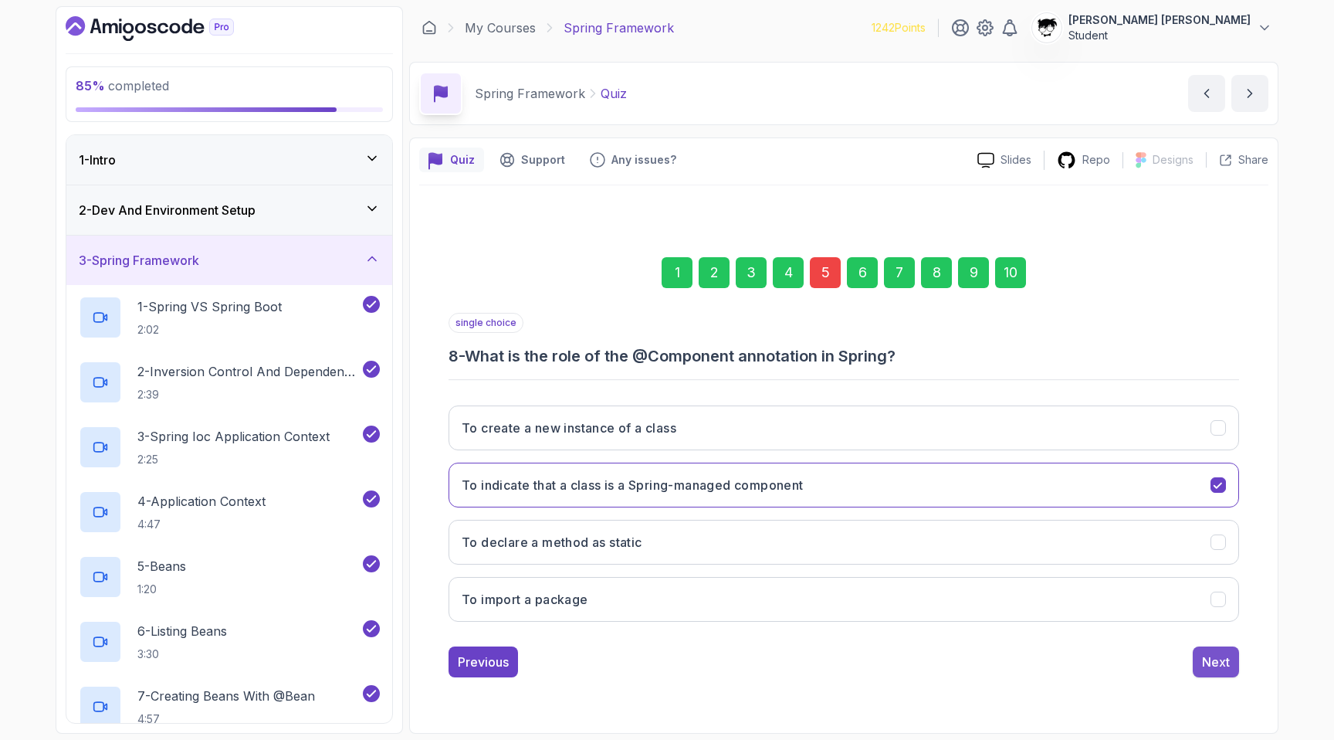
click at [1205, 671] on button "Next" at bounding box center [1216, 661] width 46 height 31
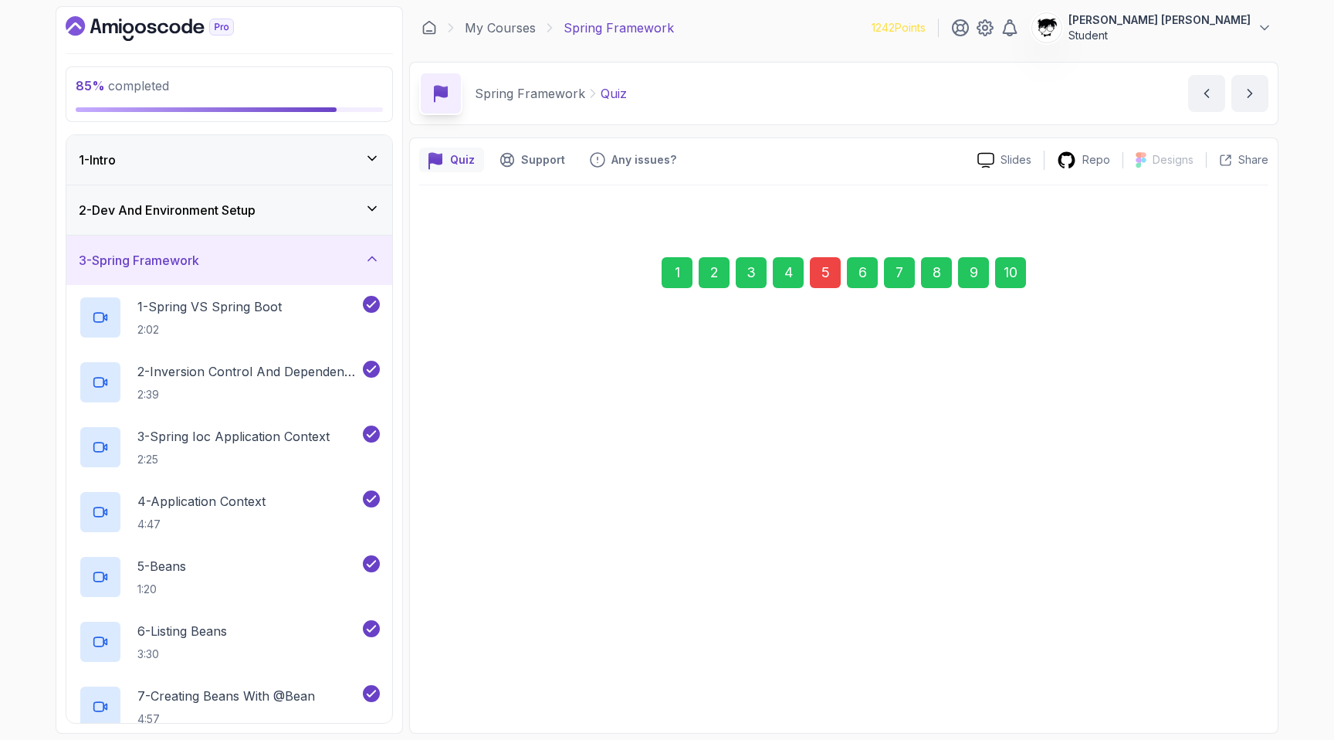
click at [1205, 671] on button "Submit Quiz" at bounding box center [1194, 660] width 89 height 31
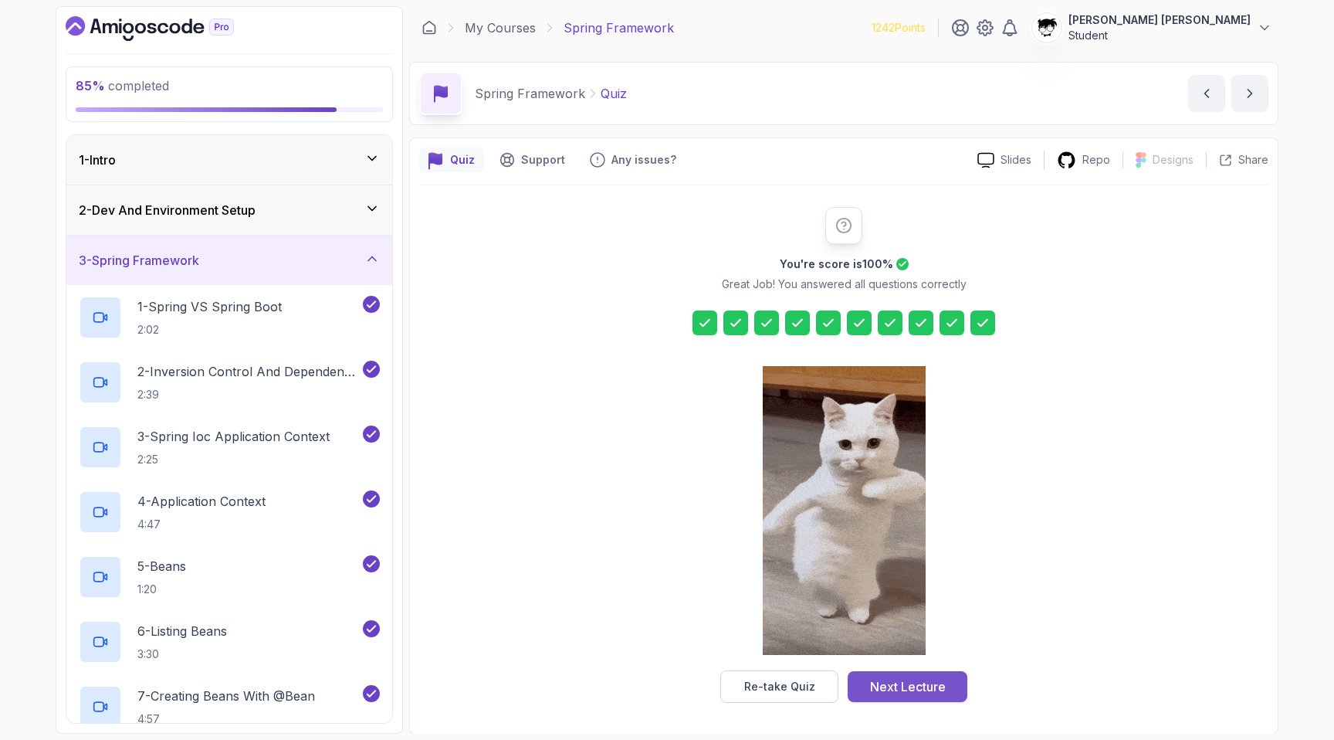
click at [872, 677] on div "Next Lecture" at bounding box center [908, 686] width 76 height 19
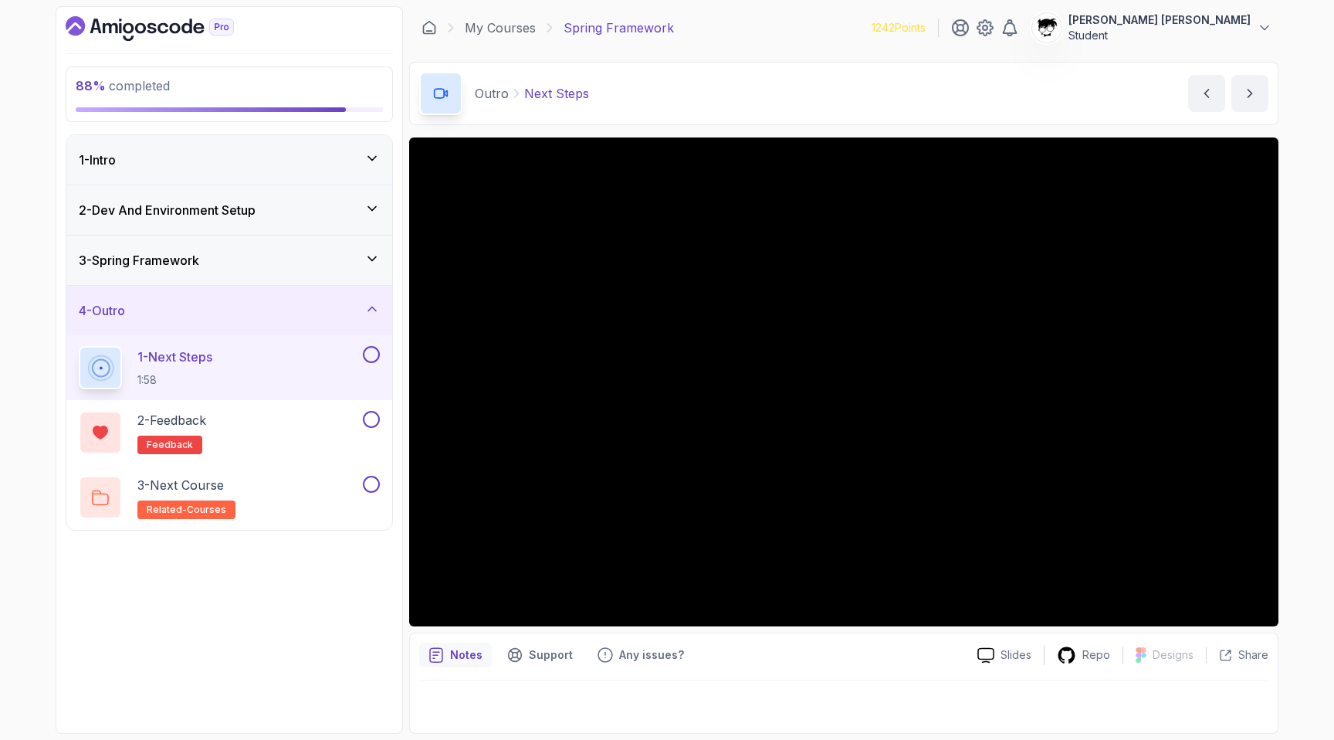
click at [191, 261] on h3 "3 - Spring Framework" at bounding box center [139, 260] width 120 height 19
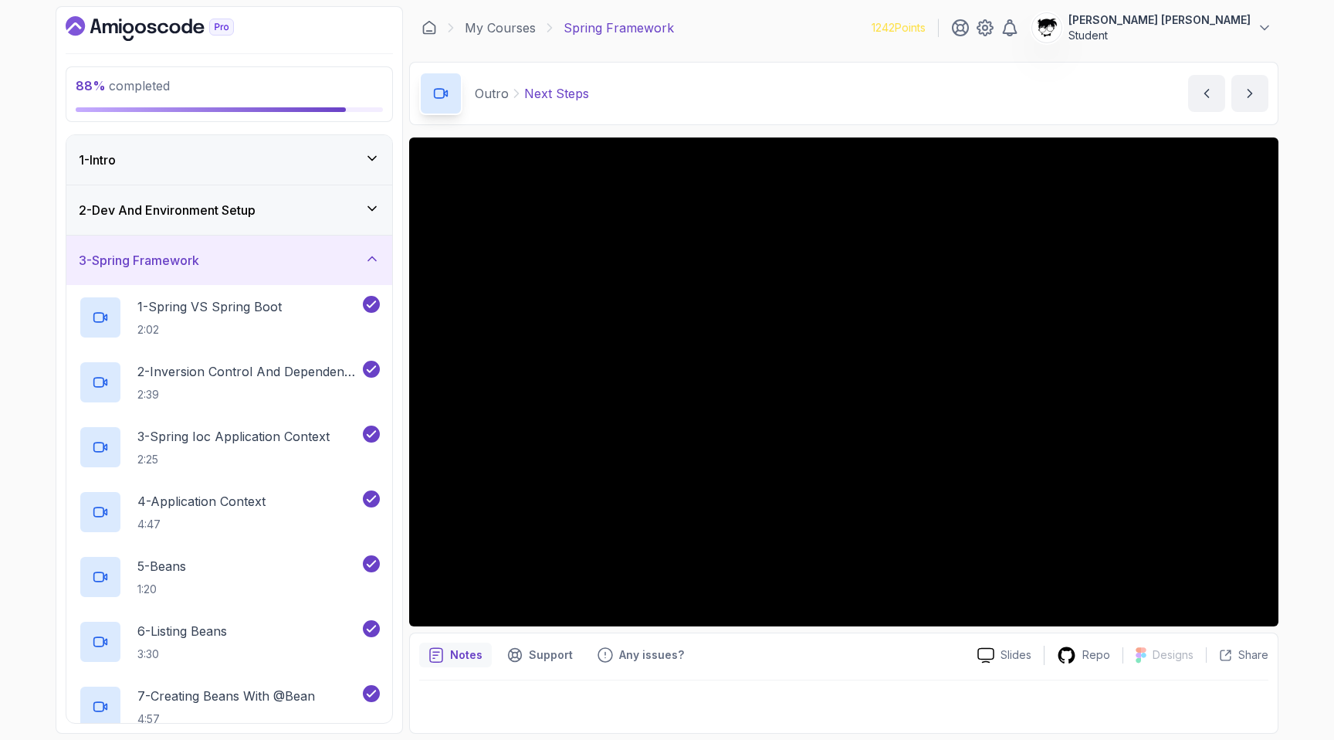
scroll to position [520, 0]
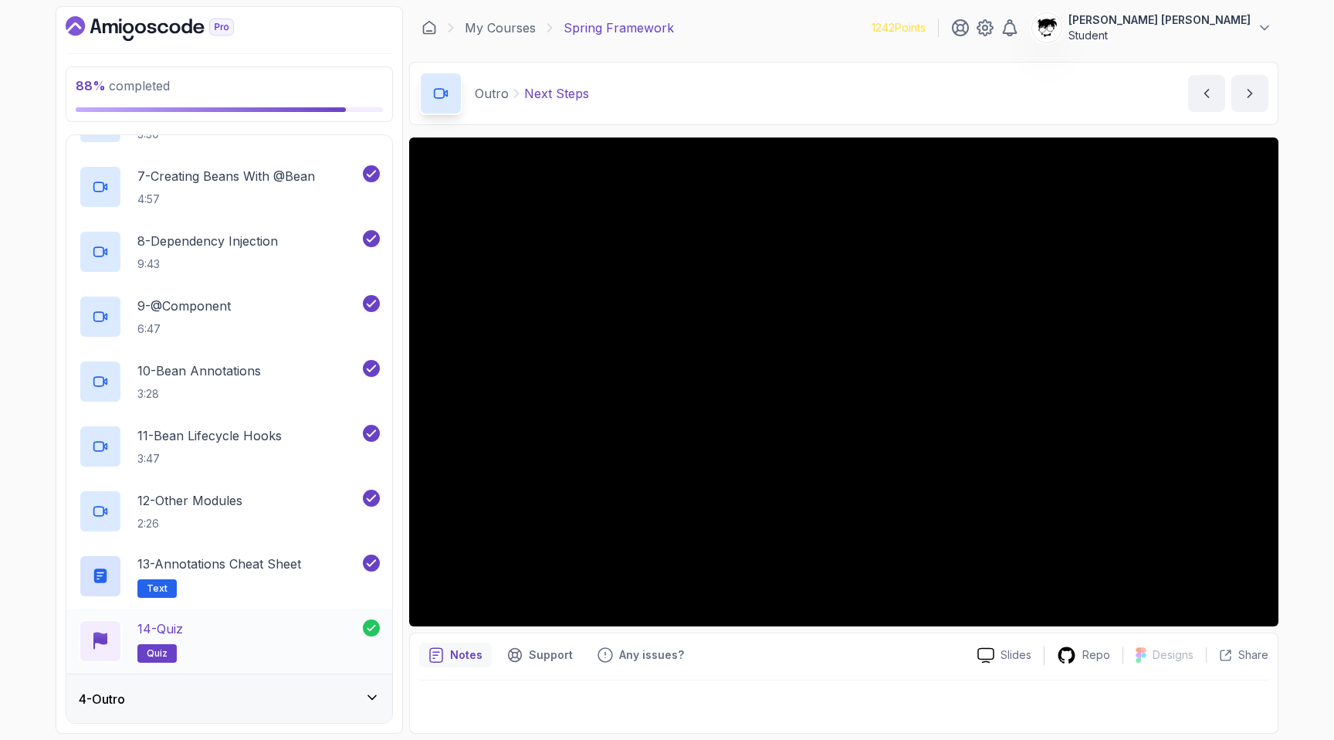
click at [175, 622] on p "14 - Quiz" at bounding box center [160, 628] width 46 height 19
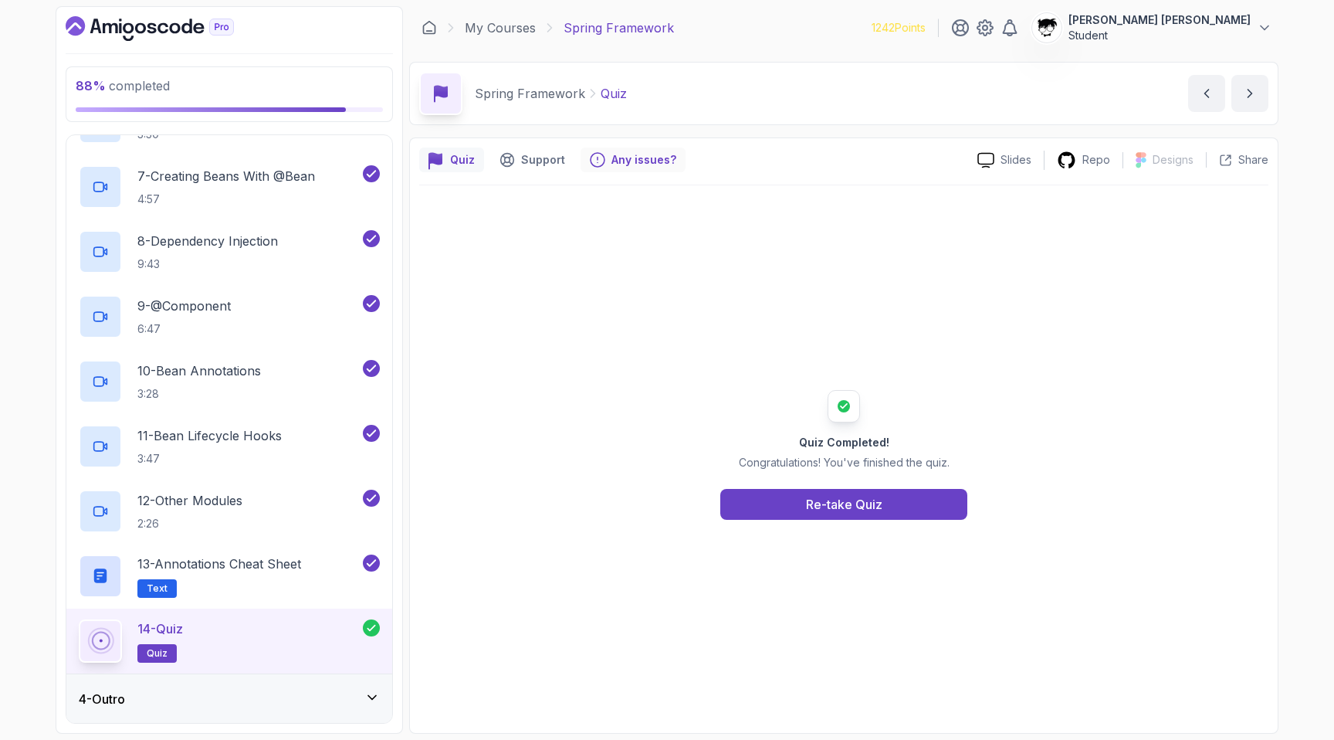
click at [639, 164] on p "Any issues?" at bounding box center [643, 159] width 65 height 15
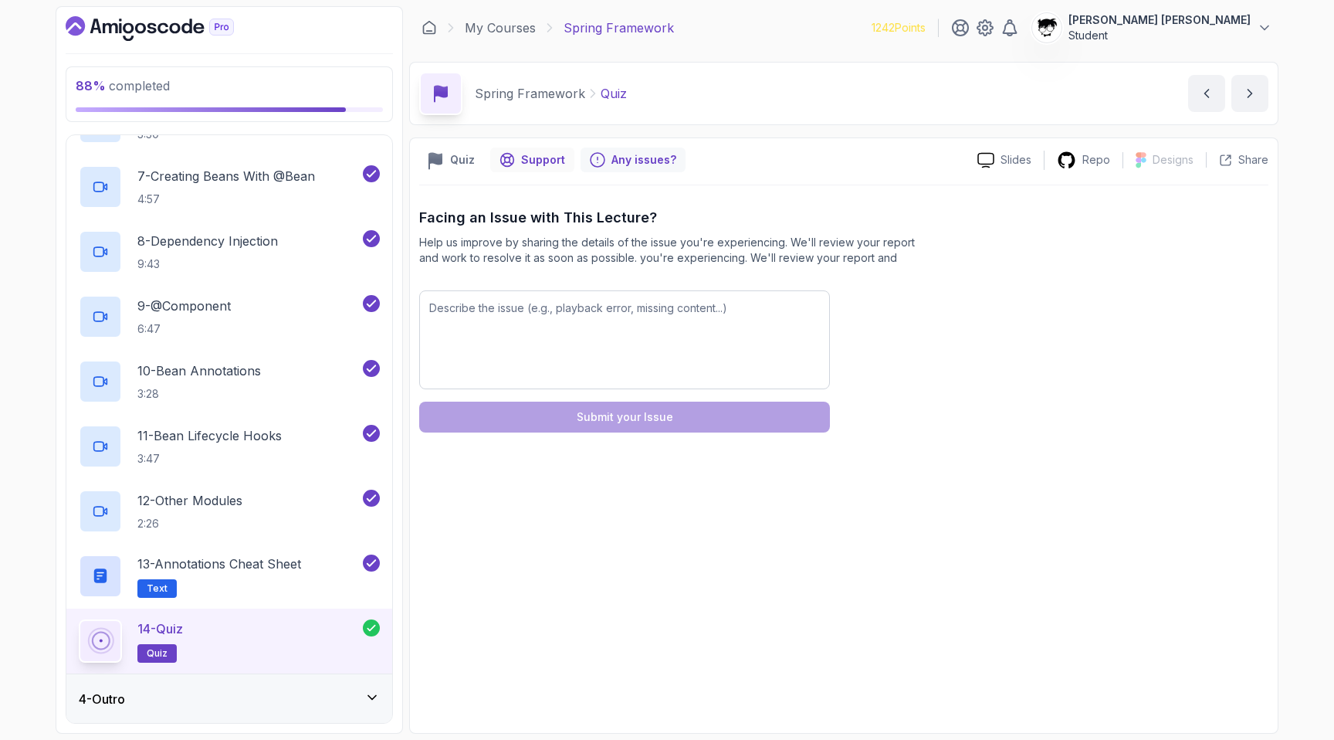
click at [547, 147] on div "Support" at bounding box center [532, 159] width 84 height 25
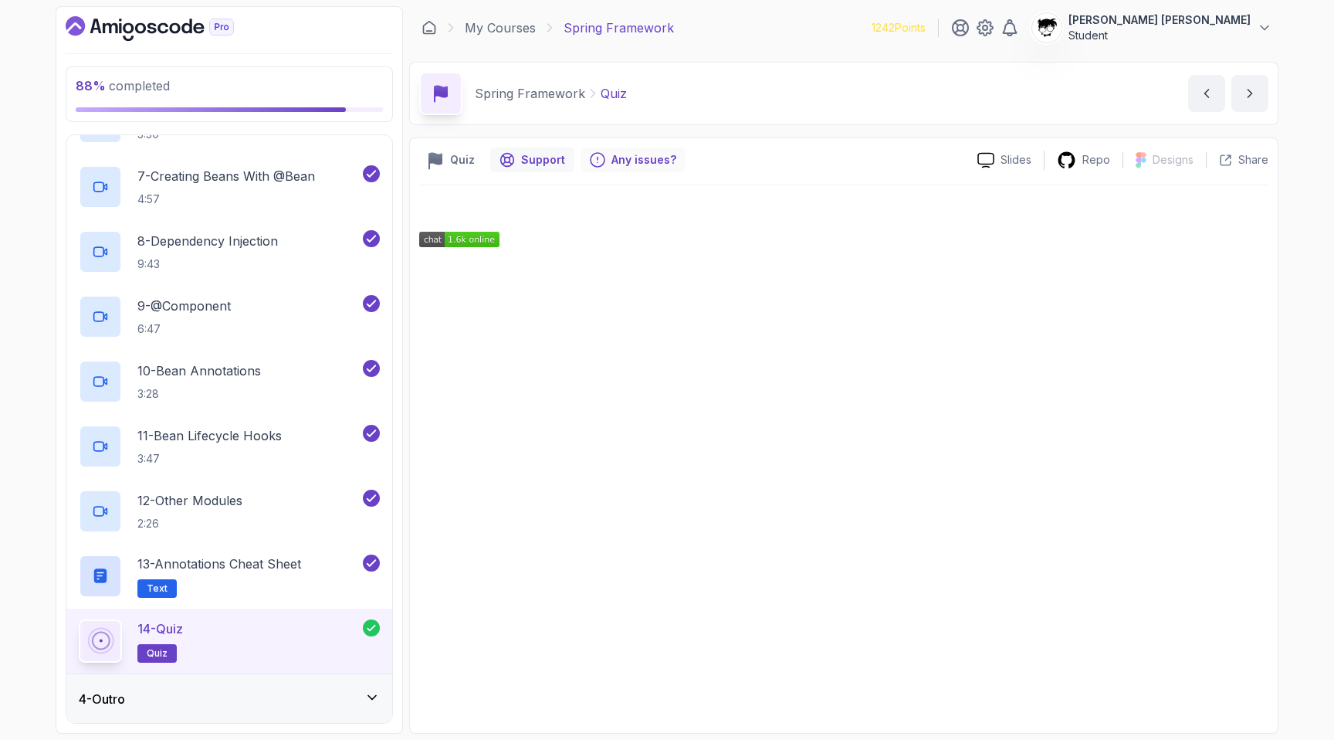
click at [613, 152] on p "Any issues?" at bounding box center [643, 159] width 65 height 15
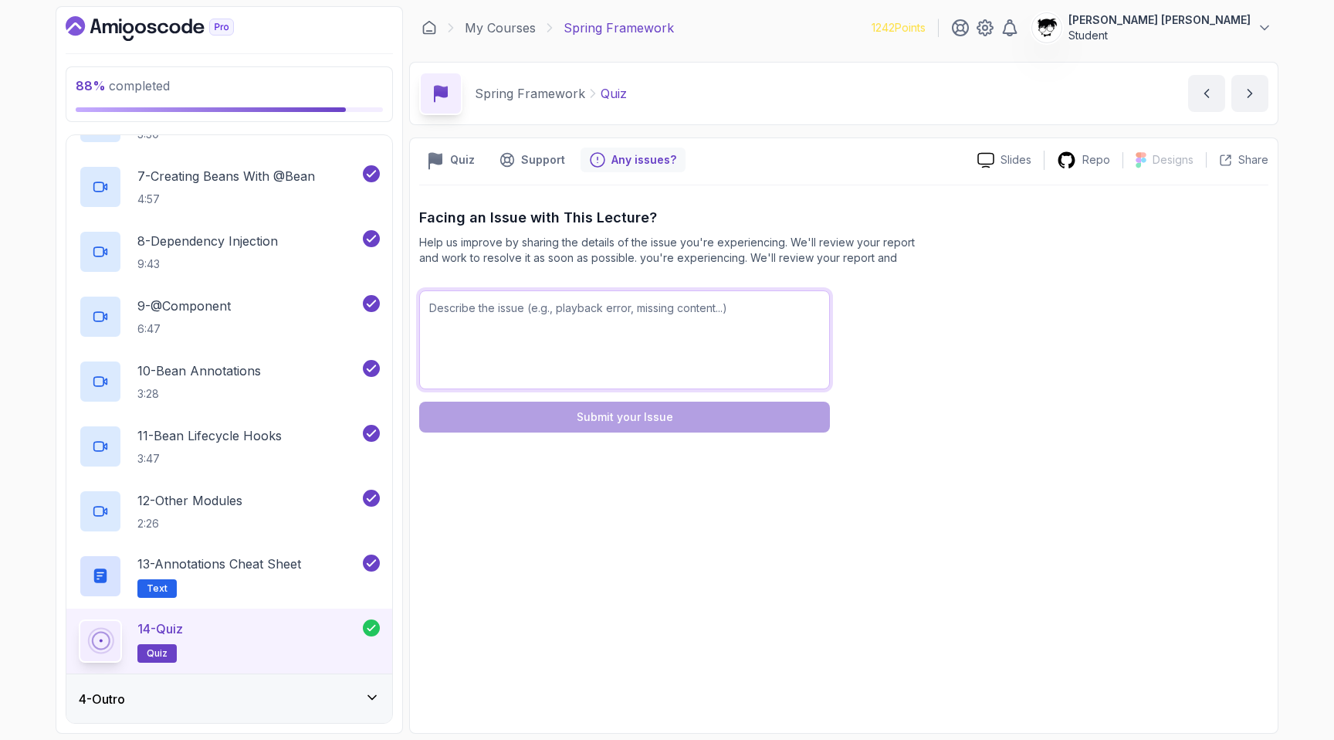
click at [585, 346] on textarea at bounding box center [624, 339] width 411 height 99
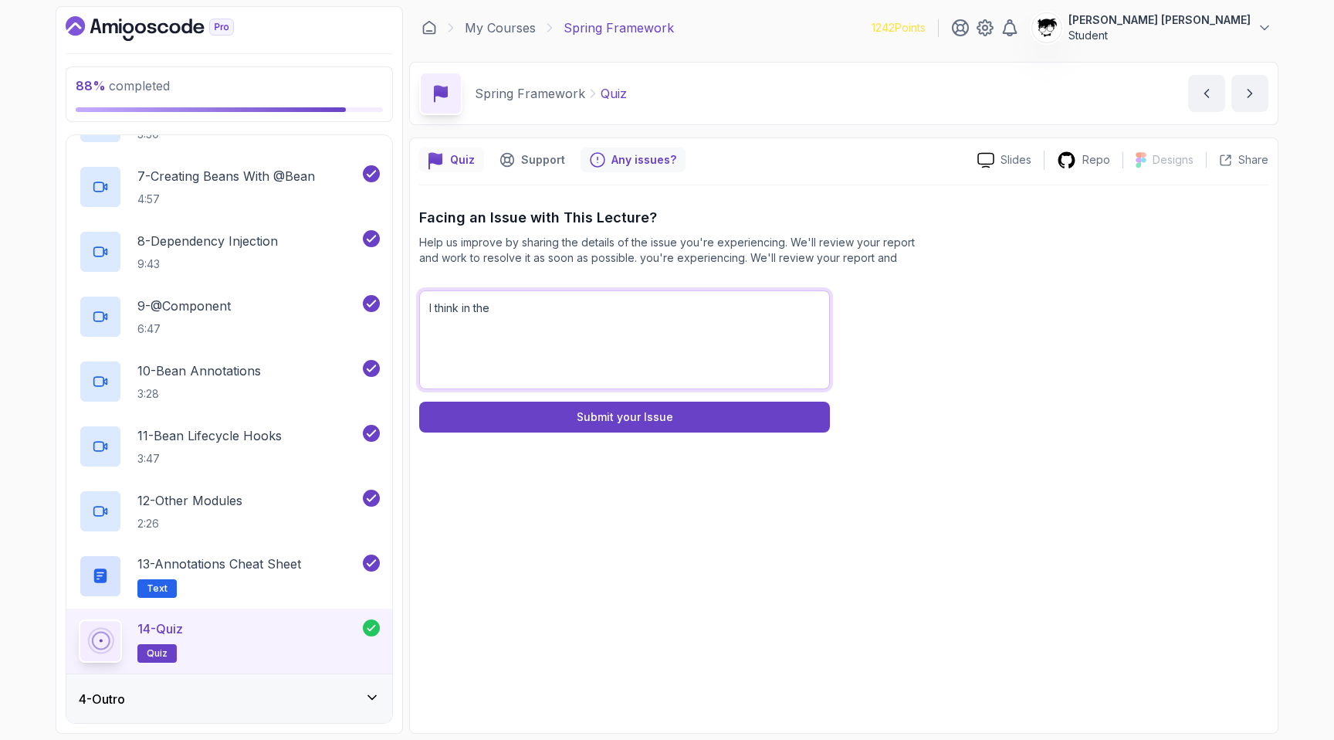
type textarea "I think in the"
click at [472, 152] on p "Quiz" at bounding box center [462, 159] width 25 height 15
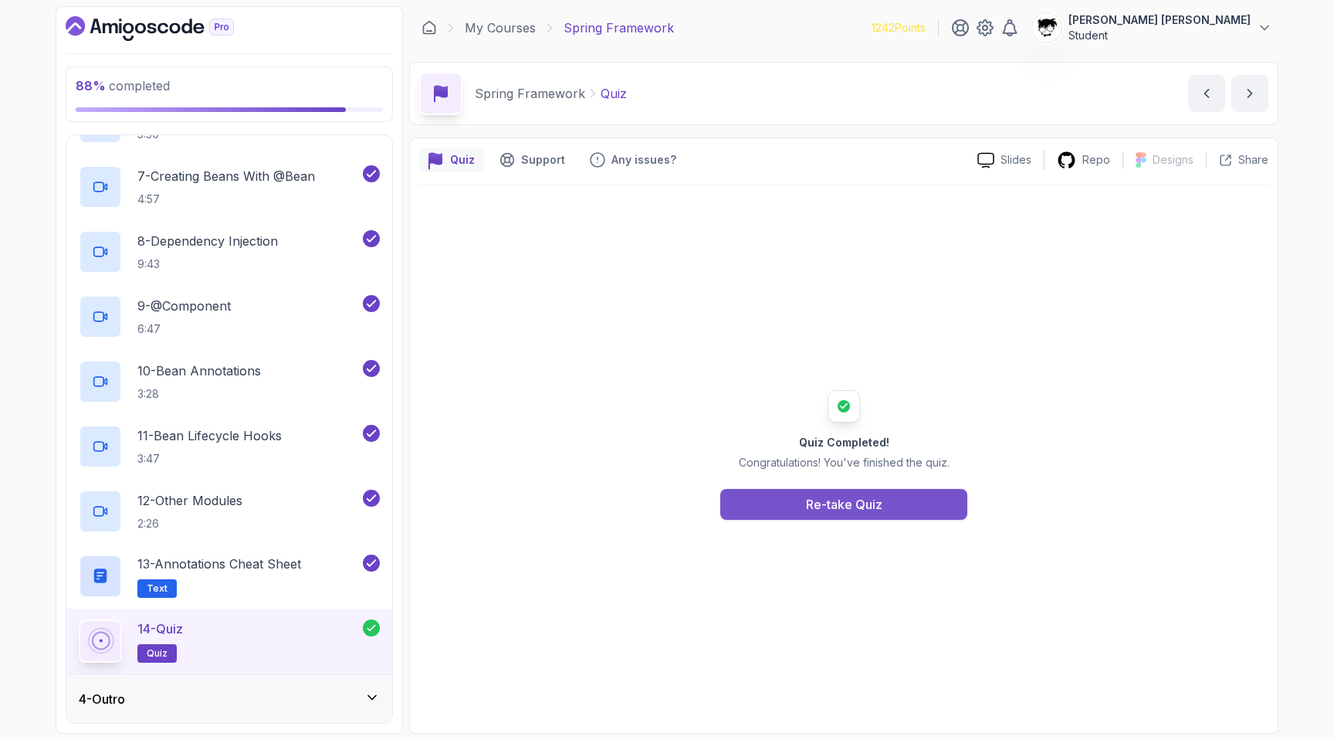
click at [794, 493] on button "Re-take Quiz" at bounding box center [843, 504] width 247 height 31
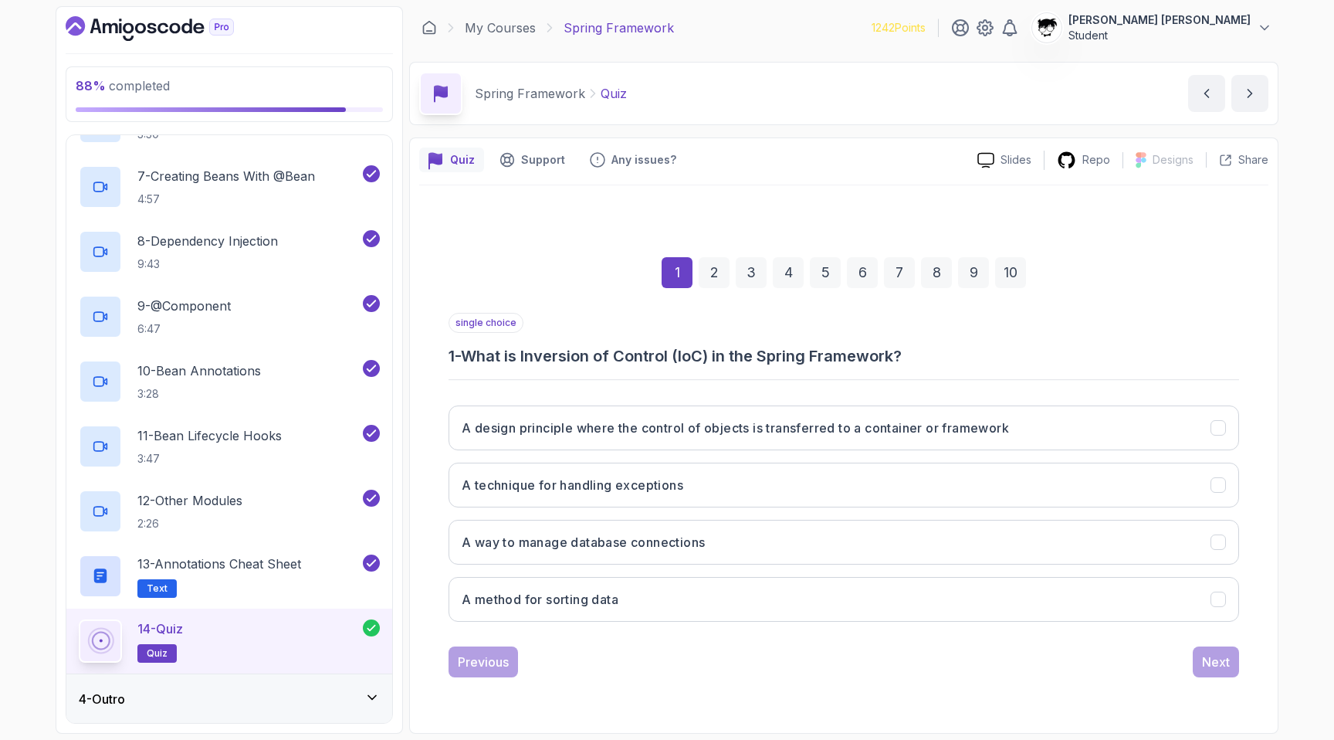
click at [818, 282] on div "5" at bounding box center [825, 272] width 31 height 31
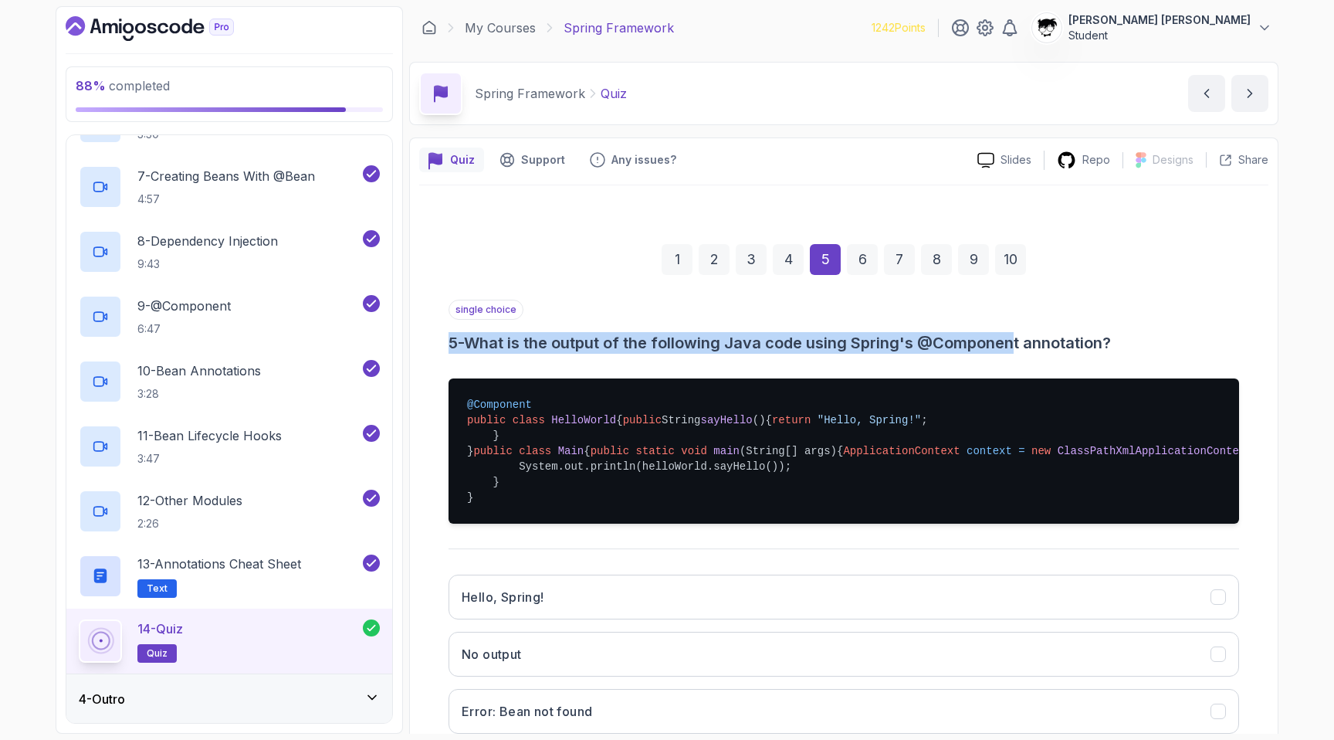
drag, startPoint x: 445, startPoint y: 331, endPoint x: 1023, endPoint y: 337, distance: 578.2
click at [1023, 337] on div "1 2 3 4 5 6 7 8 9 10 single choice 5 - What is the output of the following Java…" at bounding box center [843, 533] width 849 height 652
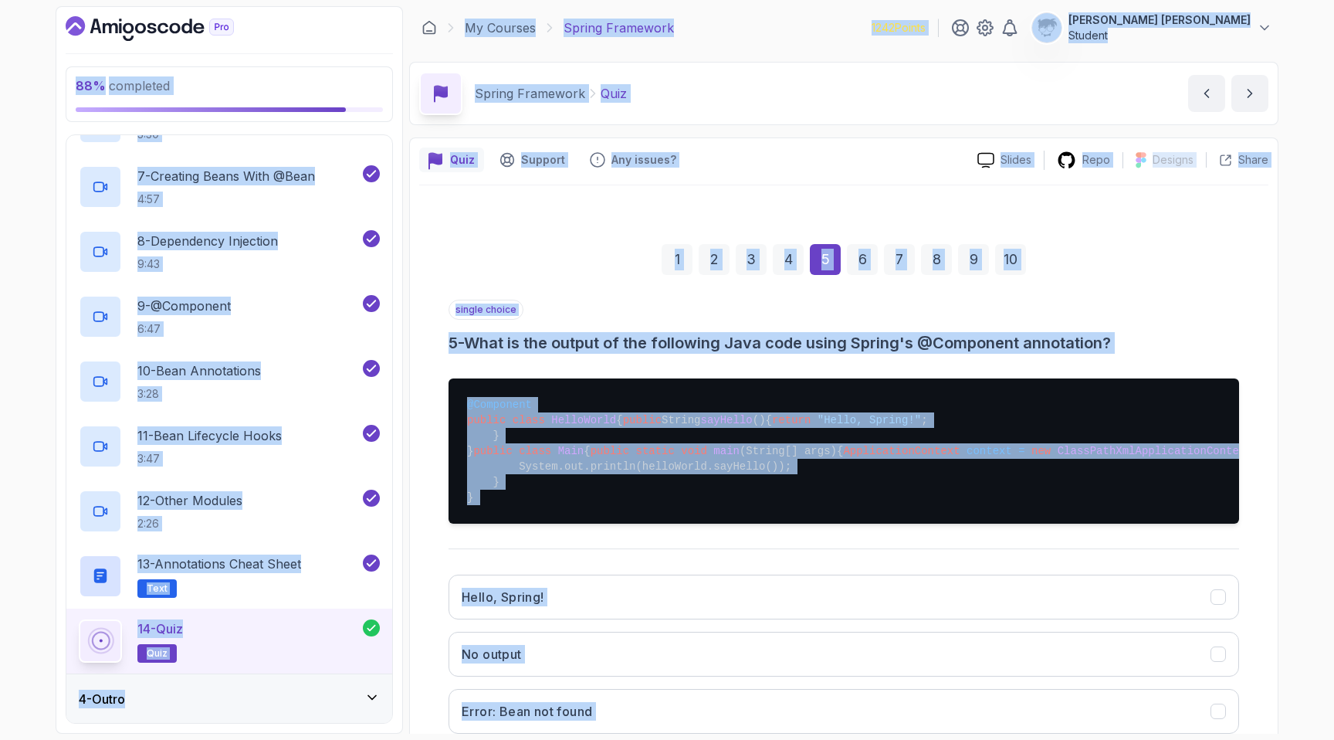
click at [1023, 337] on h3 "5 - What is the output of the following Java code using Spring's @Component ann…" at bounding box center [844, 343] width 790 height 22
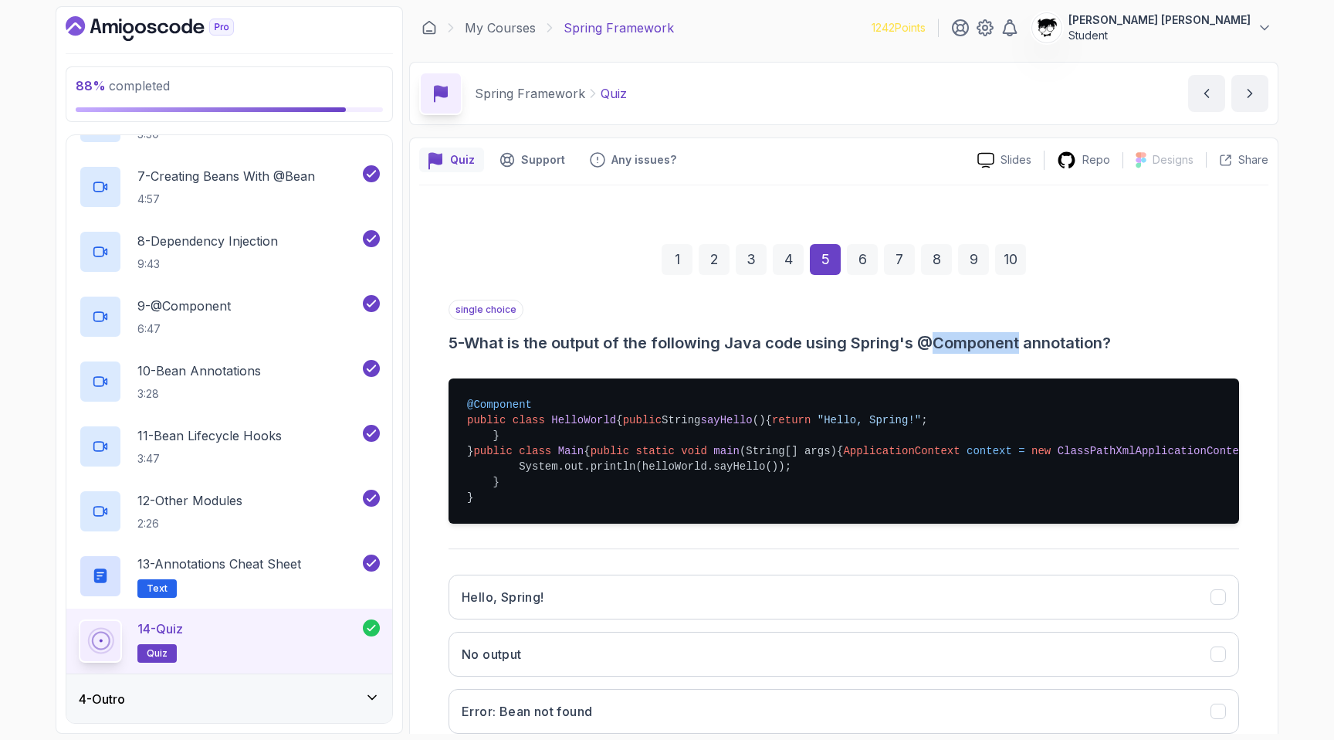
click at [1023, 337] on h3 "5 - What is the output of the following Java code using Spring's @Component ann…" at bounding box center [844, 343] width 790 height 22
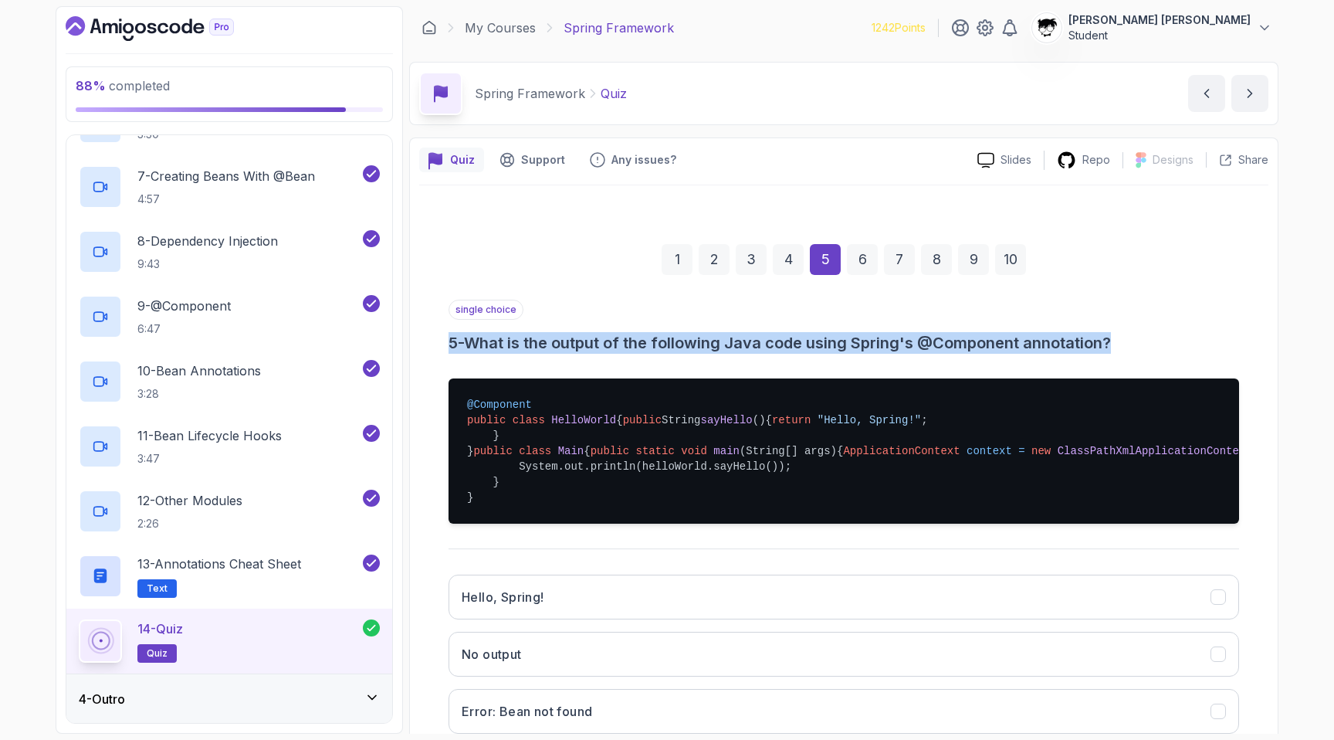
click at [1023, 337] on h3 "5 - What is the output of the following Java code using Spring's @Component ann…" at bounding box center [844, 343] width 790 height 22
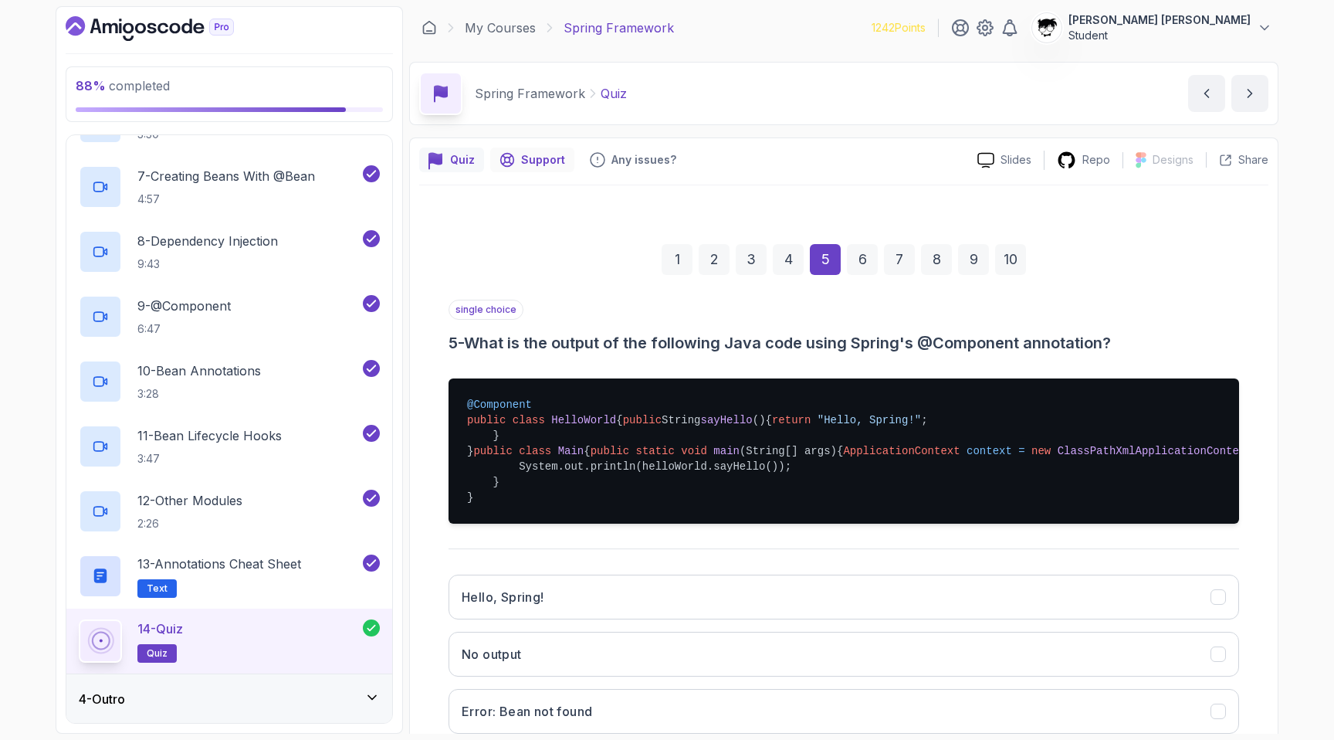
click at [551, 168] on div "Support" at bounding box center [532, 159] width 84 height 25
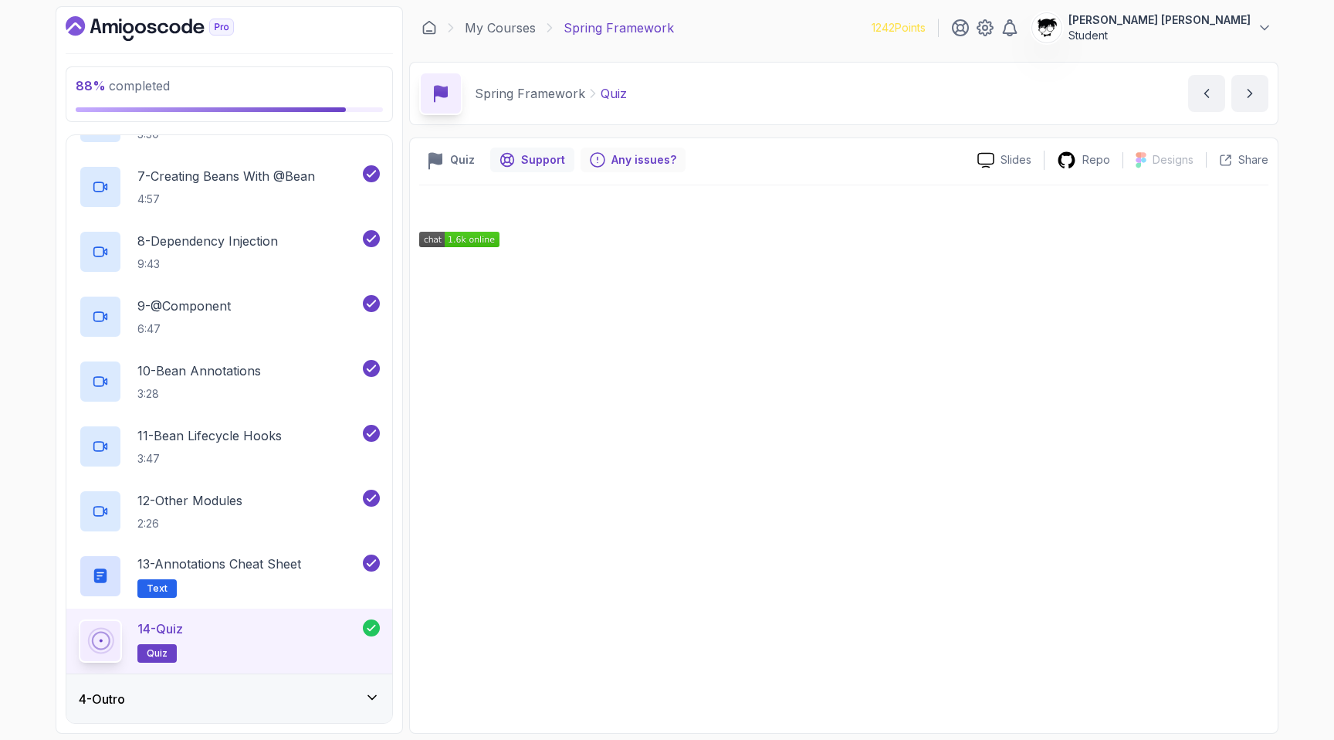
click at [615, 154] on p "Any issues?" at bounding box center [643, 159] width 65 height 15
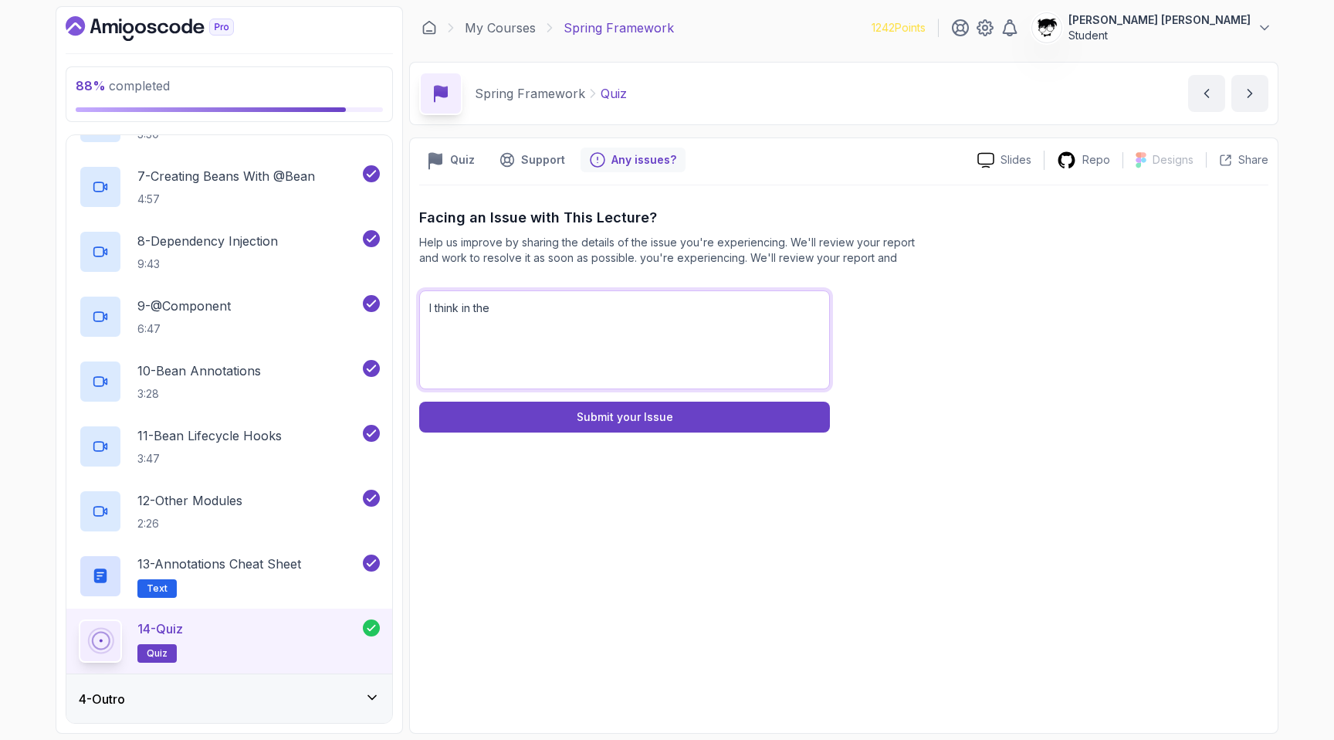
click at [526, 312] on textarea "I think in the" at bounding box center [624, 339] width 411 height 99
paste textarea "5 - What is the output of the following Java code using Spring's @Component ann…"
click at [529, 312] on textarea "In the 5th question: 5 - What is the output of the following Java code using Sp…" at bounding box center [624, 339] width 411 height 99
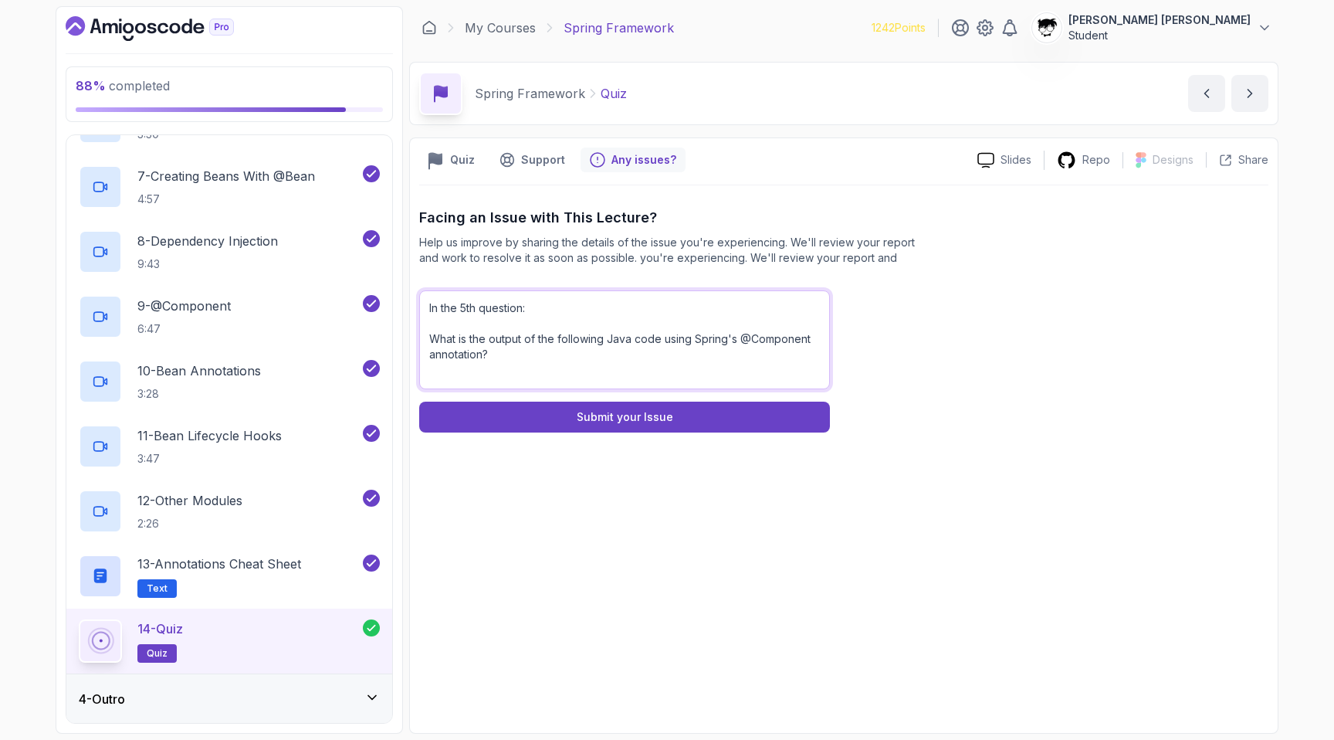
click at [567, 358] on textarea "In the 5th question: What is the output of the following Java code using Spring…" at bounding box center [624, 339] width 411 height 99
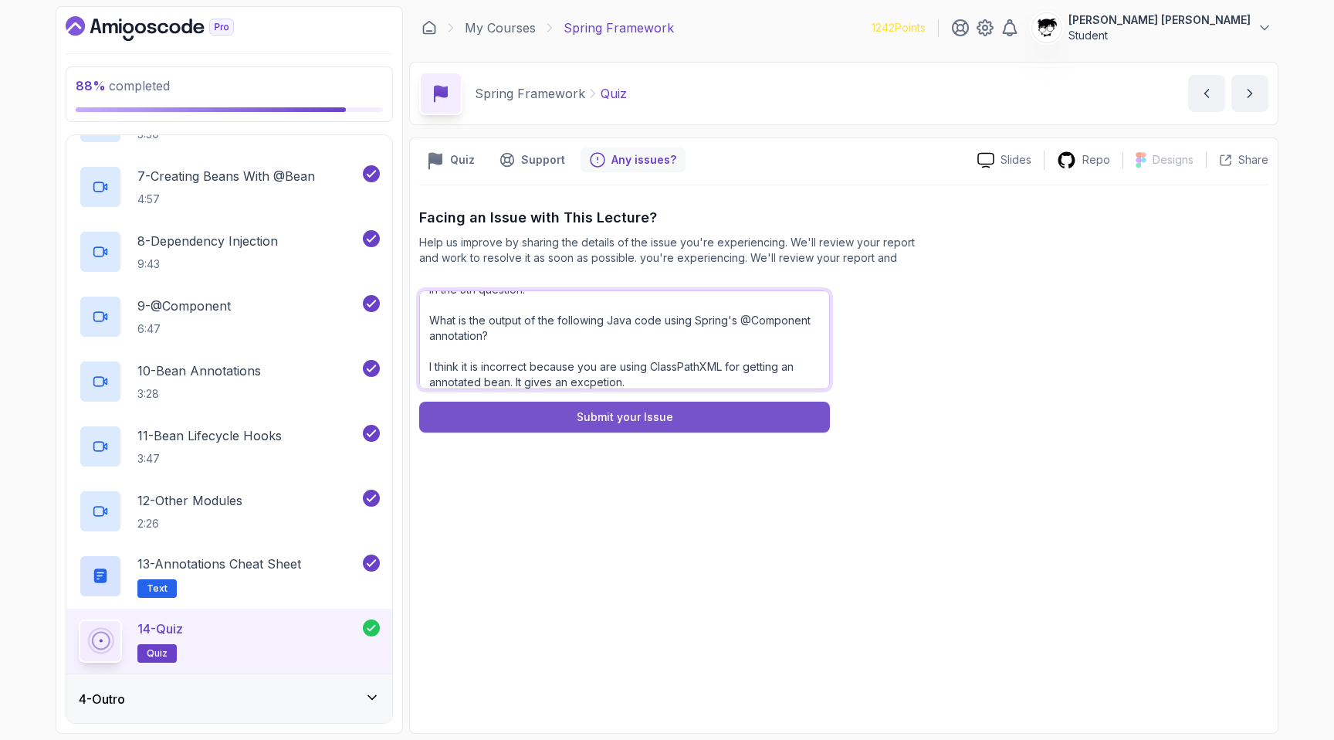
type textarea "In the 5th question: What is the output of the following Java code using Spring…"
click at [609, 425] on button "Submit your Issue" at bounding box center [624, 416] width 411 height 31
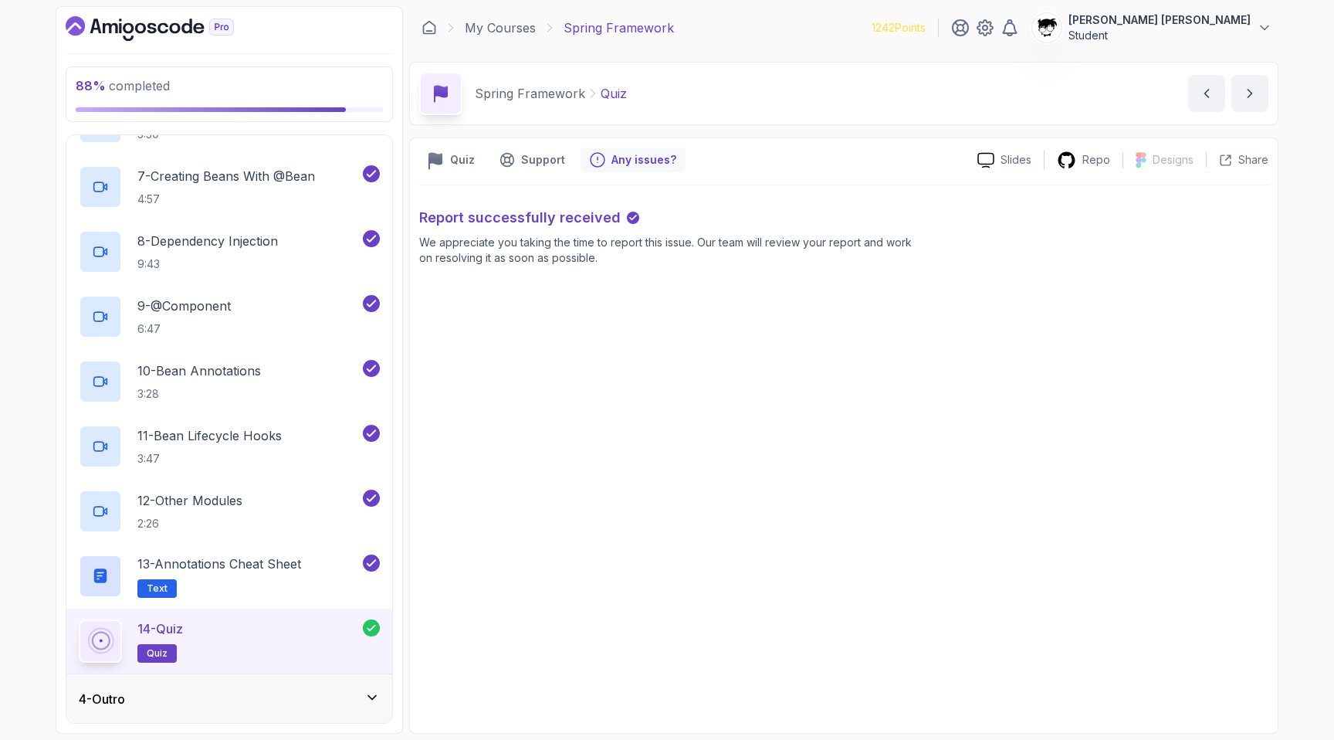
click at [246, 696] on div "4 - Outro" at bounding box center [229, 698] width 301 height 19
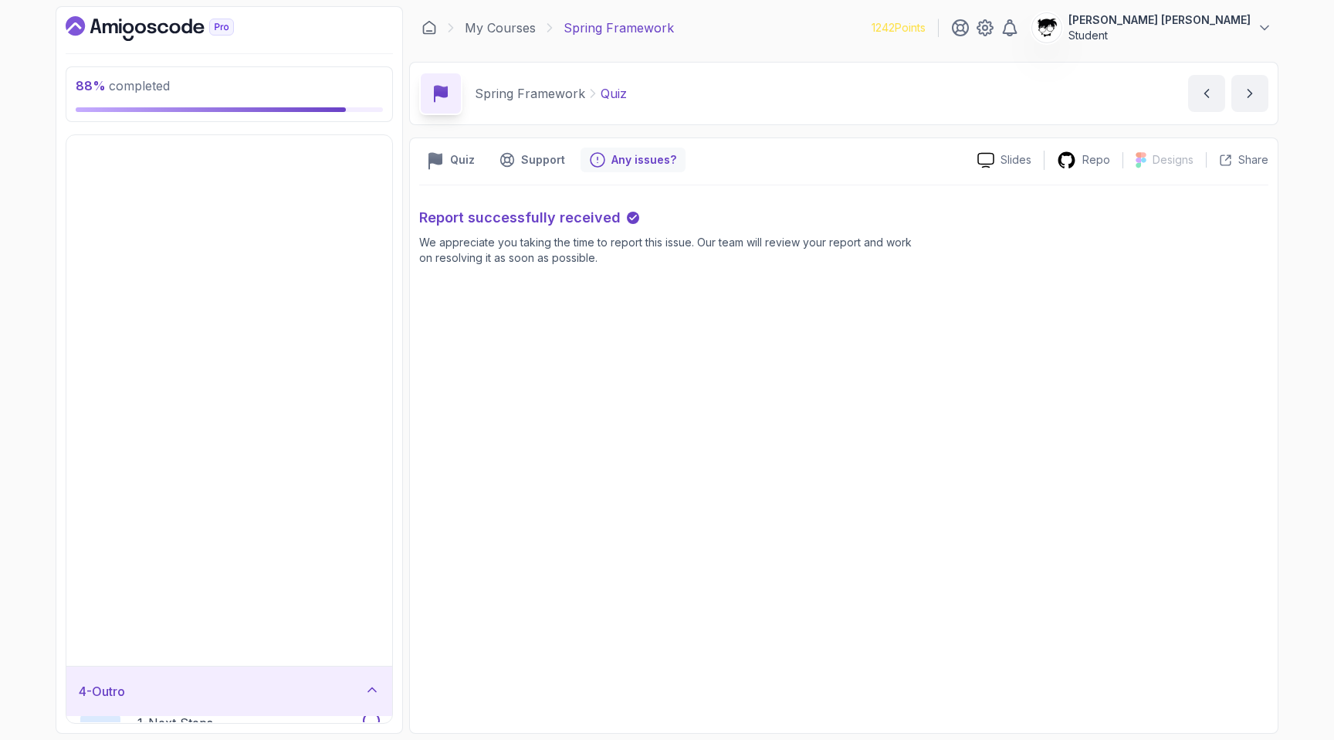
scroll to position [0, 0]
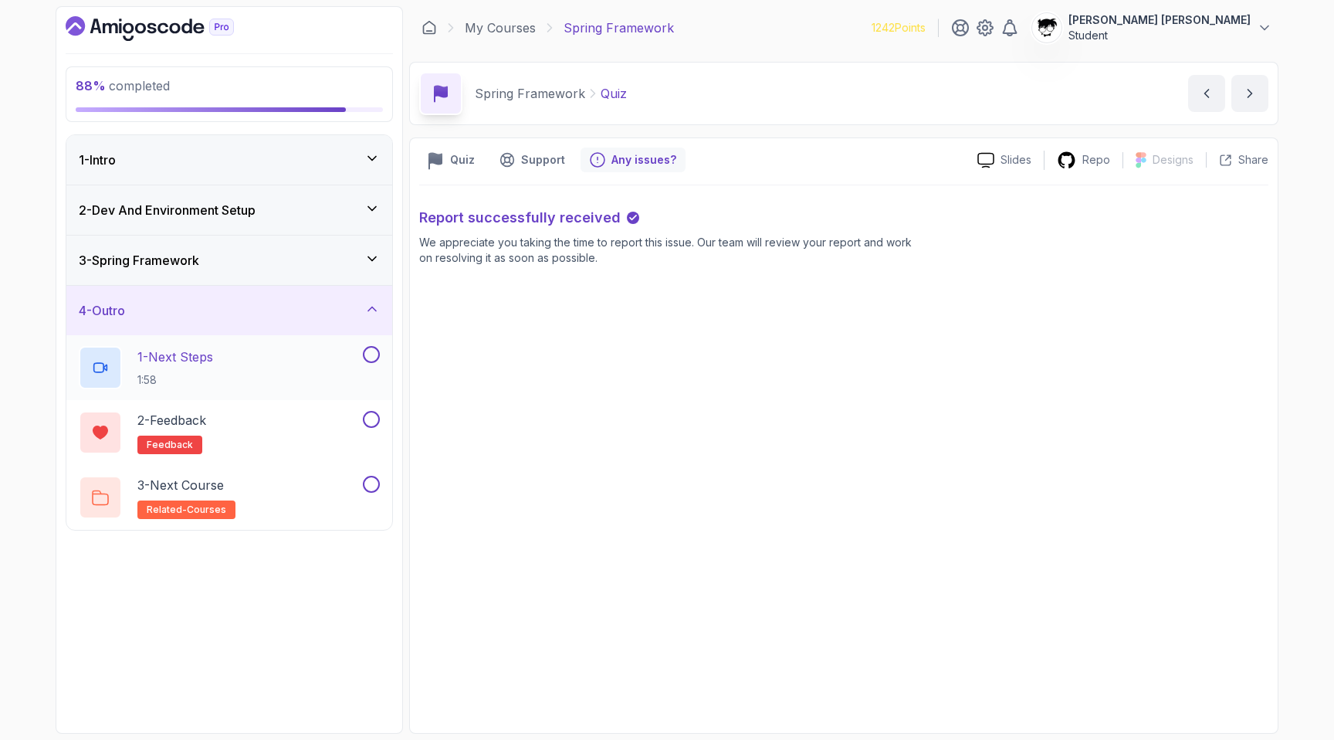
click at [205, 354] on p "1 - Next Steps" at bounding box center [175, 356] width 76 height 19
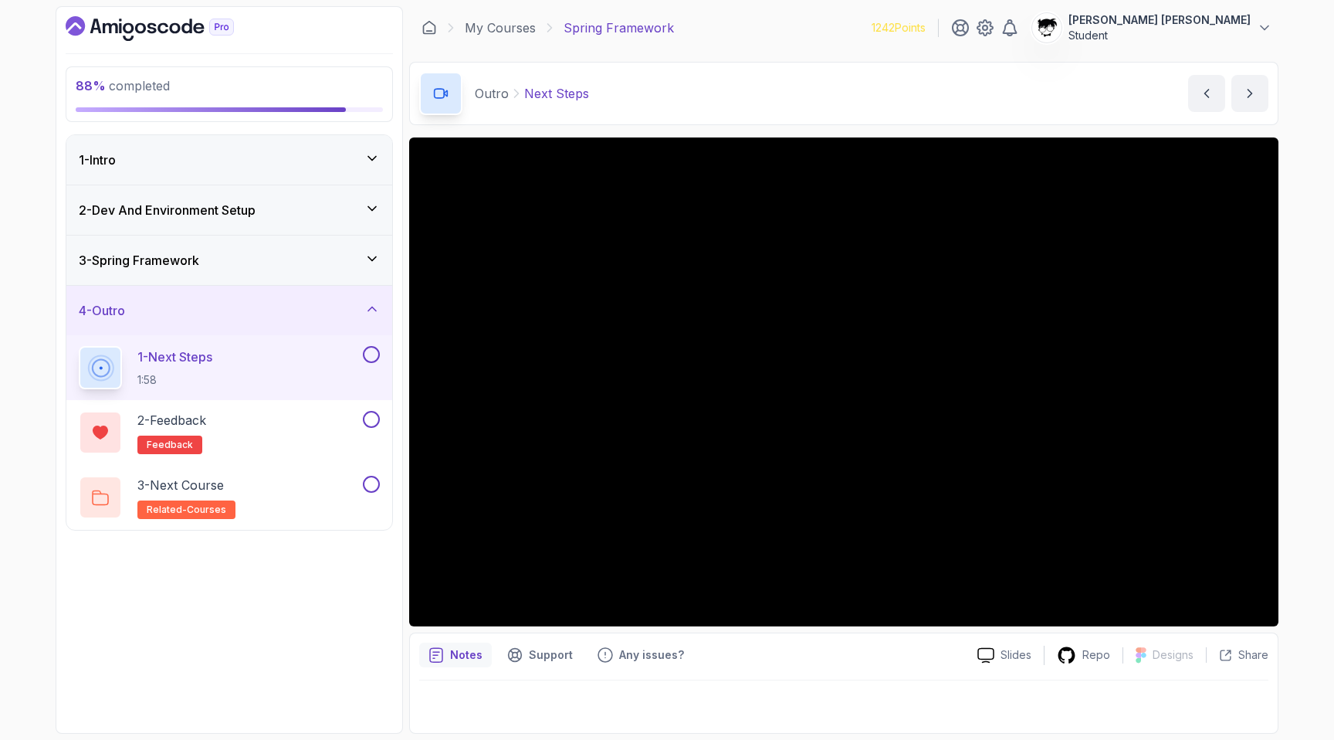
click at [79, 346] on button "1 - Next Steps 1:58" at bounding box center [229, 367] width 301 height 43
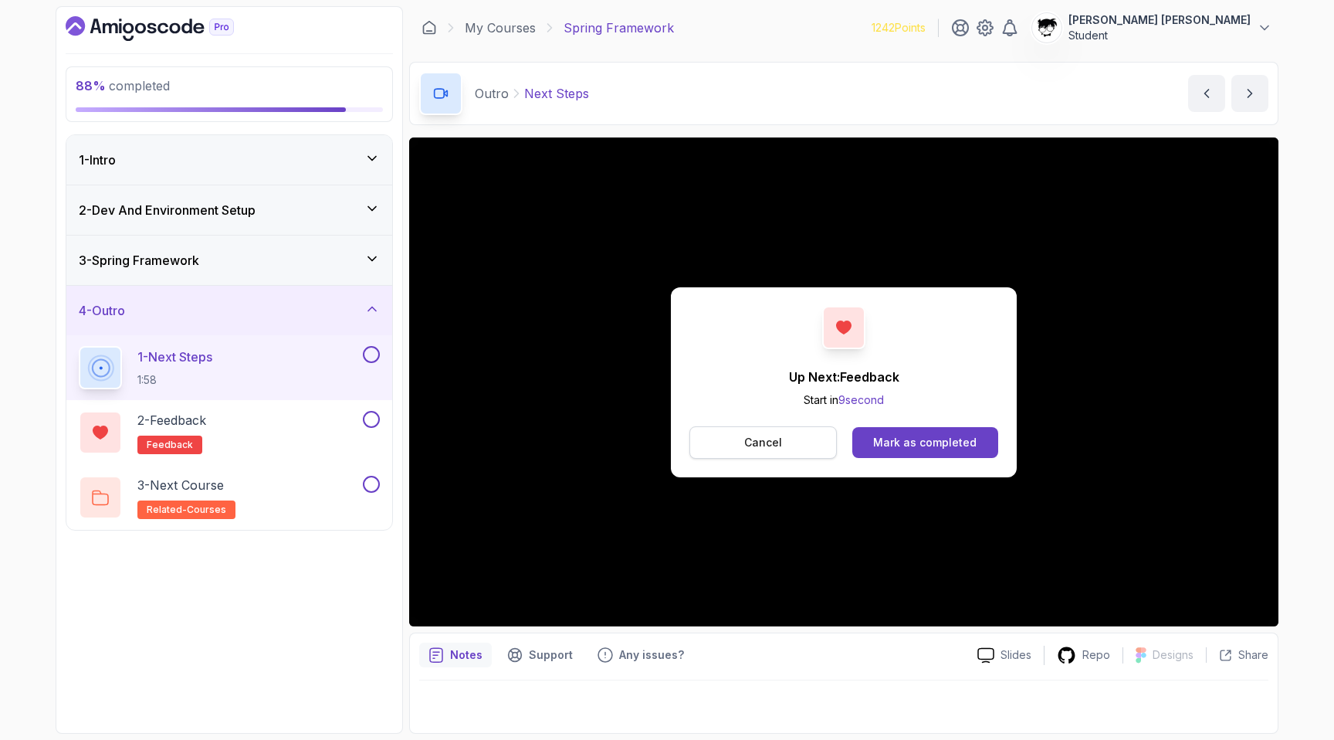
click at [739, 442] on button "Cancel" at bounding box center [762, 442] width 147 height 32
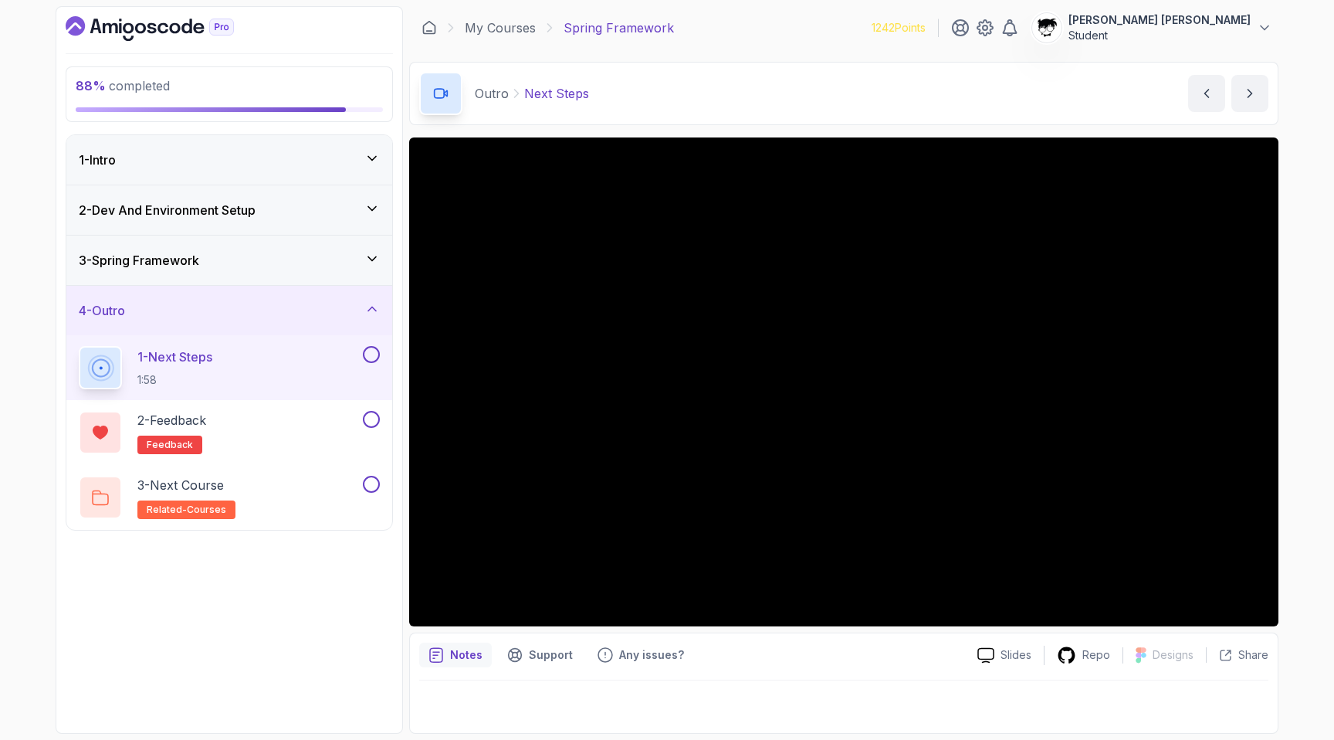
click at [365, 350] on button at bounding box center [371, 354] width 17 height 17
click at [282, 408] on div "2 - Feedback feedback" at bounding box center [229, 432] width 326 height 65
click at [284, 428] on div "2 - Feedback feedback" at bounding box center [219, 432] width 281 height 43
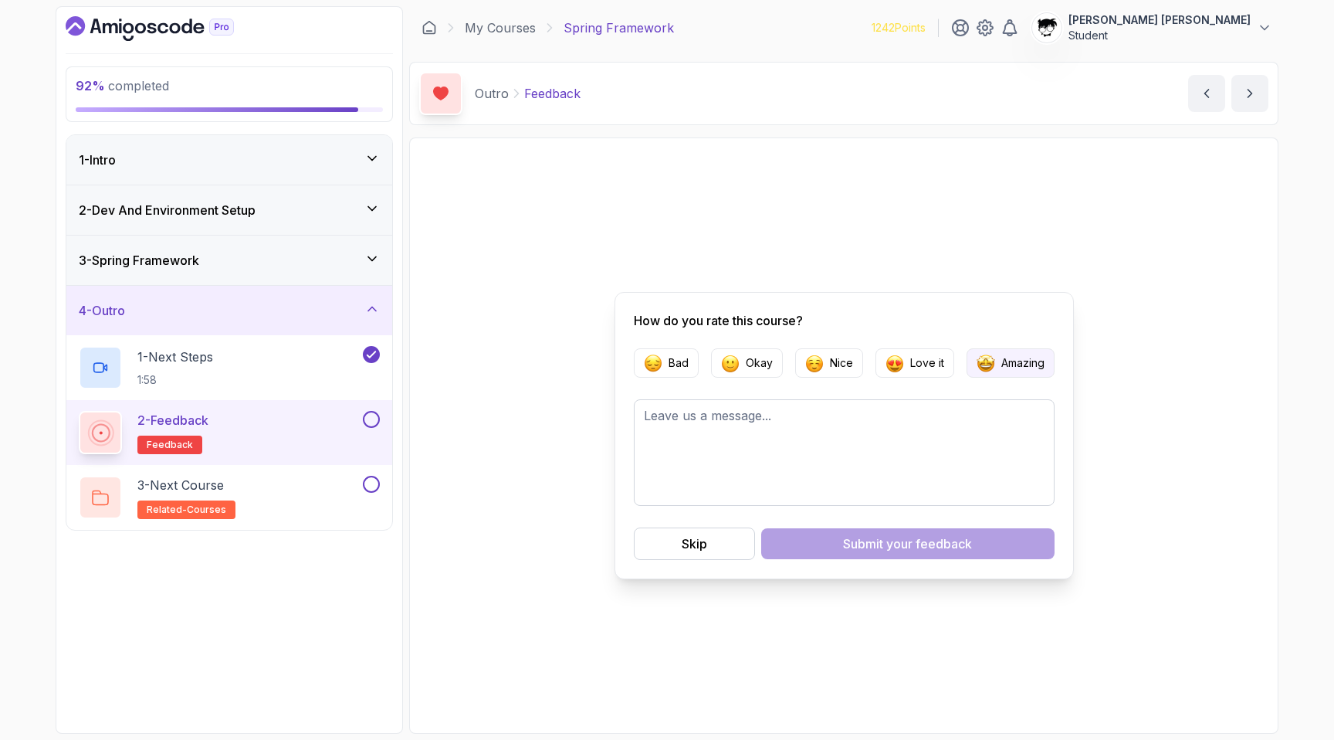
click at [995, 364] on button "Amazing" at bounding box center [1010, 362] width 88 height 29
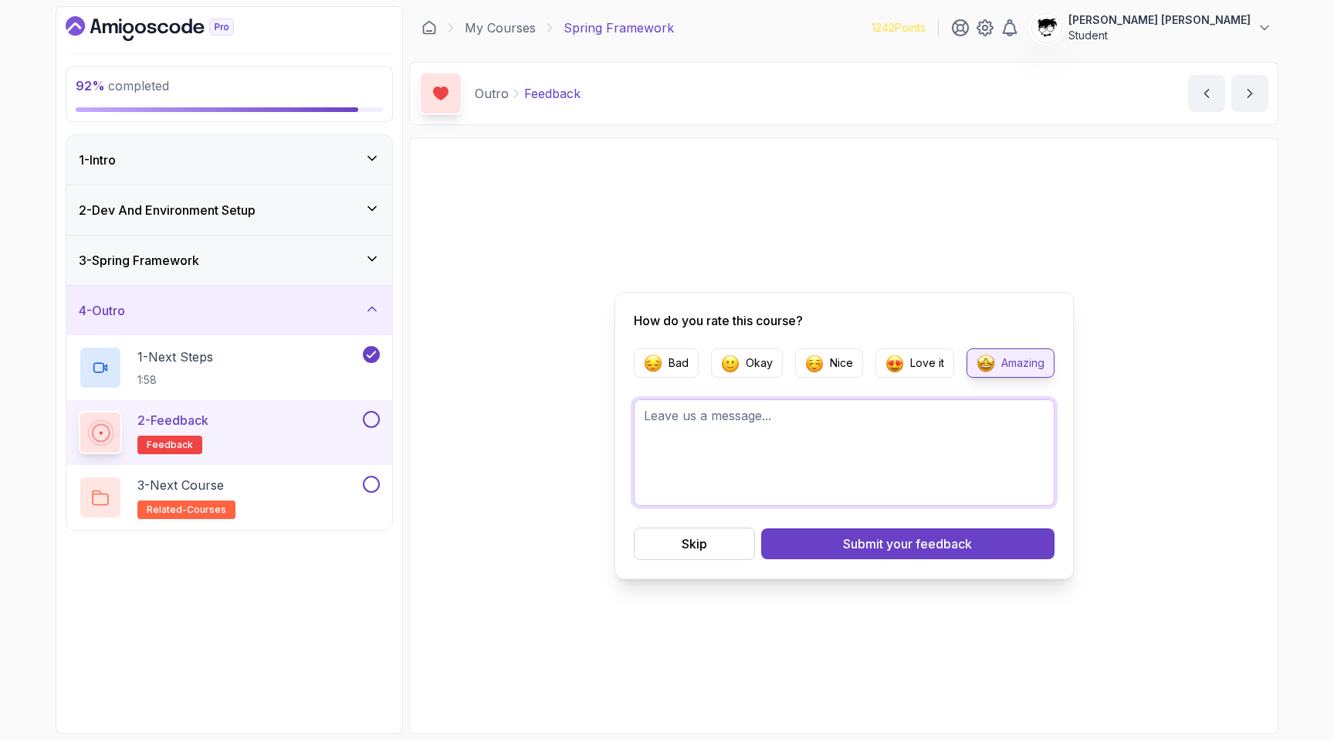
click at [851, 412] on textarea at bounding box center [844, 452] width 421 height 107
type textarea "Really loved that course. It is easy and important."
click at [920, 527] on div "Skip Submit your feedback" at bounding box center [844, 543] width 421 height 32
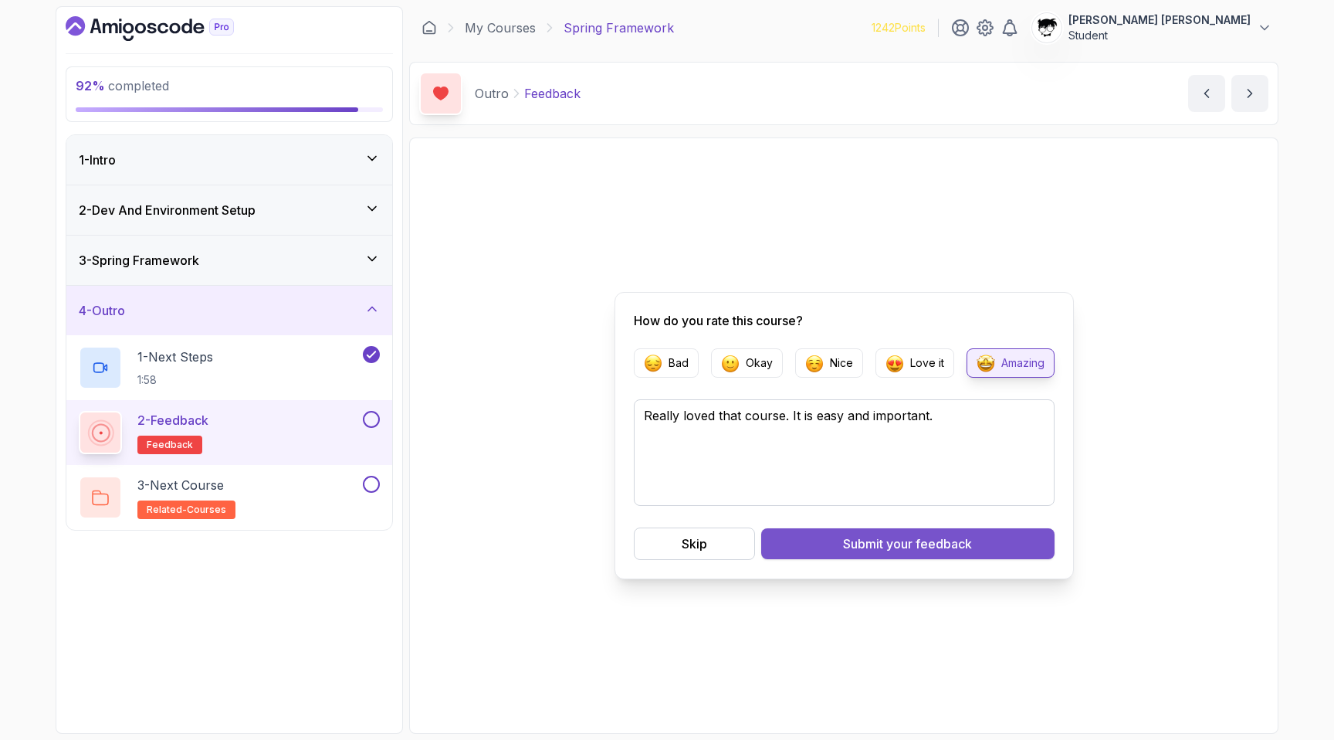
click at [914, 542] on span "your feedback" at bounding box center [929, 543] width 86 height 19
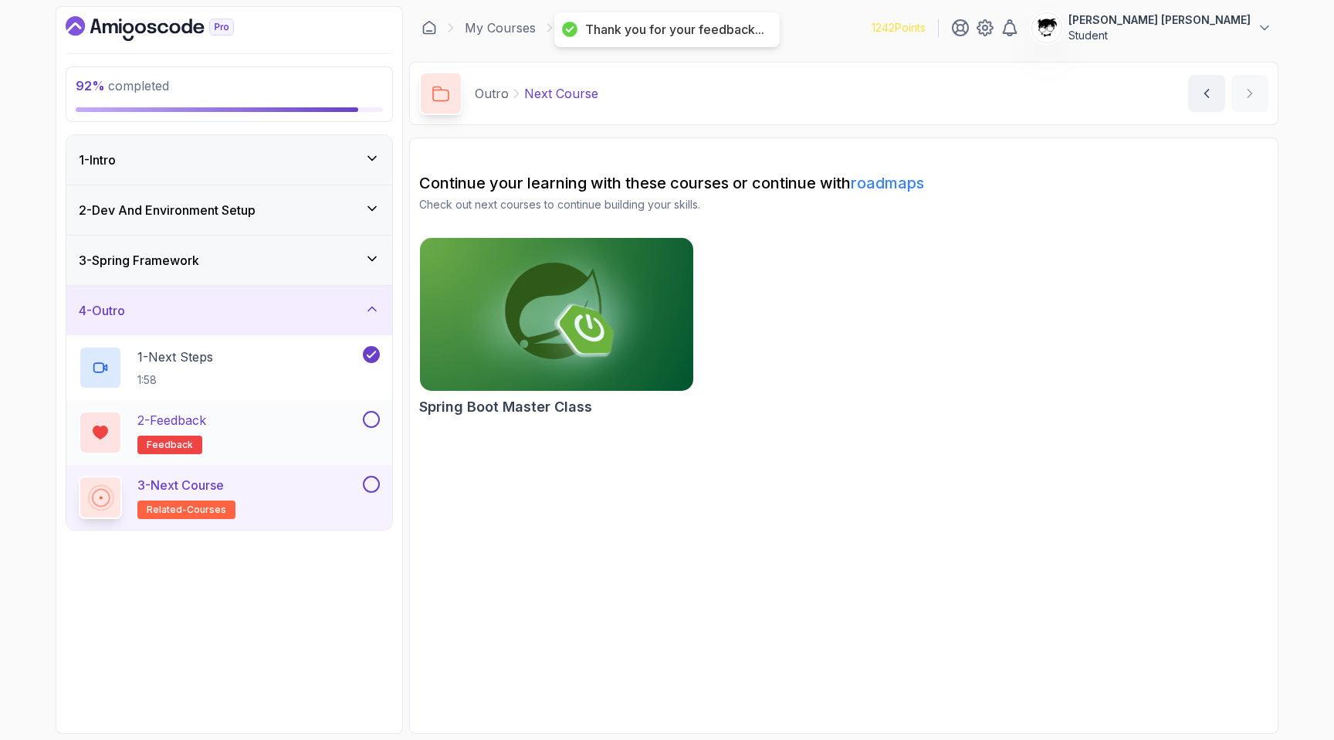
click at [373, 421] on button at bounding box center [371, 419] width 17 height 17
click at [304, 508] on div "3 - Next Course related-courses" at bounding box center [219, 497] width 281 height 43
click at [371, 485] on button at bounding box center [371, 484] width 17 height 17
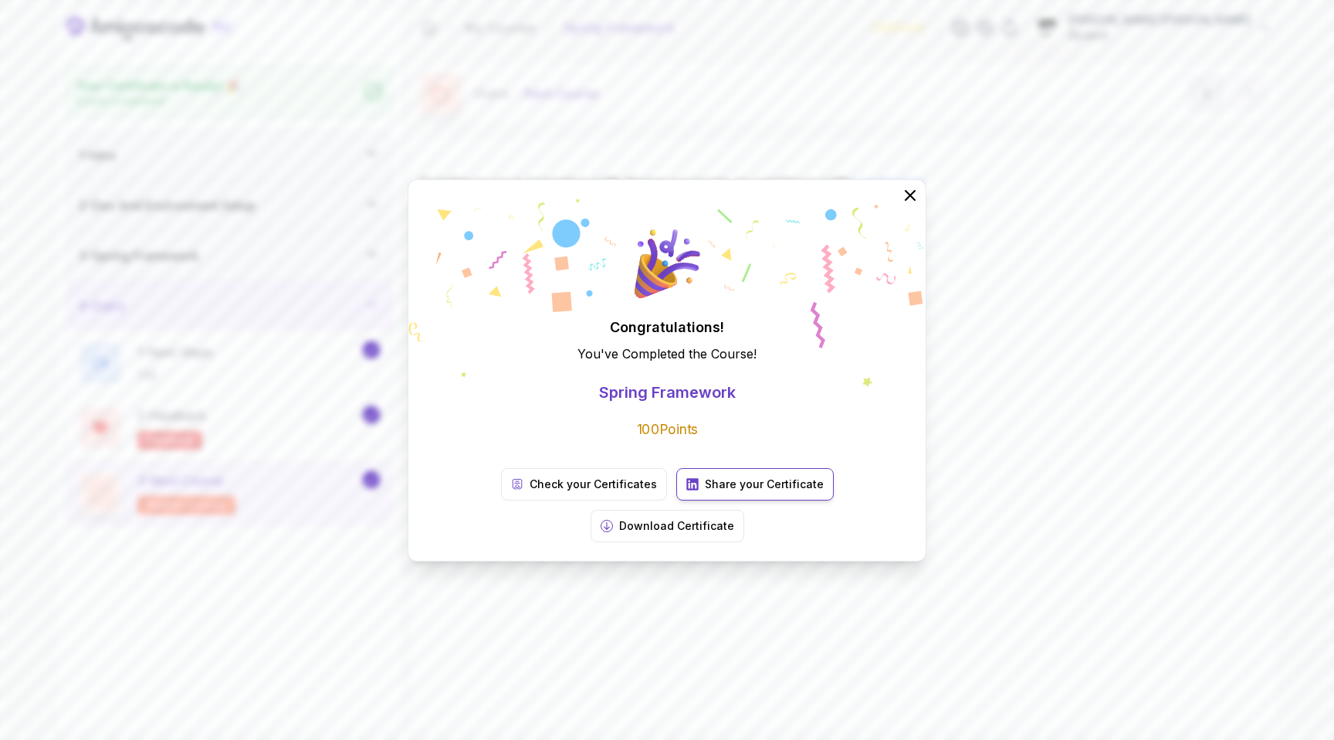
click at [717, 492] on p "Share your Certificate" at bounding box center [764, 483] width 119 height 15
click at [501, 493] on link "Check your Certificates" at bounding box center [584, 484] width 166 height 32
click at [435, 103] on div "Congratulations! You've Completed the Course ! Spring Framework 100 Points Chec…" at bounding box center [667, 370] width 1334 height 740
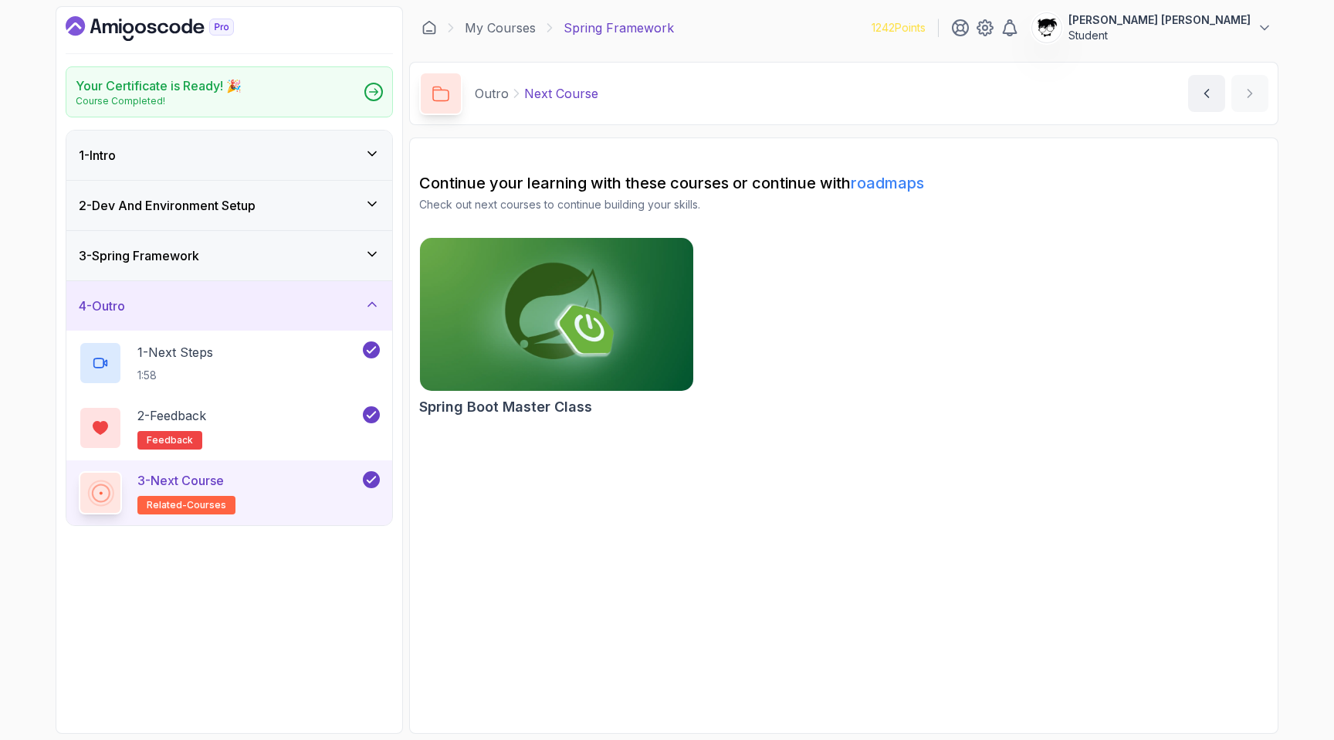
click at [137, 32] on icon "Dashboard" at bounding box center [150, 28] width 168 height 25
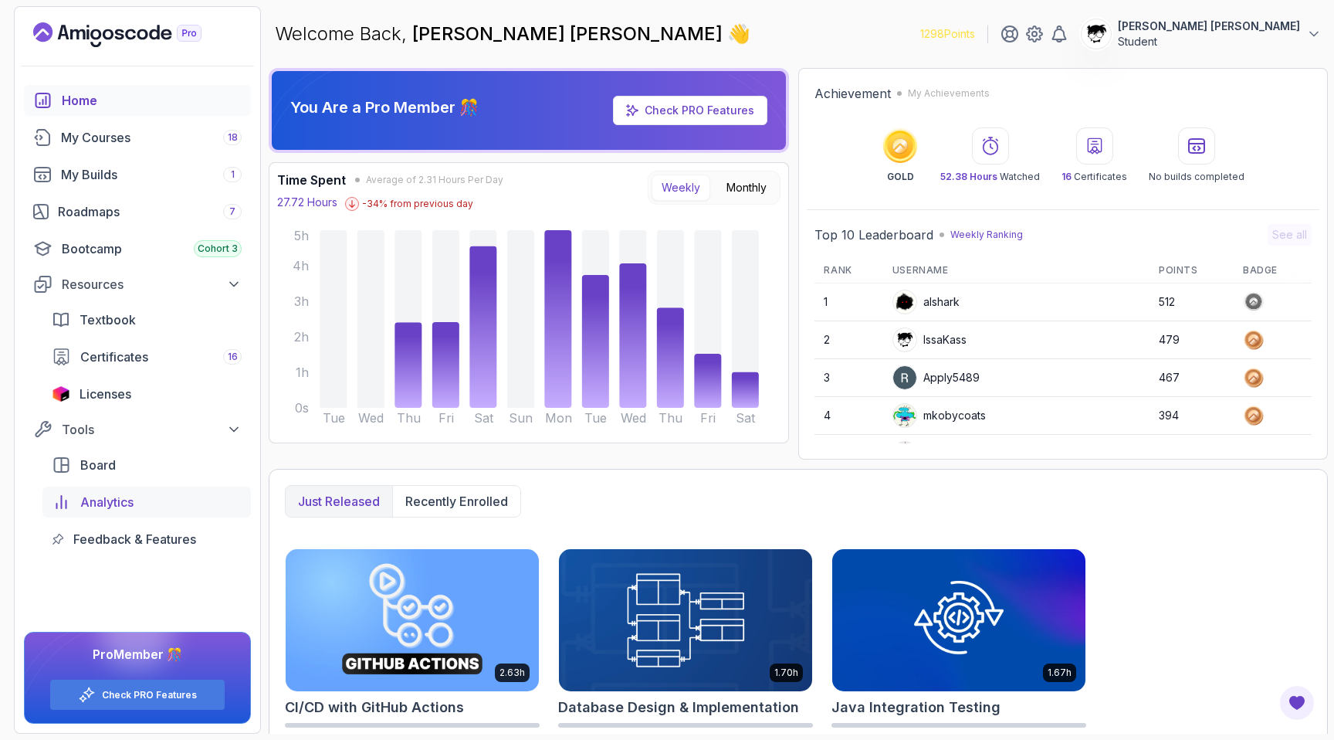
click at [100, 503] on span "Analytics" at bounding box center [106, 502] width 53 height 19
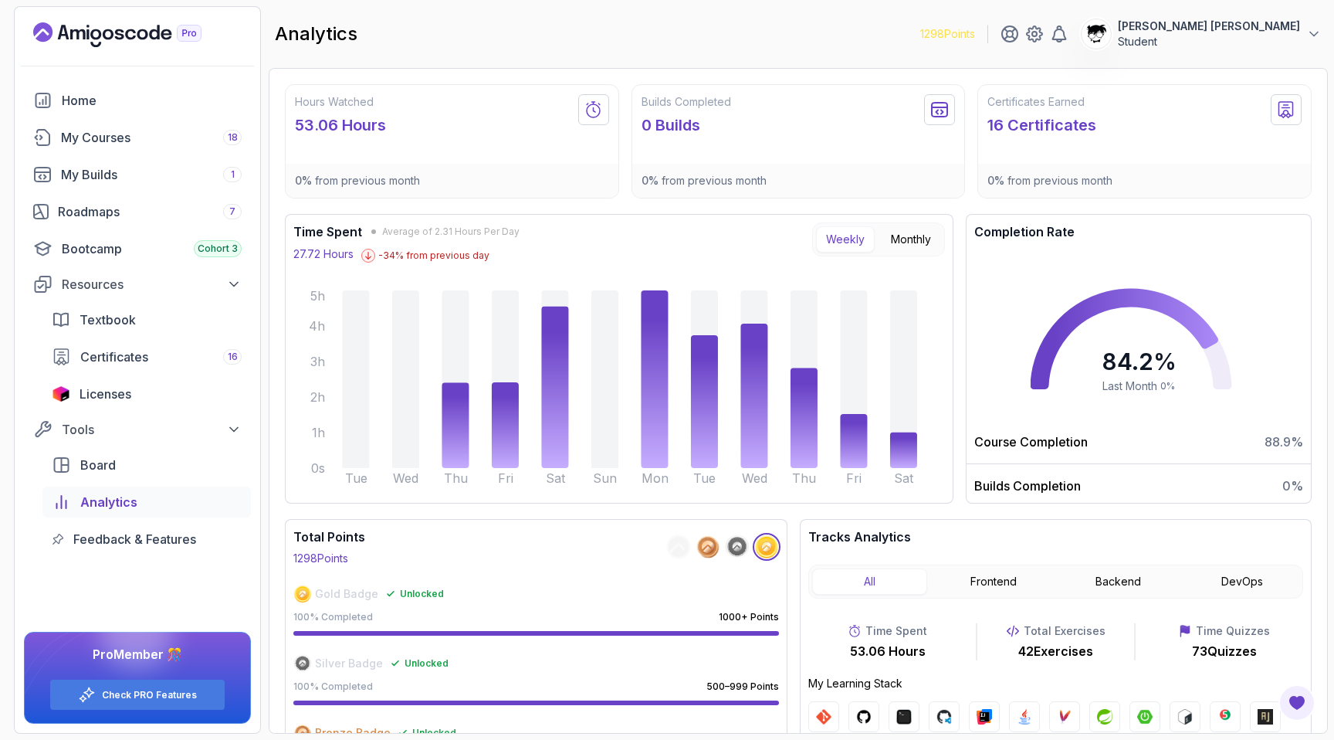
scroll to position [50, 0]
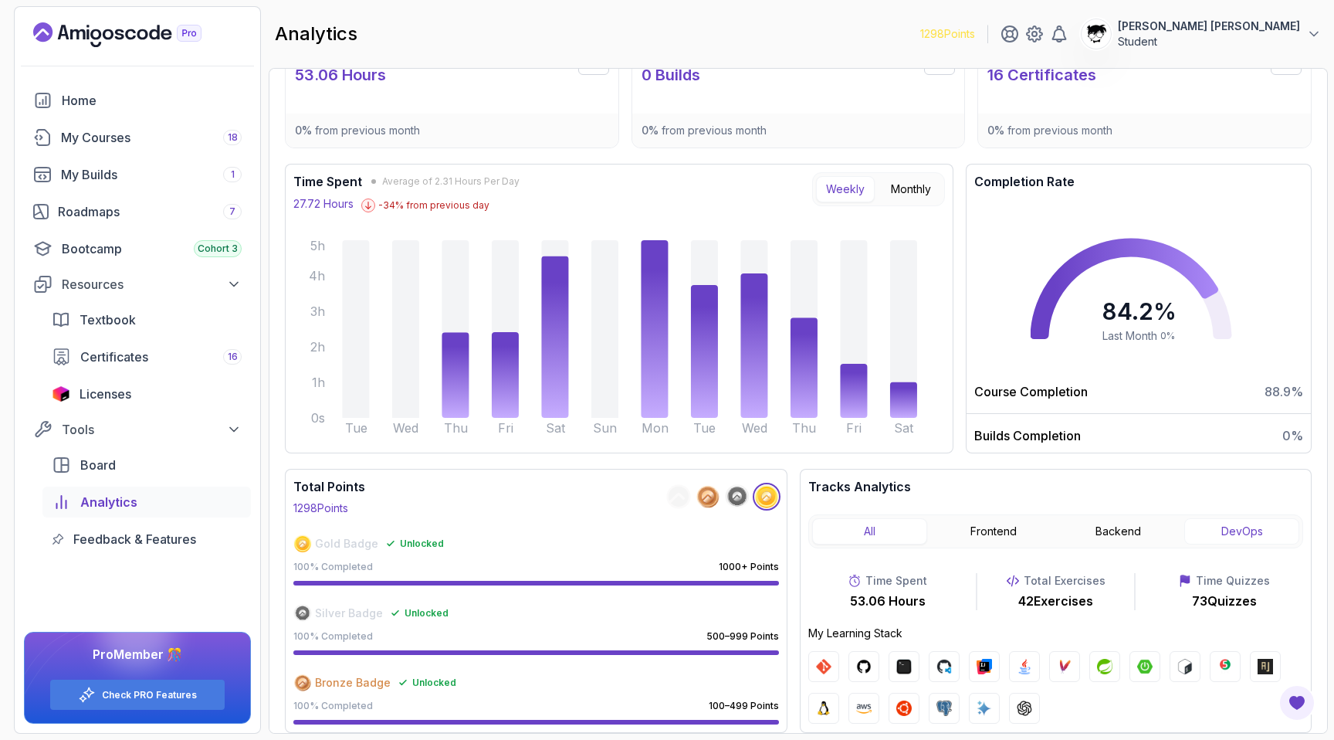
click at [1217, 527] on button "DevOps" at bounding box center [1241, 531] width 115 height 26
click at [1118, 530] on button "Backend" at bounding box center [1118, 531] width 115 height 26
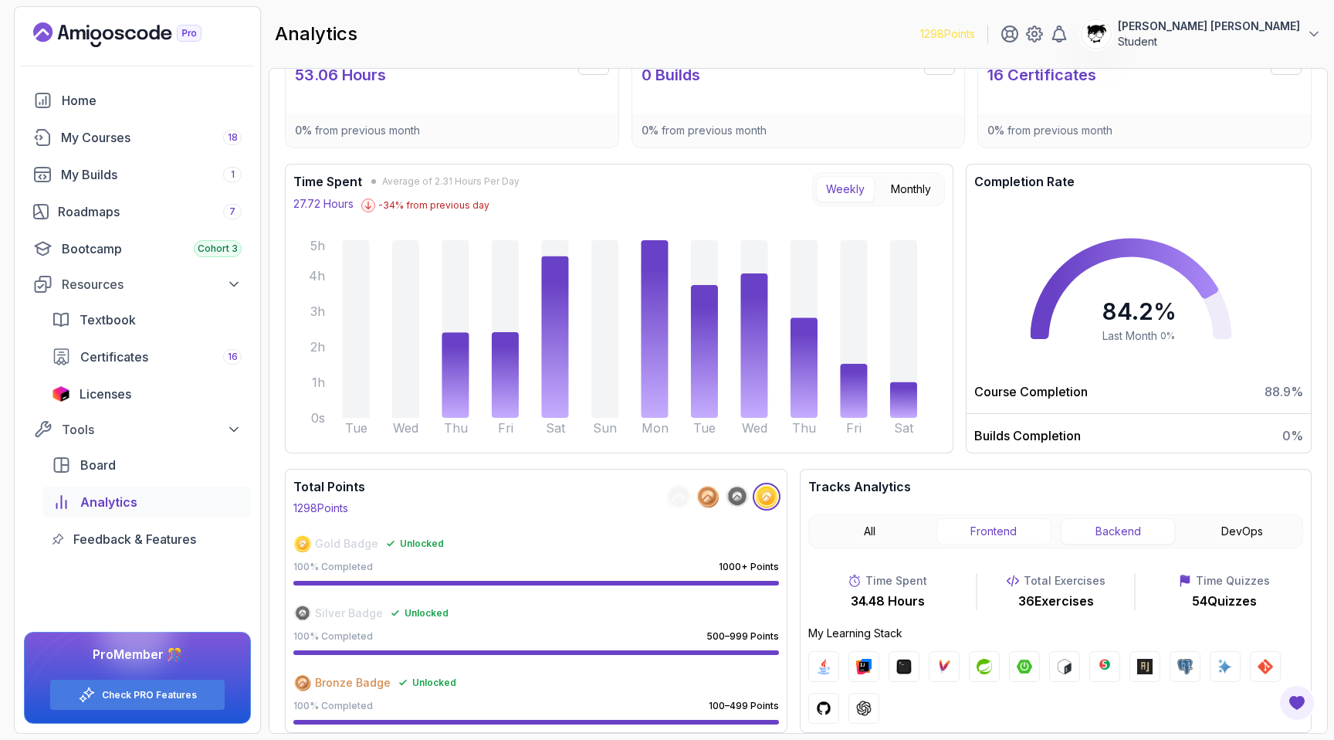
click at [1020, 537] on button "Frontend" at bounding box center [993, 531] width 115 height 26
click at [1115, 530] on button "Backend" at bounding box center [1118, 531] width 115 height 26
click at [1230, 520] on button "DevOps" at bounding box center [1241, 531] width 115 height 26
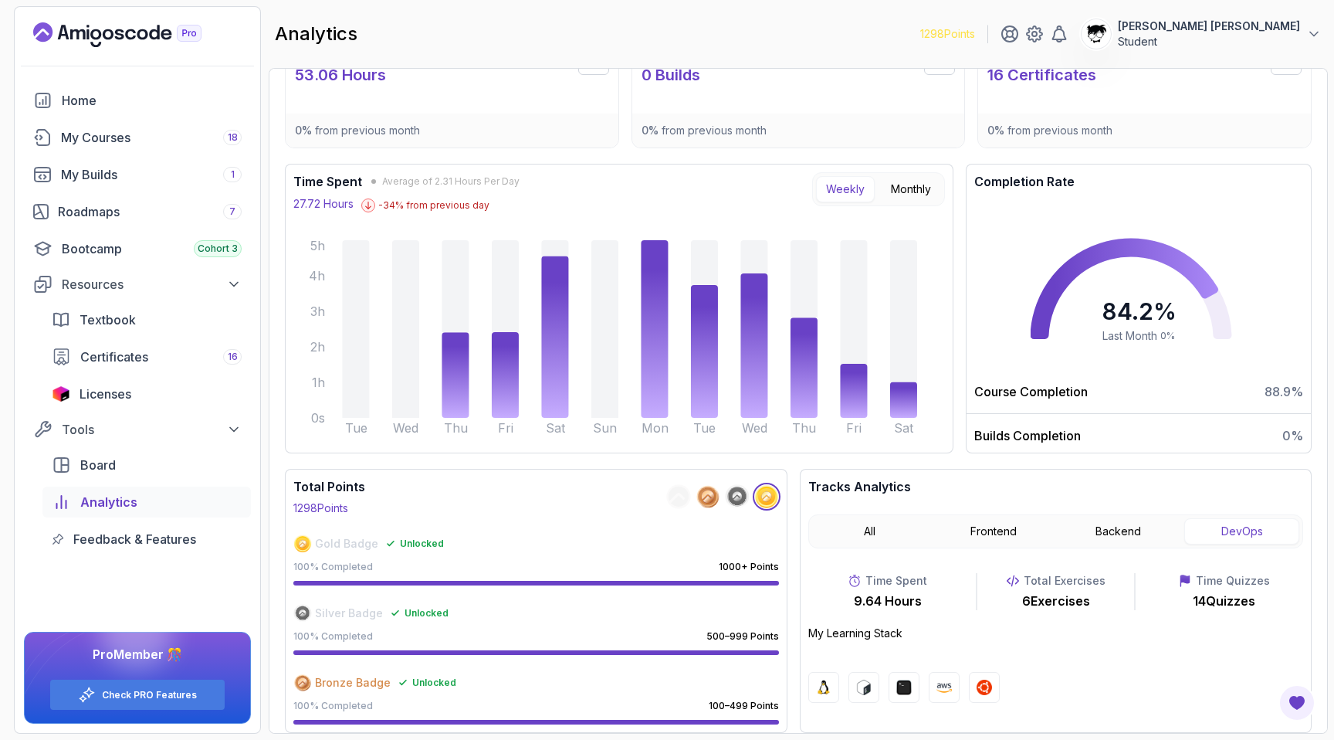
scroll to position [0, 0]
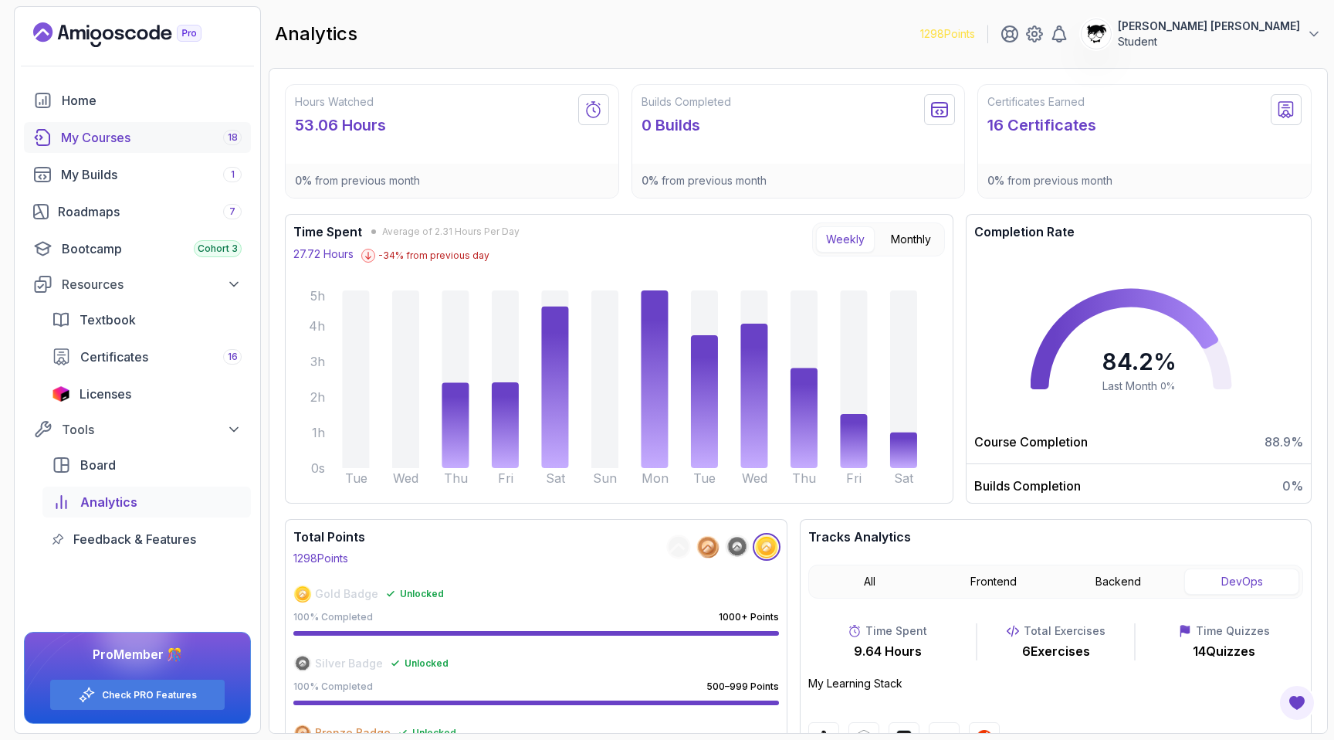
click at [132, 144] on div "My Courses 18" at bounding box center [151, 137] width 181 height 19
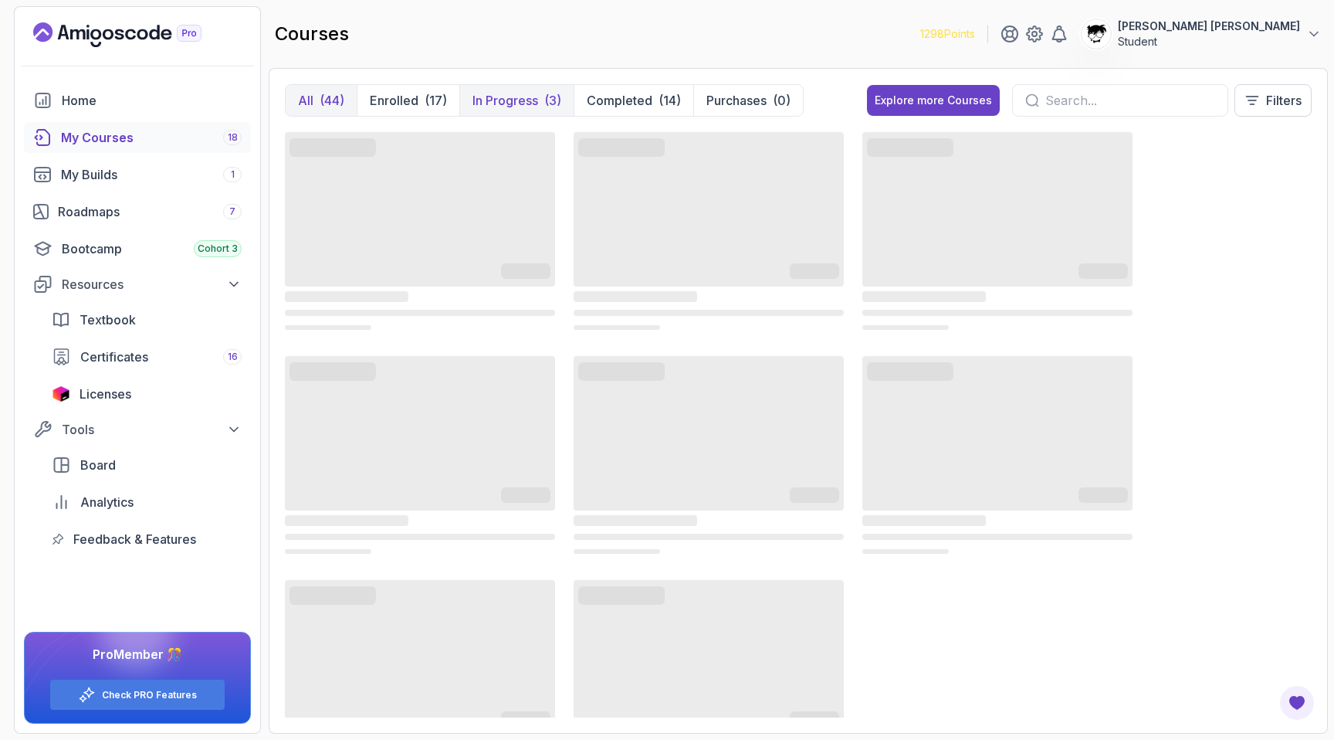
click at [509, 88] on button "In Progress (3)" at bounding box center [516, 100] width 114 height 31
click at [474, 103] on p "In Progress" at bounding box center [505, 100] width 66 height 19
click at [108, 209] on div "Roadmaps 7" at bounding box center [150, 211] width 184 height 19
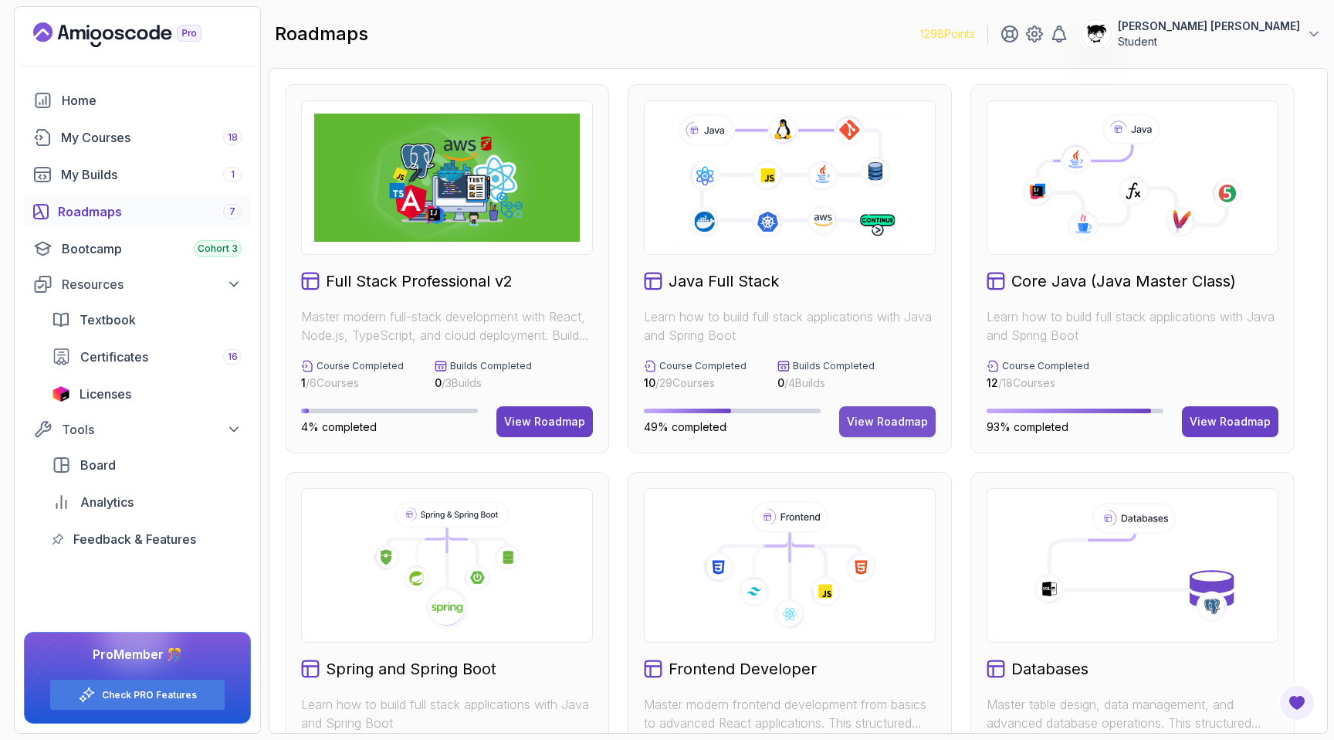
scroll to position [354, 0]
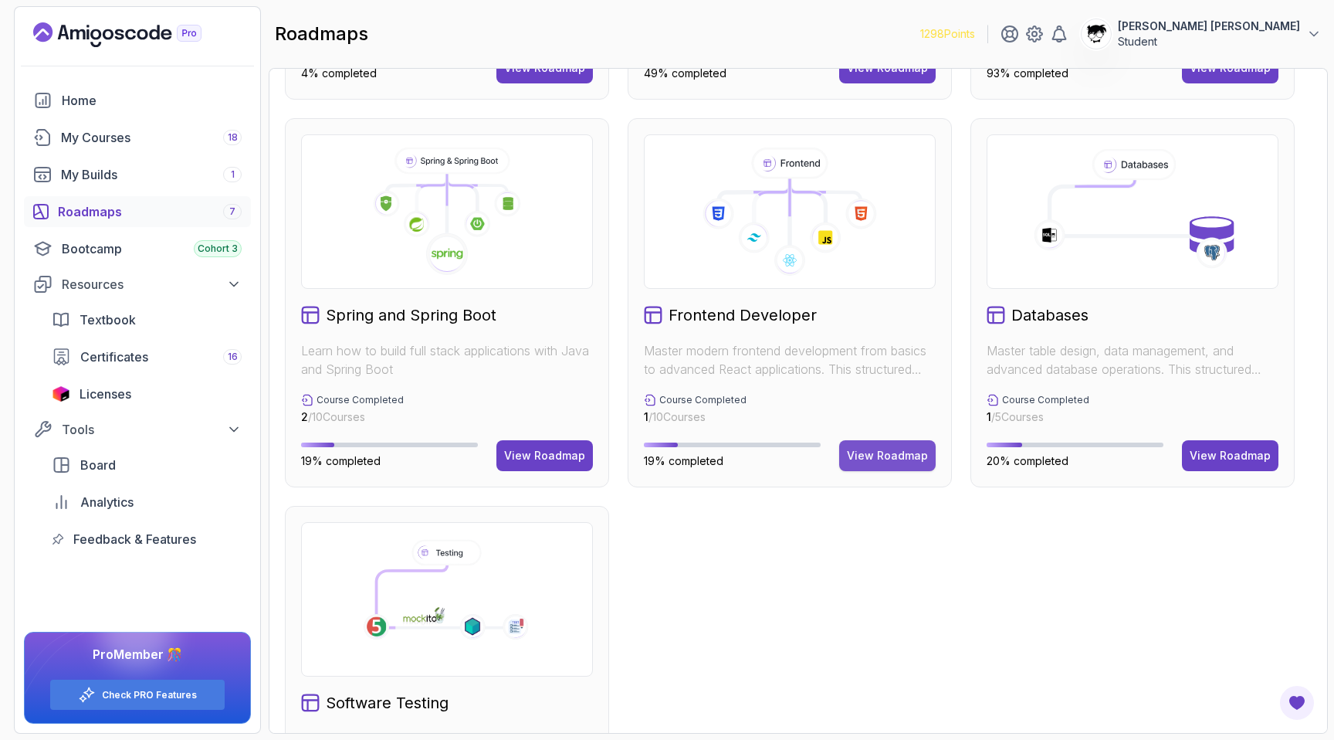
click at [882, 444] on button "View Roadmap" at bounding box center [887, 455] width 96 height 31
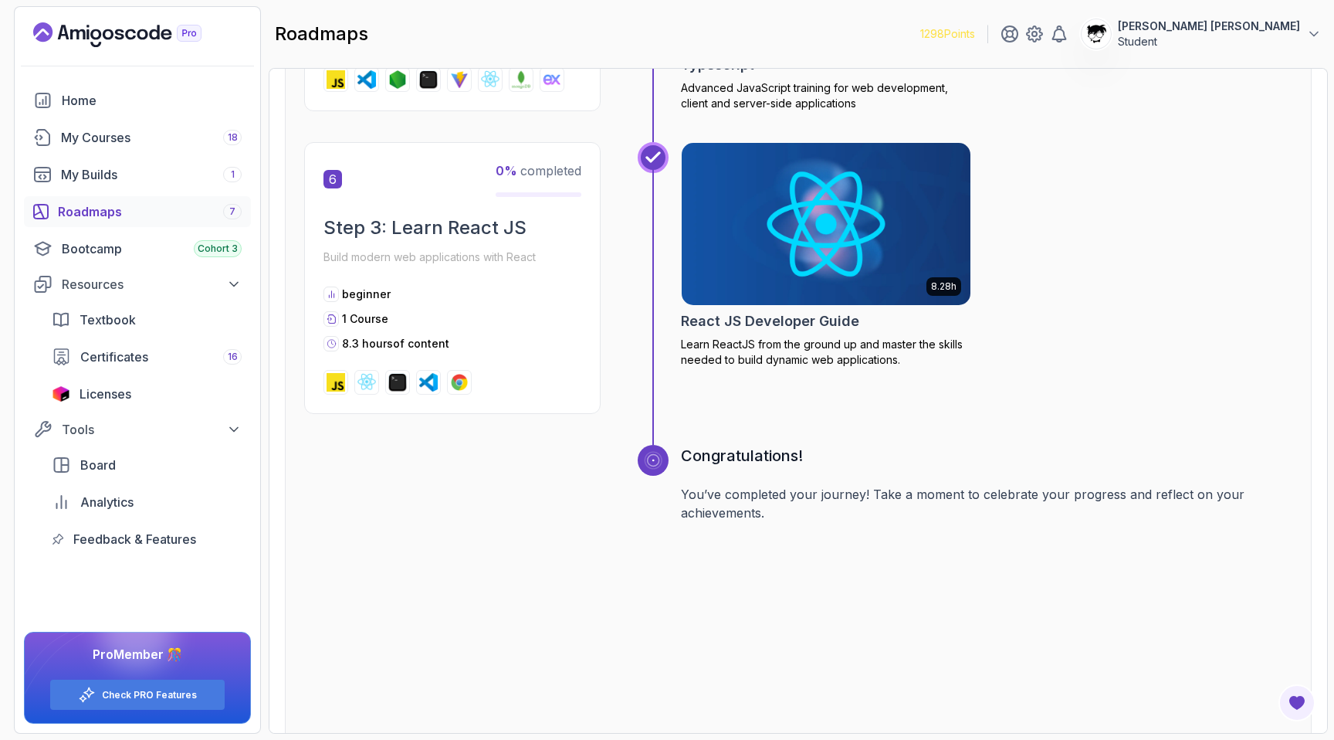
scroll to position [2079, 0]
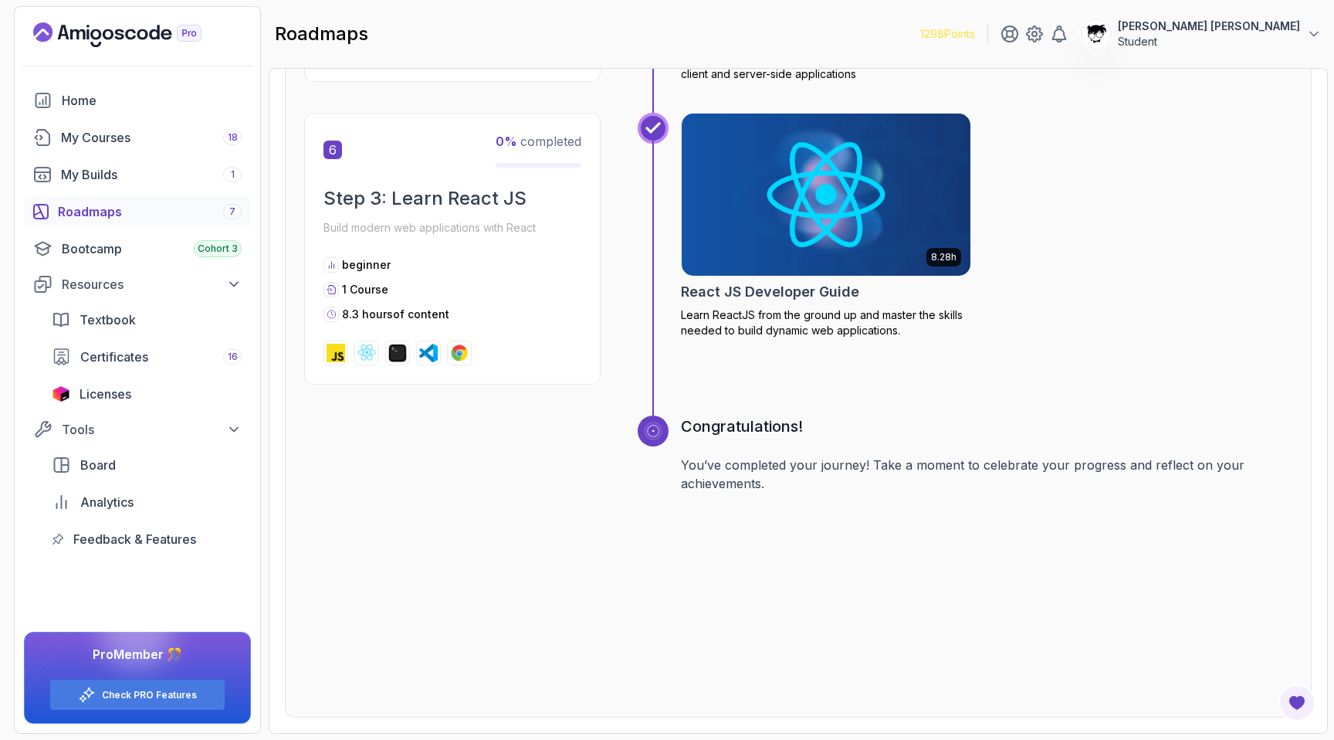
click at [665, 486] on div at bounding box center [653, 550] width 31 height 270
click at [682, 501] on div "Congratulations! You’ve completed your journey! Take a moment to celebrate your…" at bounding box center [986, 550] width 611 height 270
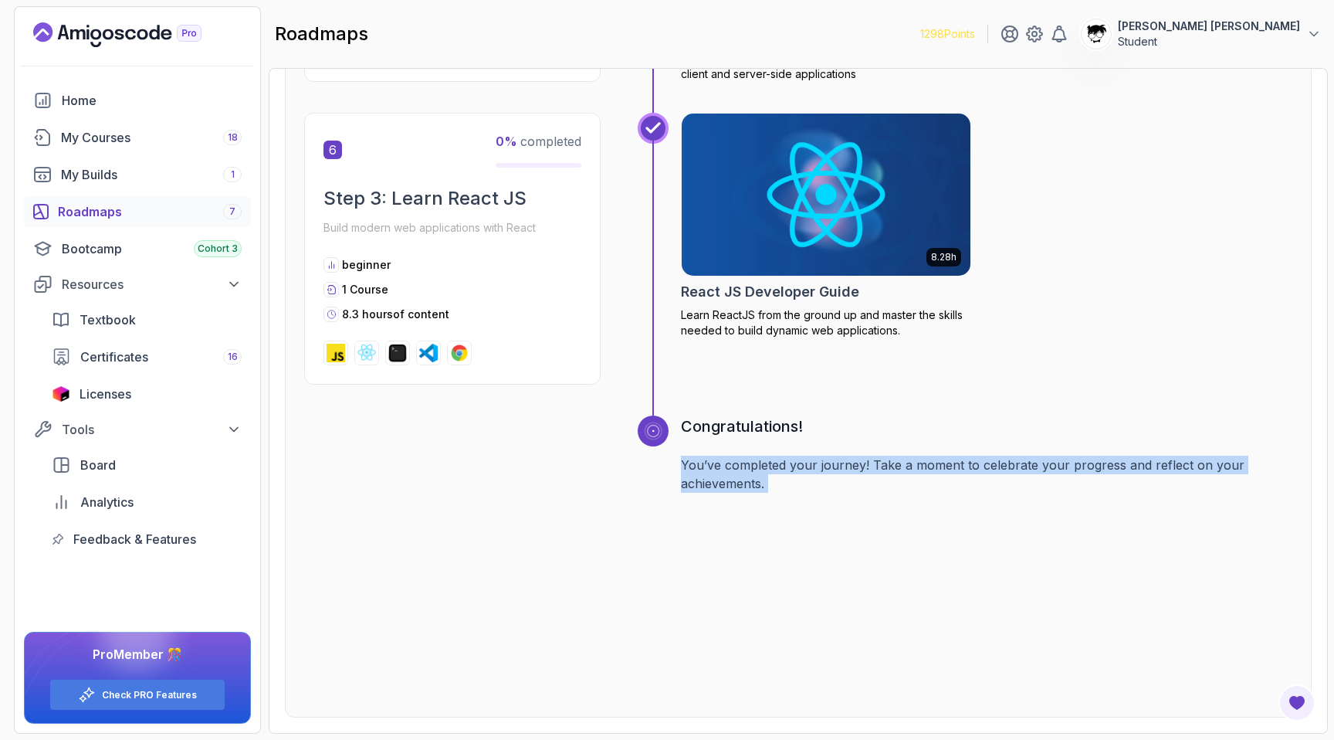
click at [682, 501] on div "Congratulations! You’ve completed your journey! Take a moment to celebrate your…" at bounding box center [986, 550] width 611 height 270
click at [681, 501] on div "Congratulations! You’ve completed your journey! Take a moment to celebrate your…" at bounding box center [986, 550] width 611 height 270
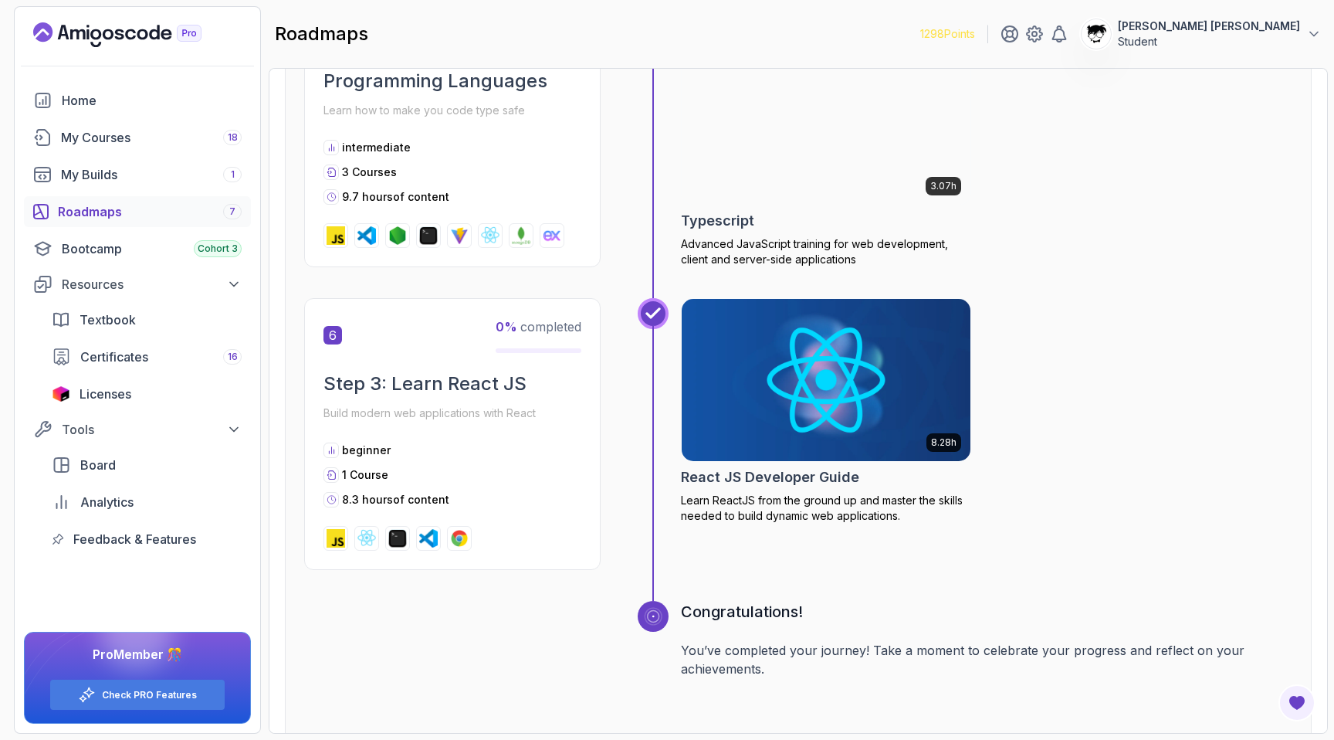
scroll to position [1440, 0]
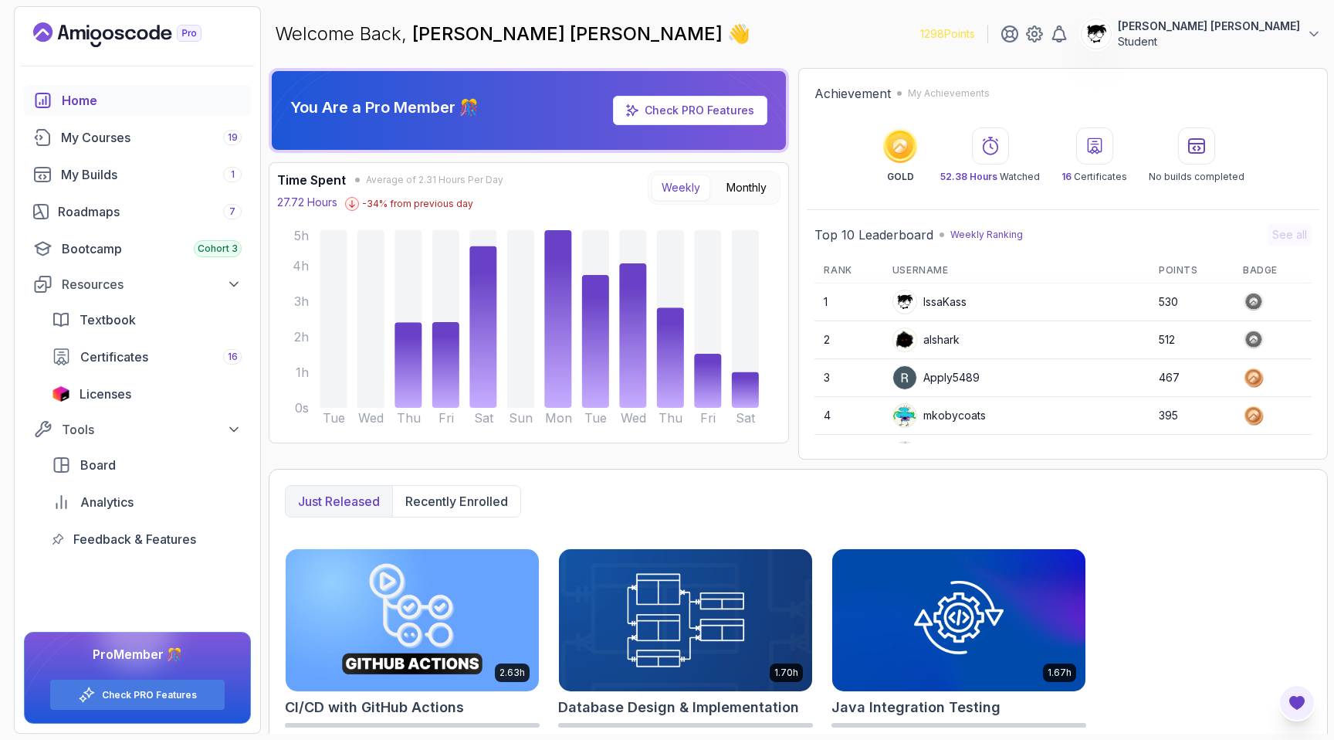
click at [1290, 704] on icon "Open Feedback Button" at bounding box center [1297, 702] width 19 height 19
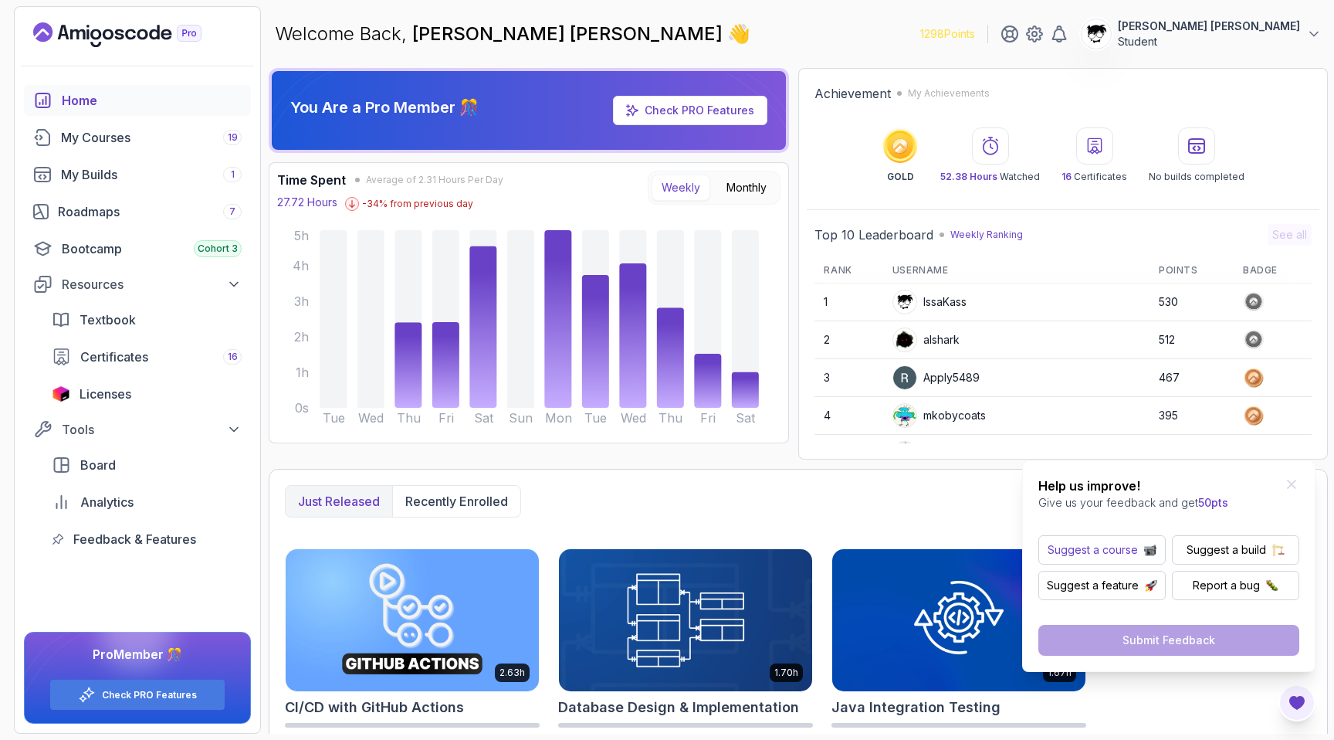
click at [1144, 552] on img "button" at bounding box center [1150, 549] width 12 height 12
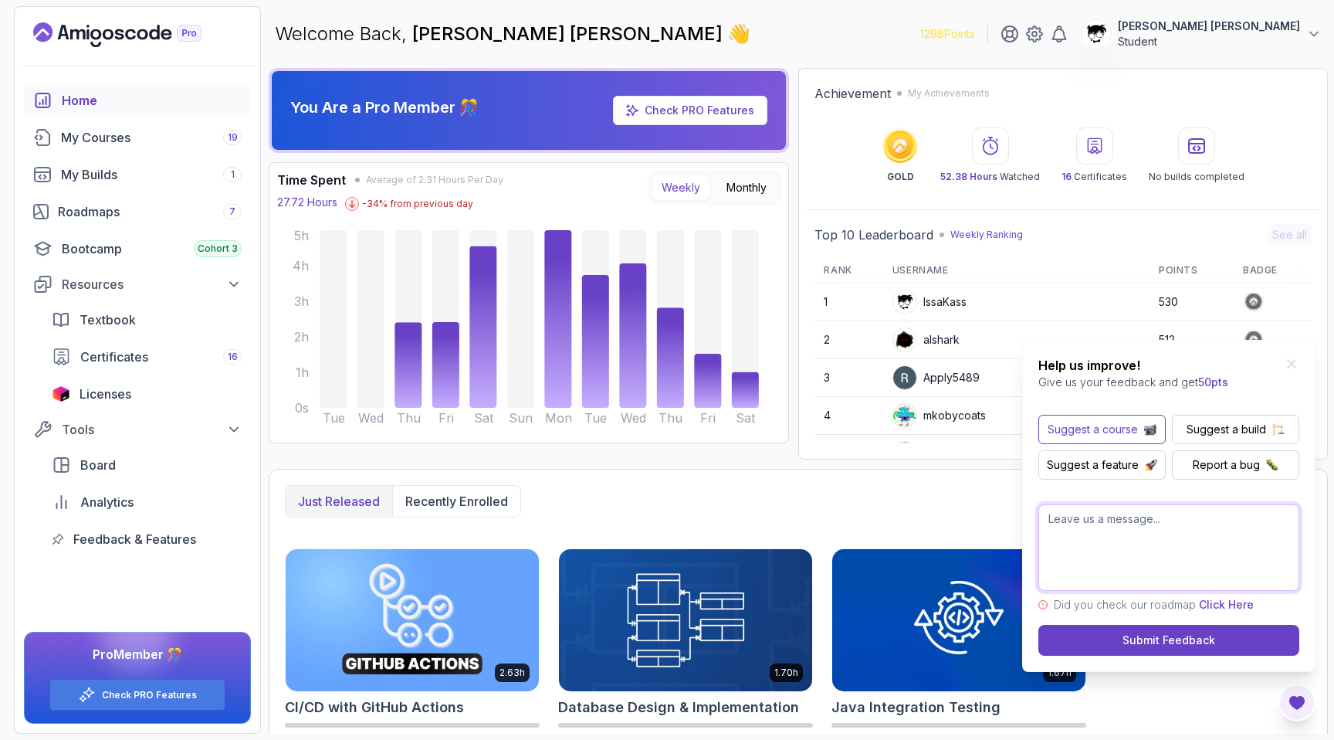
click at [1144, 552] on textarea at bounding box center [1168, 547] width 261 height 86
type textarea "I"
type textarea "A"
type textarea "Are"
type textarea "I suggest a"
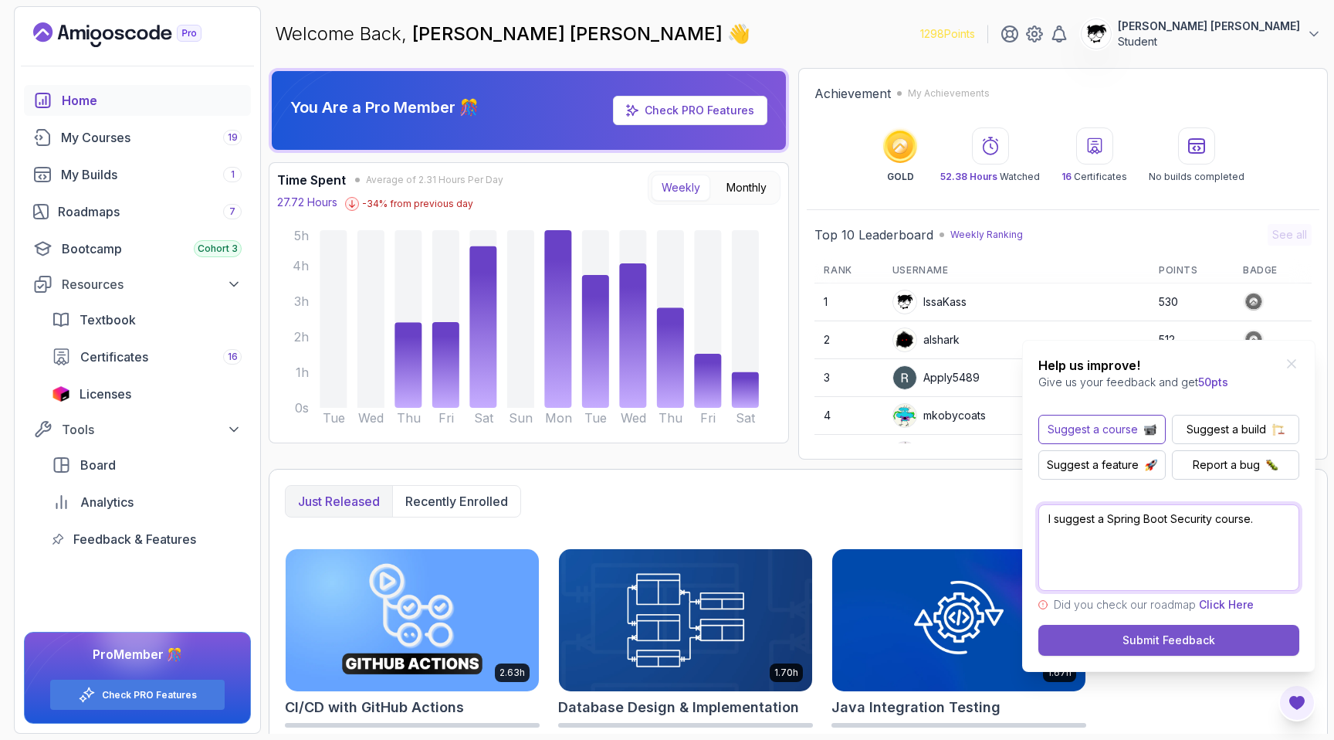
type textarea "I suggest a Spring Boot Security course."
click at [1180, 641] on div "Submit Feedback" at bounding box center [1168, 639] width 93 height 15
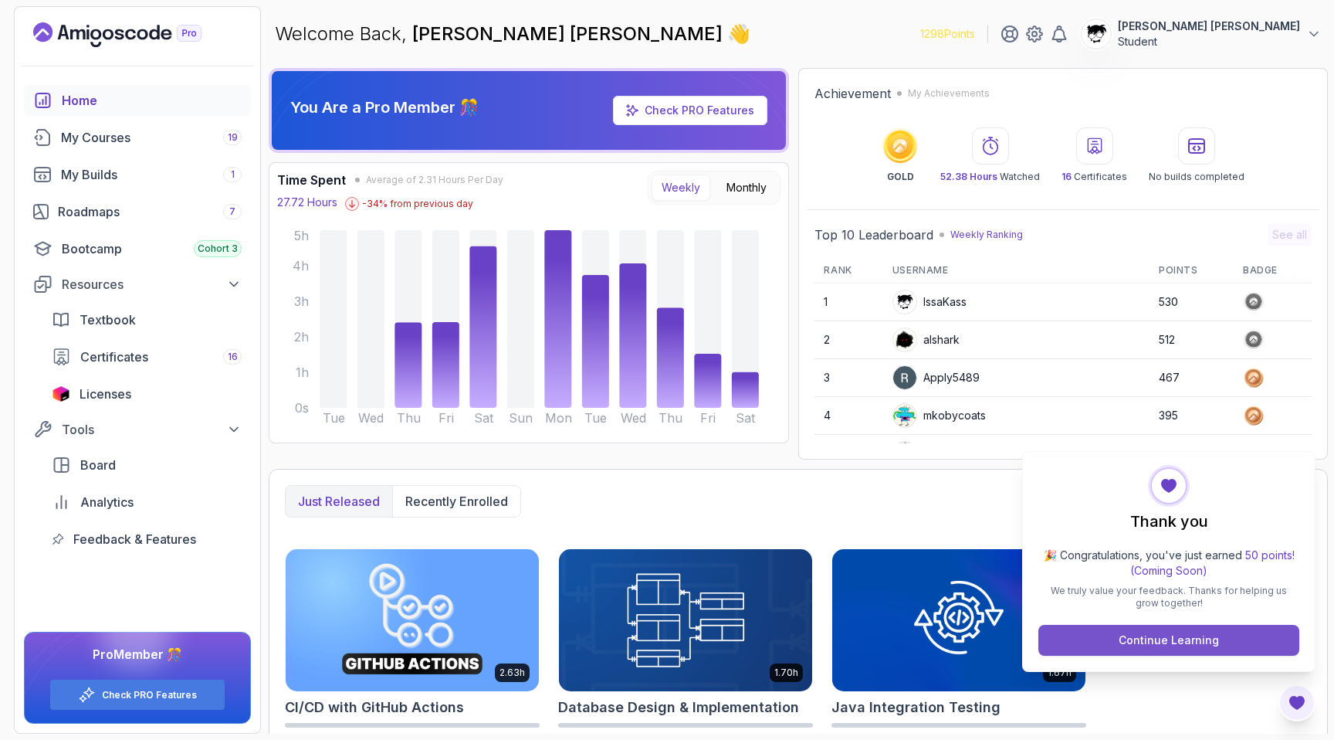
click at [1205, 633] on div "Continue Learning" at bounding box center [1169, 639] width 100 height 15
